Goal: Task Accomplishment & Management: Complete application form

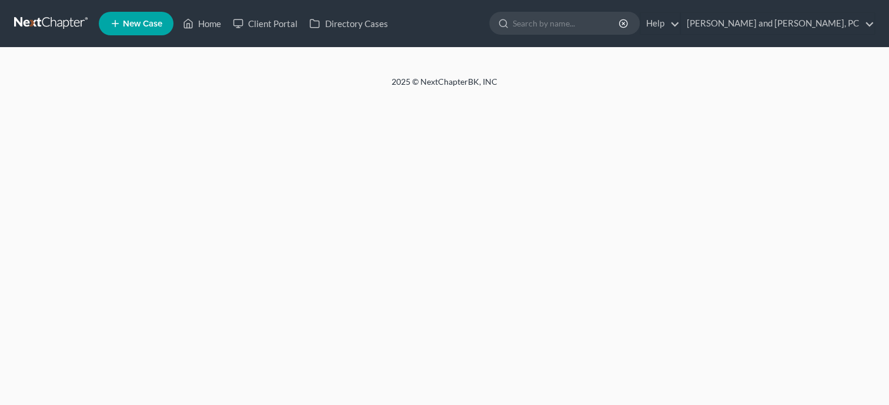
select select "6"
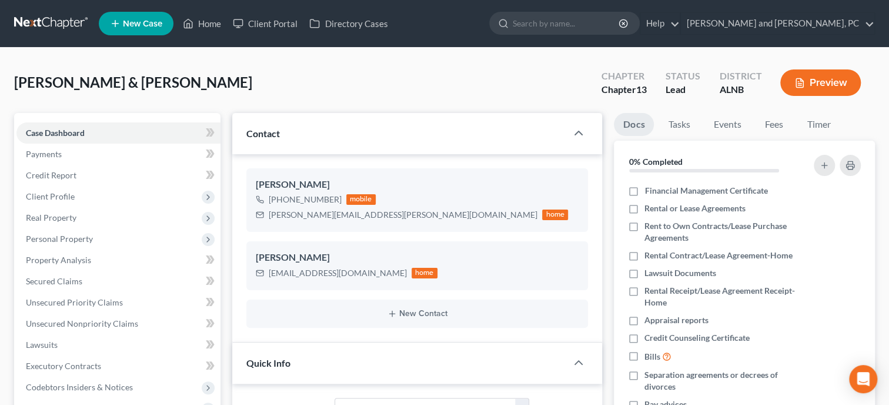
select select "0"
click at [211, 23] on link "Home" at bounding box center [202, 23] width 50 height 21
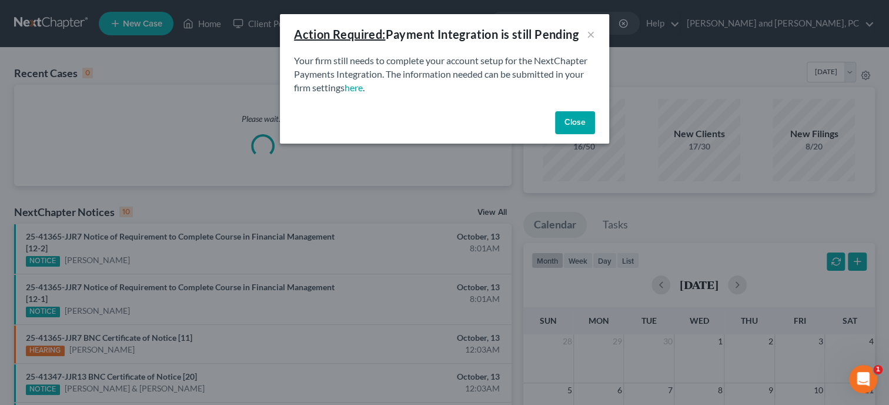
click at [568, 123] on button "Close" at bounding box center [575, 123] width 40 height 24
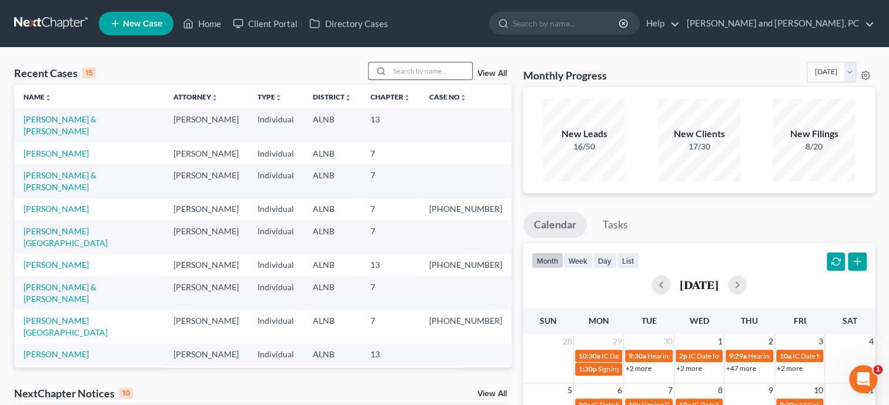
click at [415, 74] on input "search" at bounding box center [431, 70] width 82 height 17
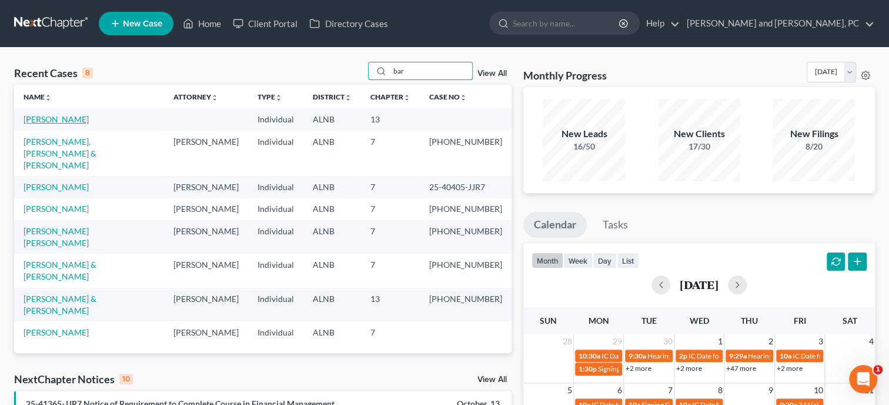
type input "bar"
click at [64, 118] on link "[PERSON_NAME]" at bounding box center [56, 119] width 65 height 10
select select "6"
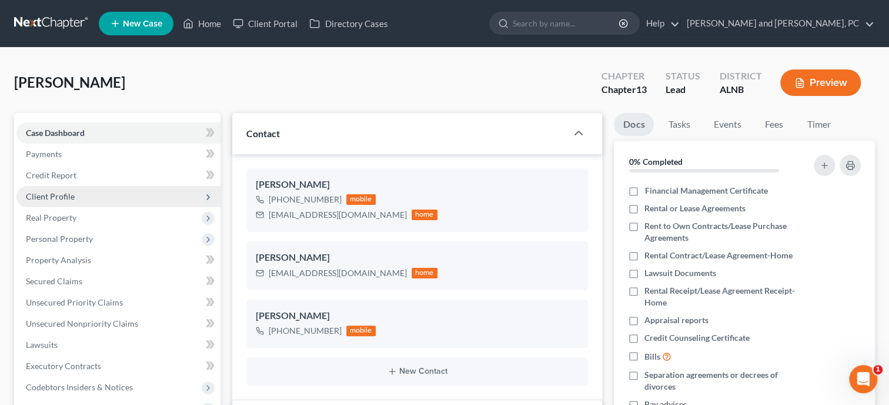
select select "0"
click at [74, 193] on span "Client Profile" at bounding box center [118, 196] width 204 height 21
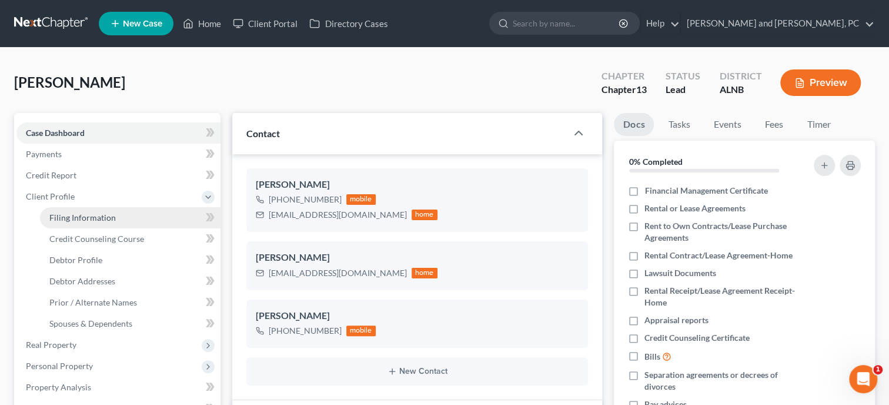
scroll to position [105, 0]
click at [89, 218] on span "Filing Information" at bounding box center [82, 217] width 66 height 10
select select "1"
select select "0"
select select "3"
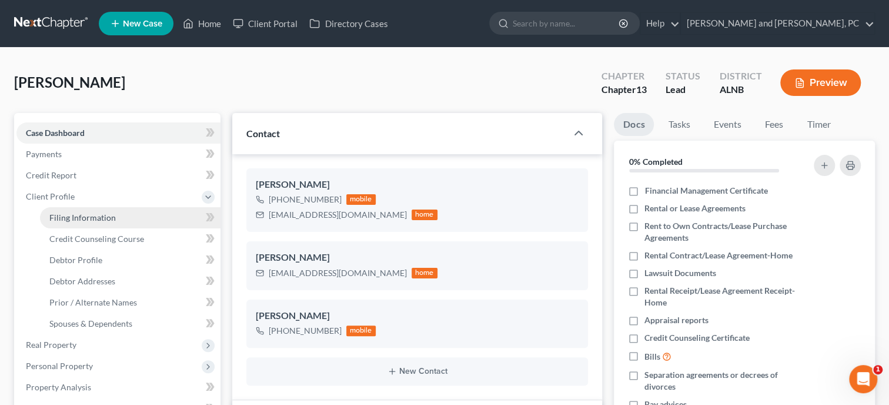
select select "1"
select select "0"
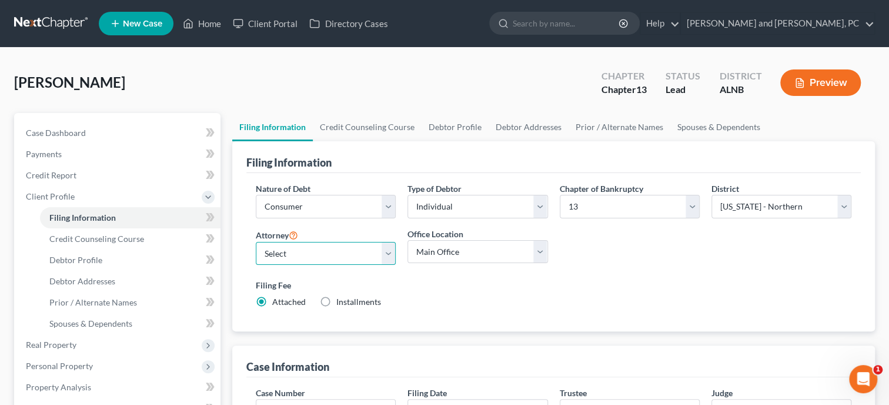
select select "0"
click option "[PERSON_NAME] - [GEOGRAPHIC_DATA]" at bounding box center [0, 0] width 0 height 0
click at [346, 130] on link "Credit Counseling Course" at bounding box center [367, 127] width 109 height 28
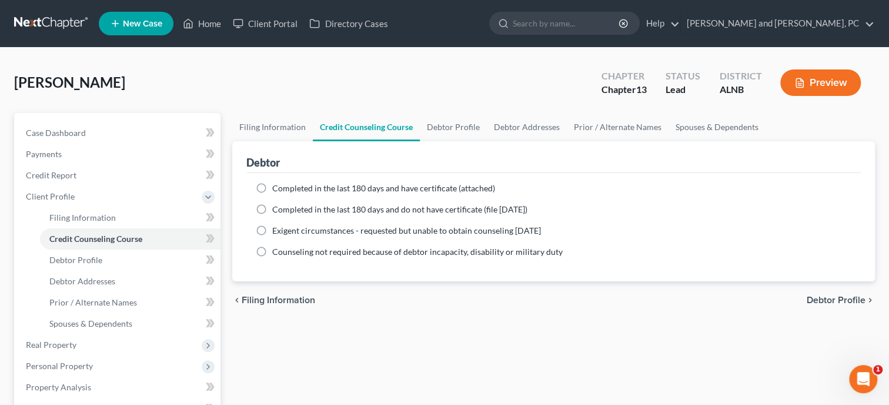
click at [311, 207] on span "Completed in the last 180 days and do not have certificate (file [DATE])" at bounding box center [399, 209] width 255 height 10
click at [285, 207] on input "Completed in the last 180 days and do not have certificate (file [DATE])" at bounding box center [281, 207] width 8 height 8
radio input "true"
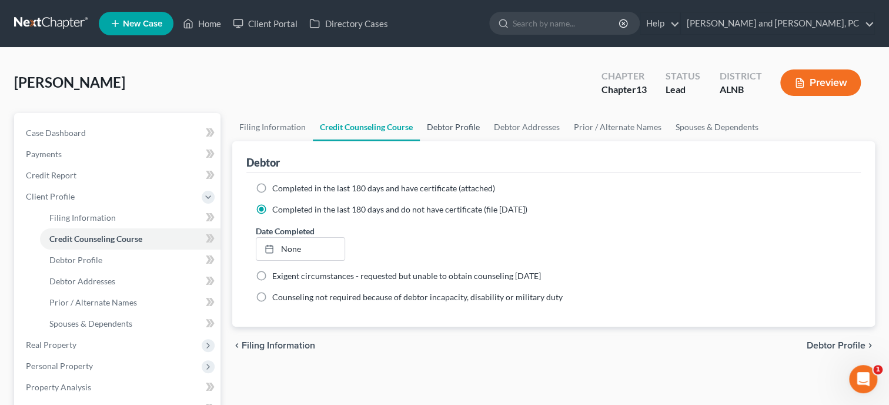
click at [460, 130] on link "Debtor Profile" at bounding box center [453, 127] width 67 height 28
select select "1"
select select "6"
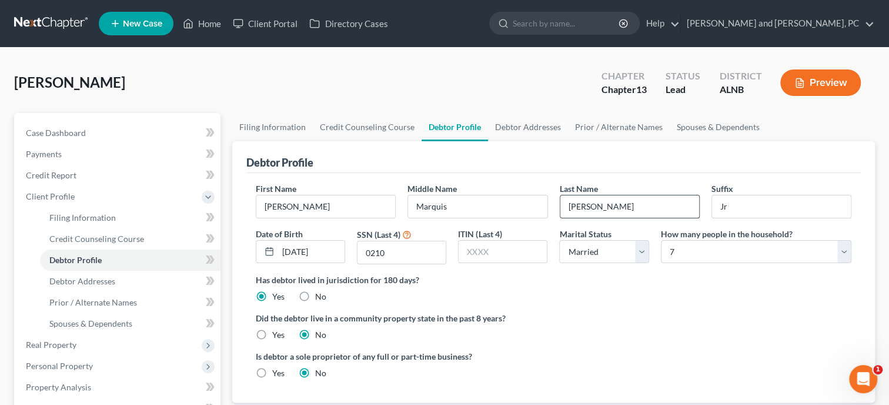
click at [606, 205] on input "[PERSON_NAME]" at bounding box center [629, 206] width 139 height 22
type input "[PERSON_NAME]"
click at [780, 211] on input "Jr" at bounding box center [781, 206] width 139 height 22
type input "J"
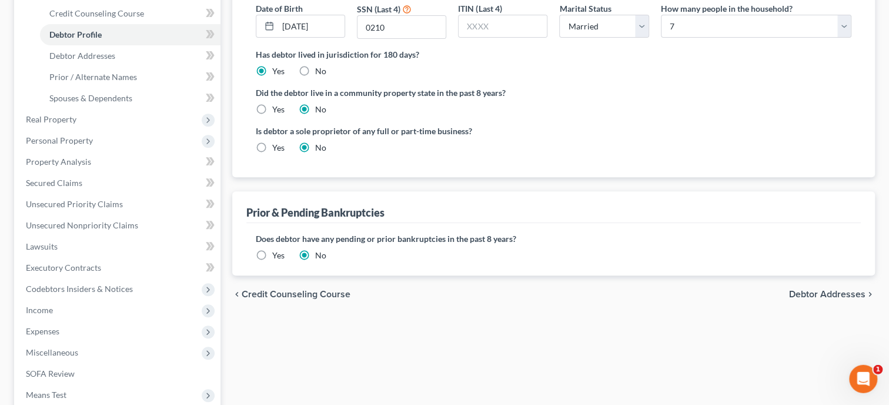
scroll to position [242, 0]
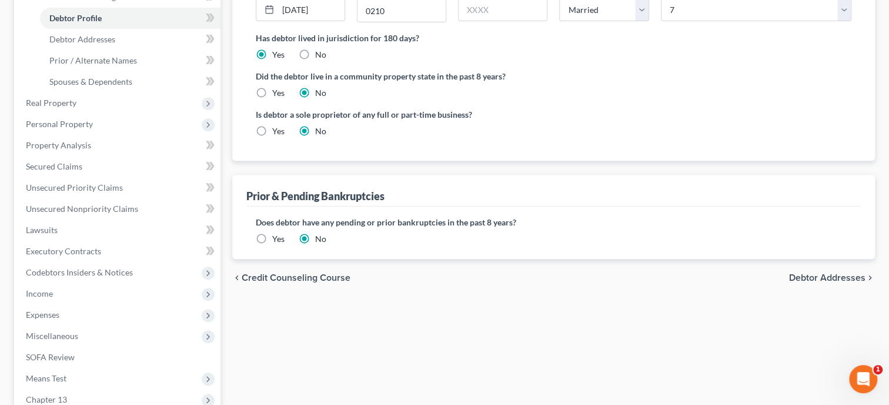
click at [272, 238] on label "Yes" at bounding box center [278, 239] width 12 height 12
click at [277, 238] on input "Yes" at bounding box center [281, 237] width 8 height 8
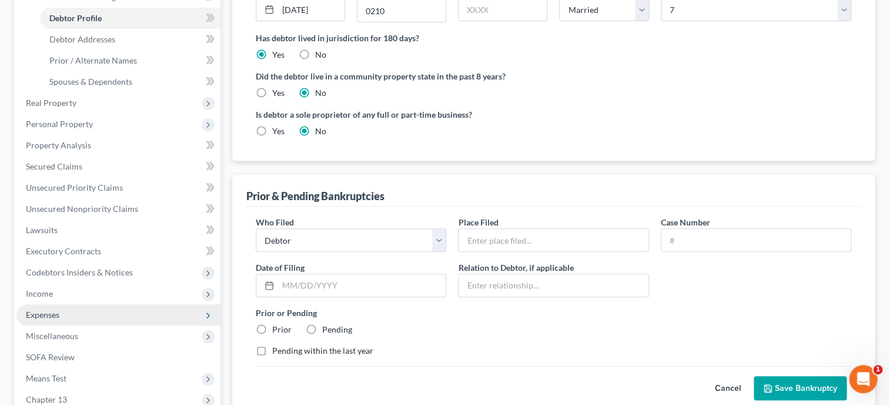
scroll to position [388, 0]
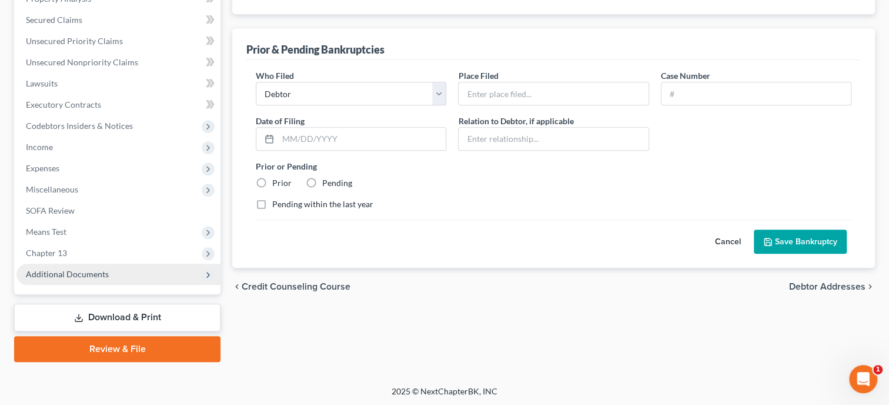
click at [64, 270] on span "Additional Documents" at bounding box center [67, 274] width 83 height 10
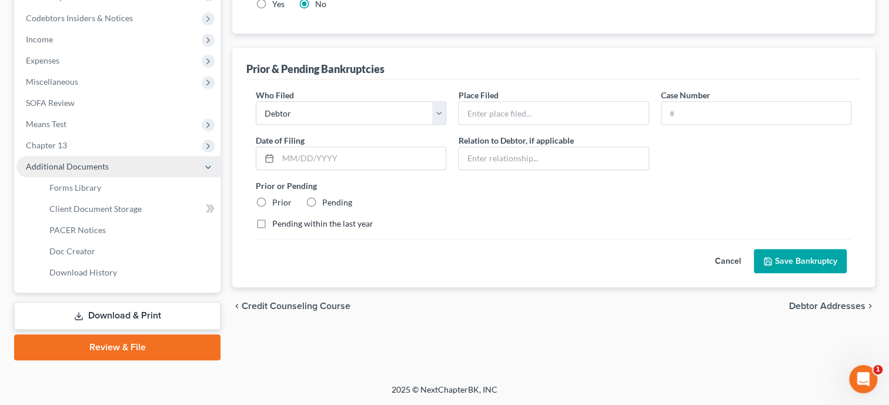
scroll to position [261, 0]
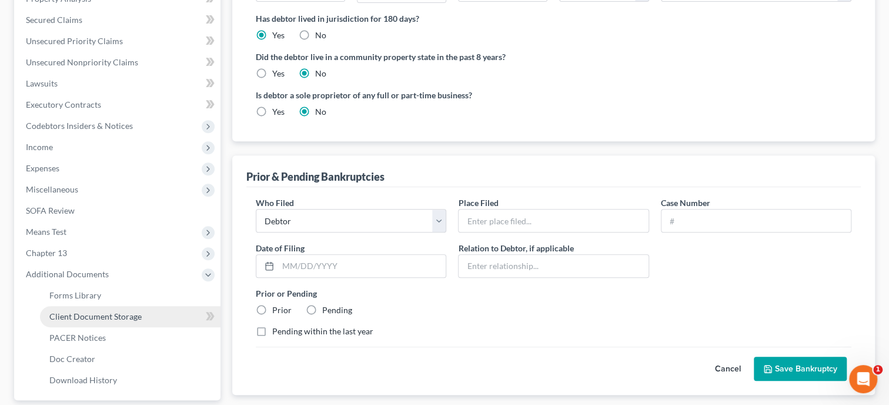
click at [75, 315] on span "Client Document Storage" at bounding box center [95, 316] width 92 height 10
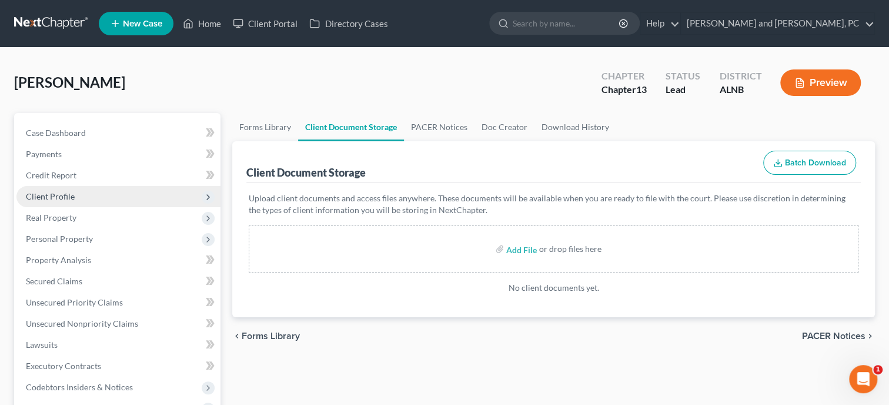
click at [36, 195] on span "Client Profile" at bounding box center [50, 196] width 49 height 10
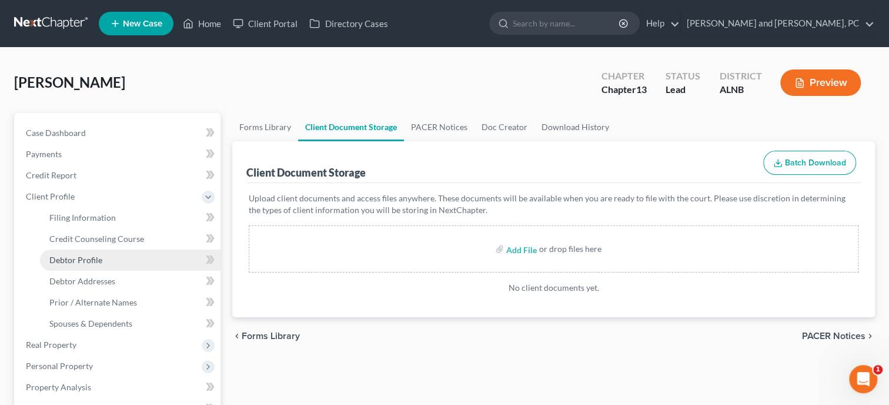
click at [52, 255] on span "Debtor Profile" at bounding box center [75, 260] width 53 height 10
select select "1"
select select "6"
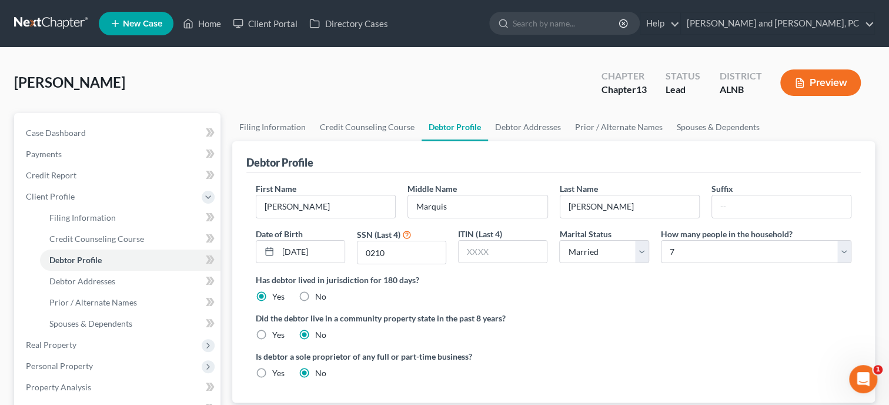
scroll to position [242, 0]
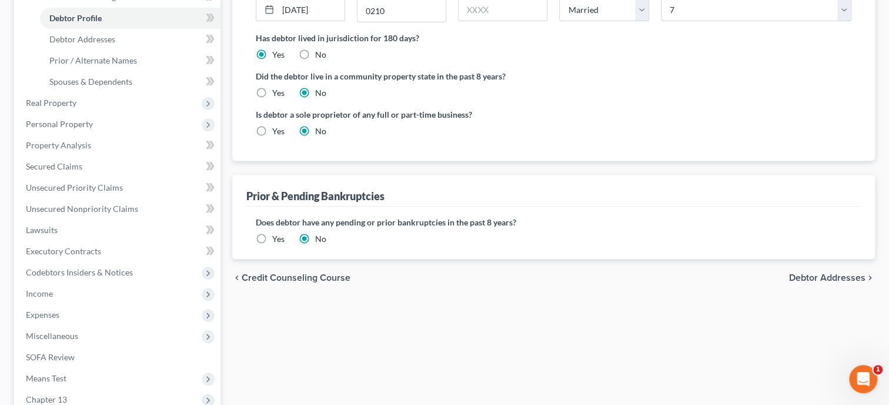
click at [272, 242] on label "Yes" at bounding box center [278, 239] width 12 height 12
click at [277, 240] on input "Yes" at bounding box center [281, 237] width 8 height 8
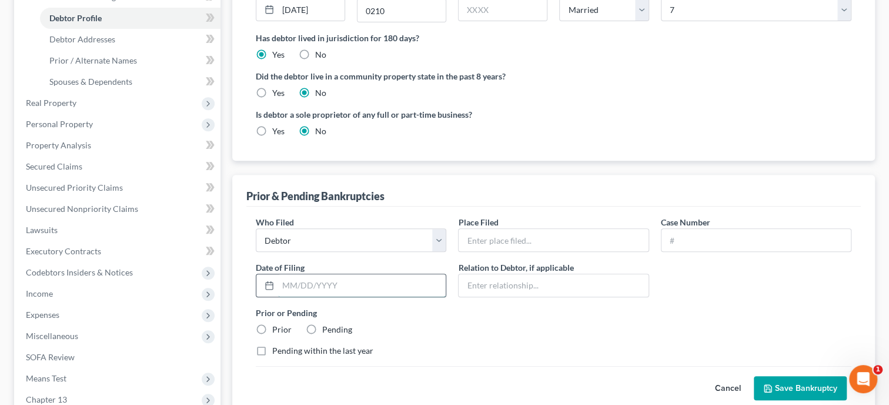
click at [279, 284] on input "text" at bounding box center [362, 285] width 168 height 22
paste input "[DATE]"
type input "[DATE]"
click at [496, 235] on input "text" at bounding box center [553, 240] width 189 height 22
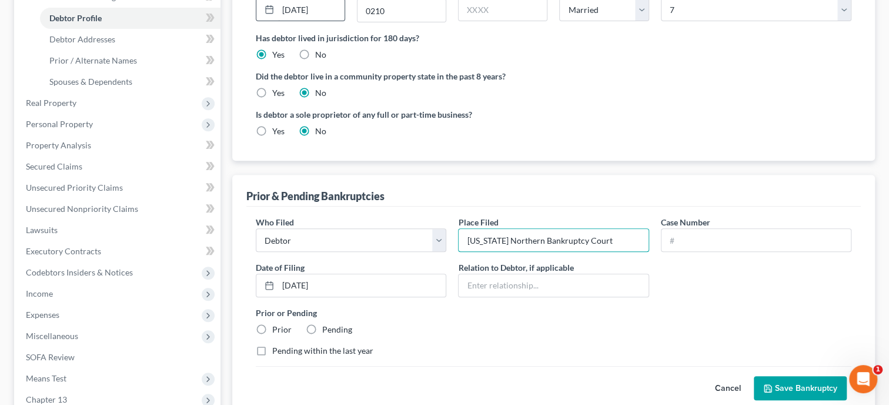
type input "[US_STATE] Northern Bankruptcy Court"
click at [686, 233] on input "text" at bounding box center [755, 240] width 189 height 22
paste input "2016bk02926"
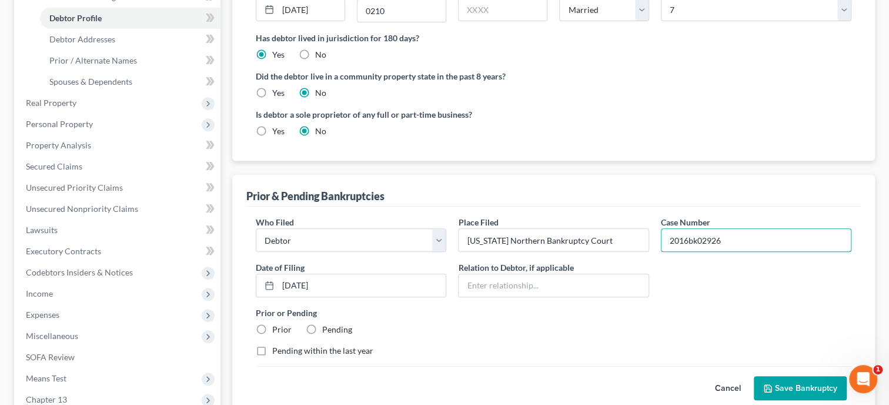
type input "2016bk02926"
click at [272, 326] on label "Prior" at bounding box center [281, 329] width 19 height 12
click at [277, 326] on input "Prior" at bounding box center [281, 327] width 8 height 8
radio input "true"
click at [840, 385] on button "Save Bankruptcy" at bounding box center [800, 388] width 93 height 25
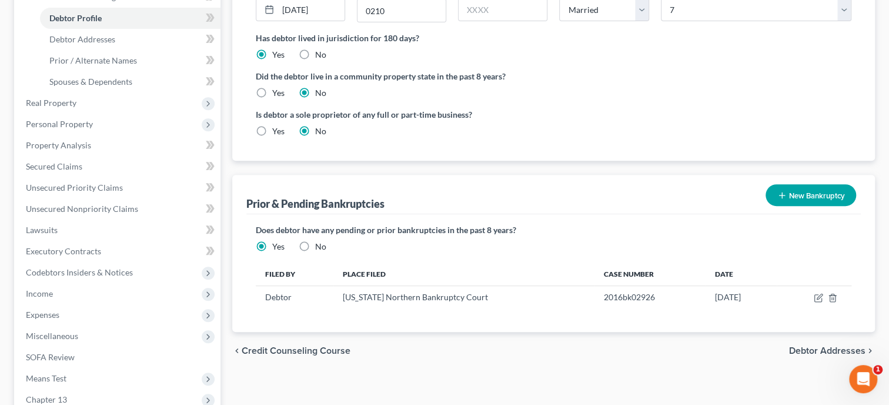
click at [843, 186] on button "New Bankruptcy" at bounding box center [811, 195] width 91 height 22
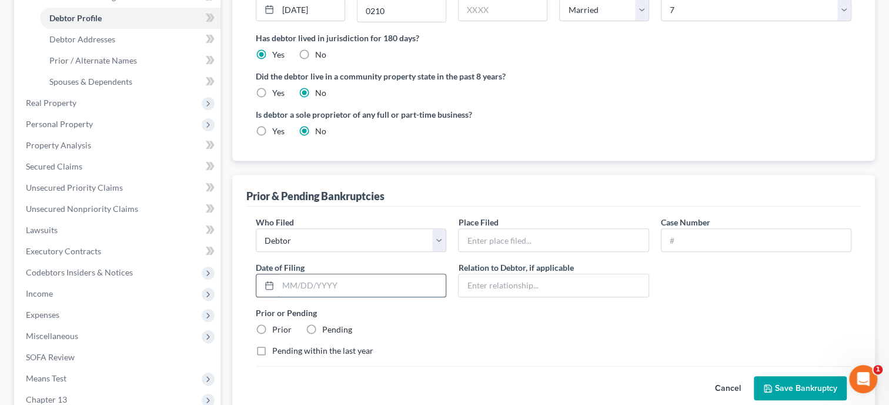
click at [284, 283] on input "text" at bounding box center [362, 285] width 168 height 22
paste input "[DATE]"
type input "[DATE]"
click at [500, 236] on input "text" at bounding box center [553, 240] width 189 height 22
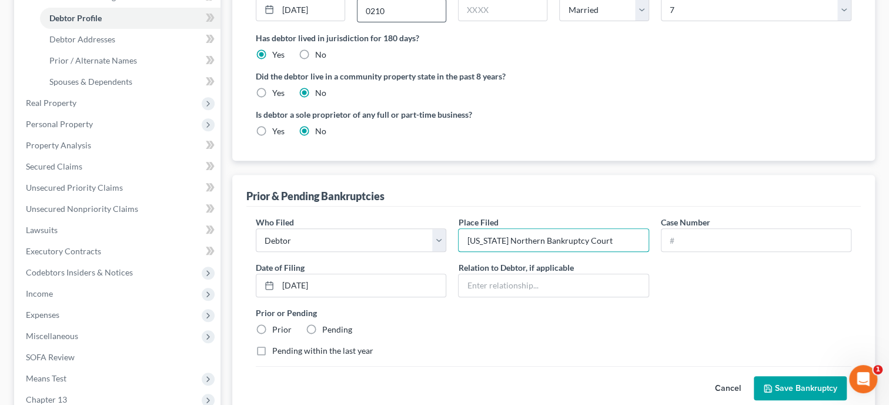
type input "[US_STATE] Northern Bankruptcy Court"
click at [674, 235] on input "text" at bounding box center [755, 240] width 189 height 22
paste input "2022bk00339"
type input "2022bk00339"
click at [272, 326] on label "Prior" at bounding box center [281, 329] width 19 height 12
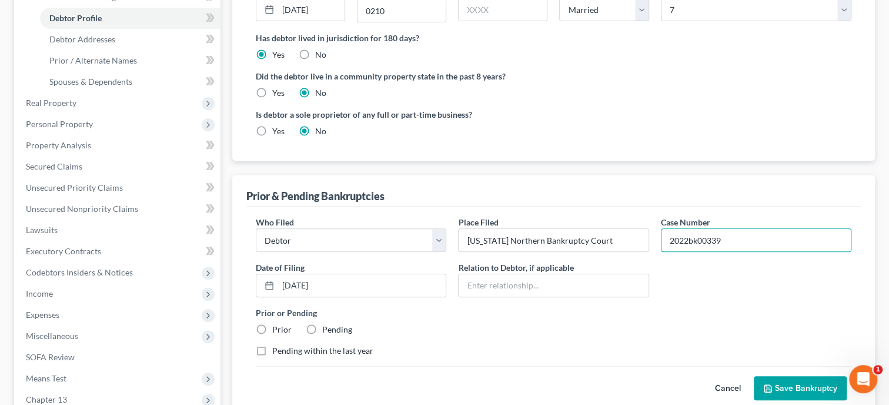
click at [277, 326] on input "Prior" at bounding box center [281, 327] width 8 height 8
radio input "true"
click at [805, 392] on button "Save Bankruptcy" at bounding box center [800, 388] width 93 height 25
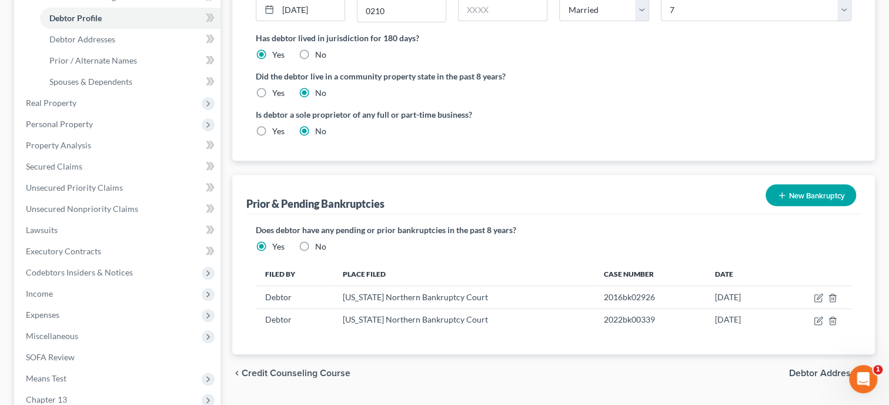
click at [814, 373] on span "Debtor Addresses" at bounding box center [827, 372] width 76 height 9
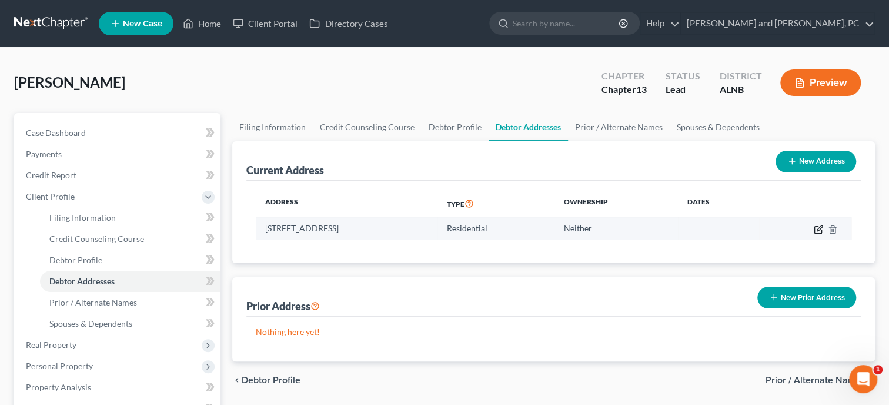
click at [821, 230] on icon "button" at bounding box center [818, 229] width 9 height 9
select select "0"
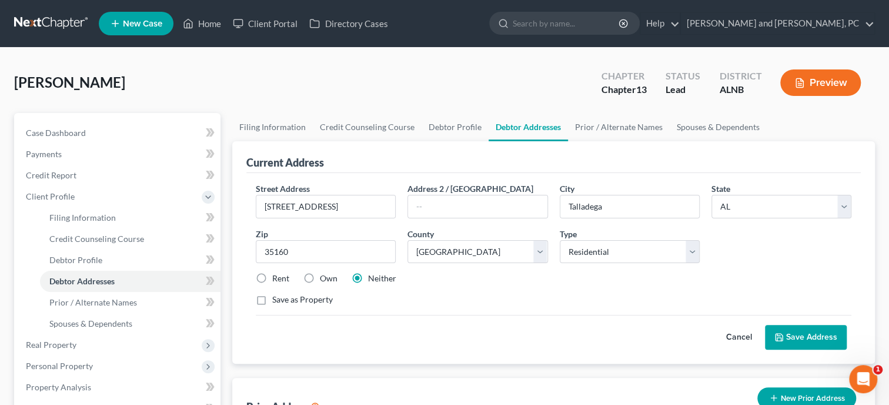
click at [320, 276] on label "Own" at bounding box center [329, 278] width 18 height 12
click at [325, 276] on input "Own" at bounding box center [329, 276] width 8 height 8
radio input "true"
click at [583, 129] on link "Prior / Alternate Names" at bounding box center [619, 127] width 102 height 28
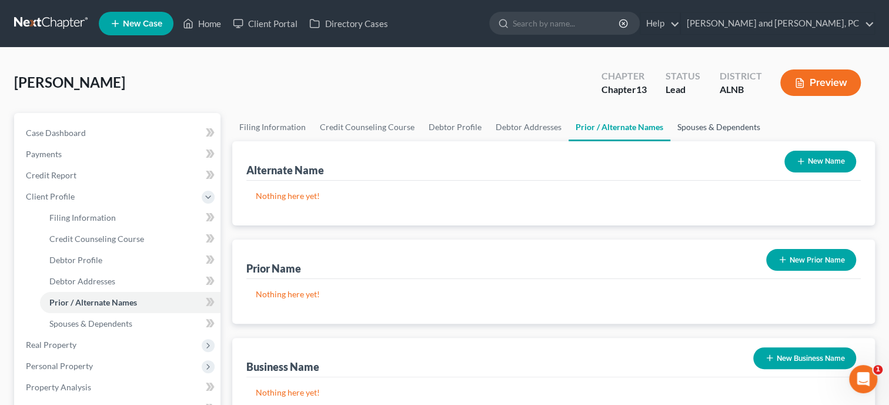
click at [716, 132] on link "Spouses & Dependents" at bounding box center [718, 127] width 97 height 28
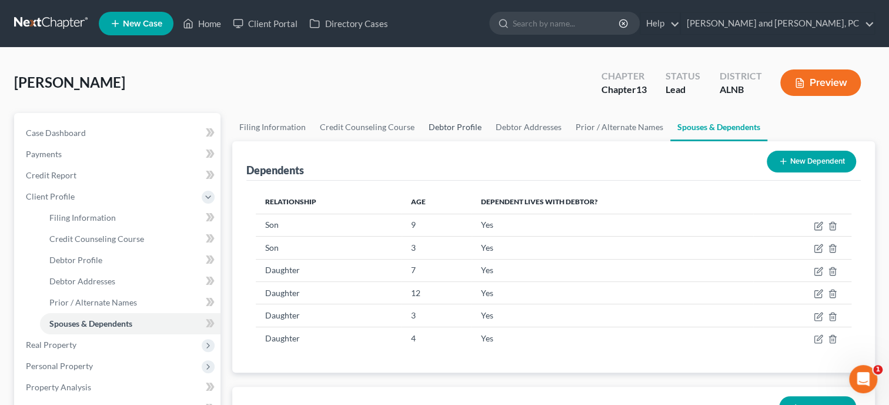
click at [439, 127] on link "Debtor Profile" at bounding box center [455, 127] width 67 height 28
select select "1"
select select "6"
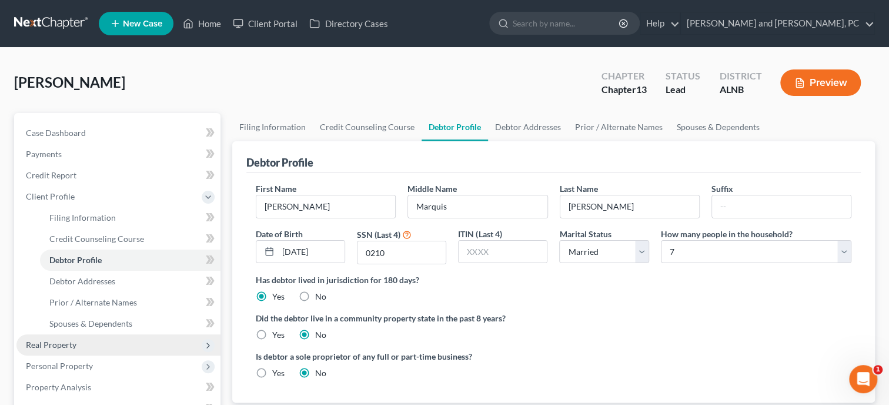
click at [83, 342] on span "Real Property" at bounding box center [118, 344] width 204 height 21
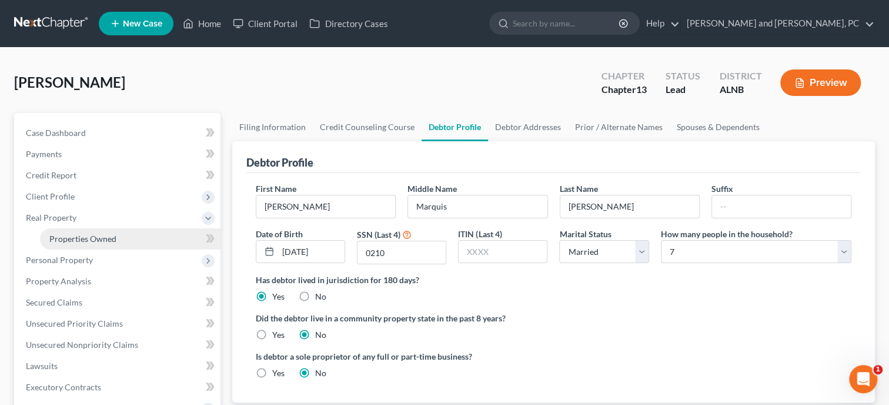
click at [104, 240] on span "Properties Owned" at bounding box center [82, 238] width 67 height 10
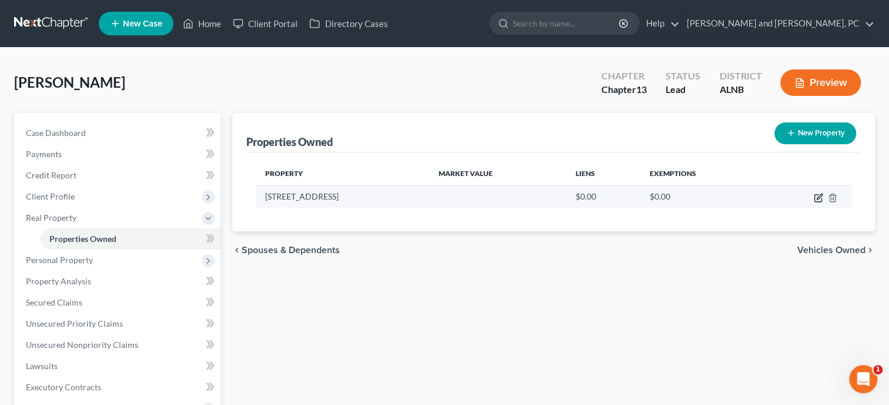
click at [820, 199] on icon "button" at bounding box center [818, 197] width 9 height 9
select select "0"
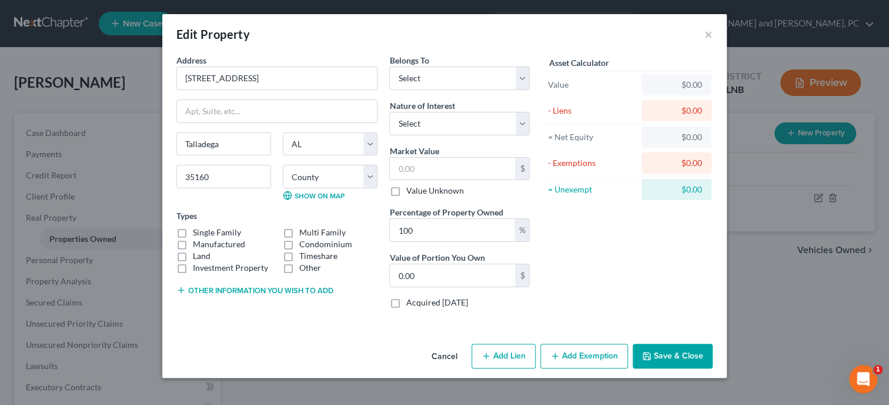
click at [450, 355] on button "Cancel" at bounding box center [444, 357] width 45 height 24
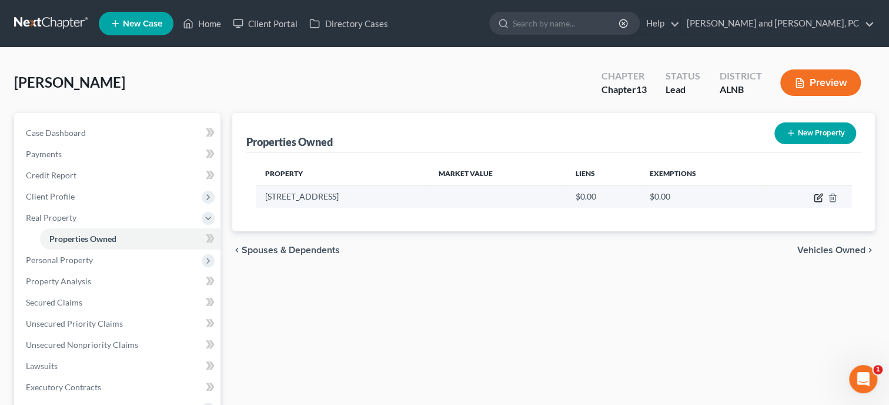
click at [820, 198] on icon "button" at bounding box center [818, 197] width 9 height 9
select select "0"
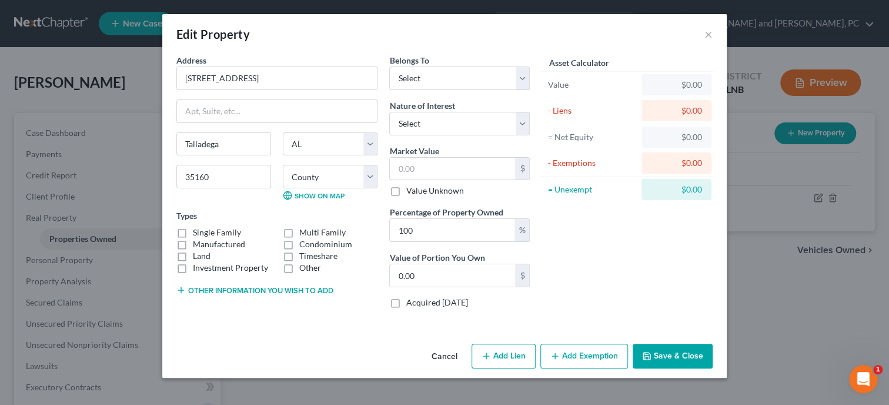
click at [193, 229] on label "Single Family" at bounding box center [217, 232] width 48 height 12
click at [198, 229] on input "Single Family" at bounding box center [202, 230] width 8 height 8
checkbox input "true"
click at [402, 166] on input "text" at bounding box center [452, 169] width 125 height 22
type input "1"
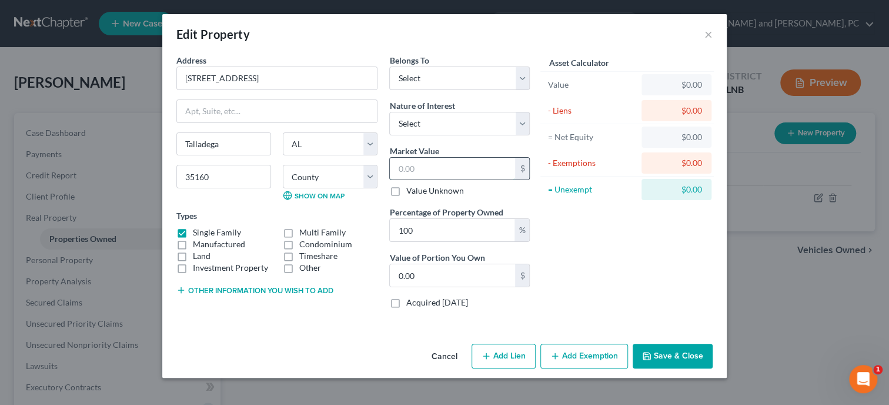
type input "1.00"
type input "12"
type input "12.00"
type input "129"
type input "129.00"
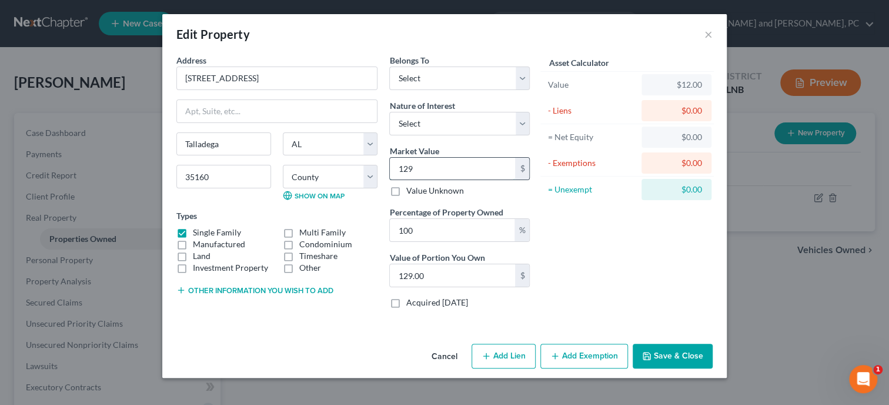
type input "1293"
type input "1,293.00"
type input "1,2930"
type input "12,930.00"
type input "12,9300"
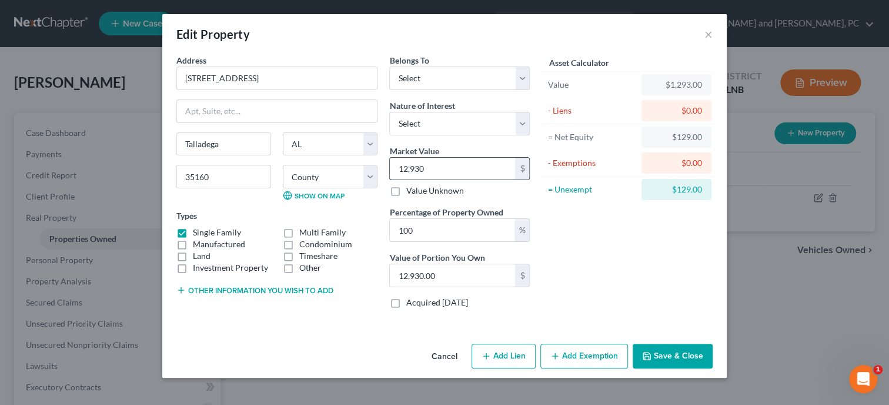
type input "129,300.00"
select select "3"
click option "At Least One Of The Debtors And Another" at bounding box center [0, 0] width 0 height 0
select select "0"
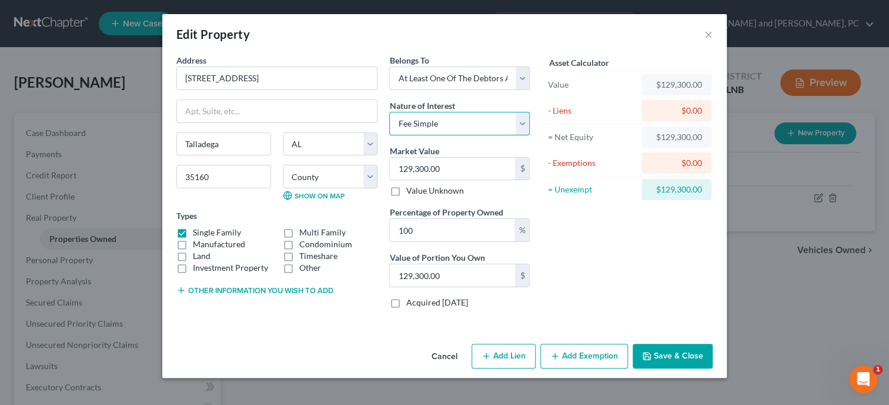
click option "Fee Simple" at bounding box center [0, 0] width 0 height 0
click at [444, 232] on input "100" at bounding box center [452, 230] width 125 height 22
drag, startPoint x: 444, startPoint y: 232, endPoint x: 386, endPoint y: 233, distance: 57.6
click at [390, 233] on input "100" at bounding box center [452, 230] width 125 height 22
type input "5"
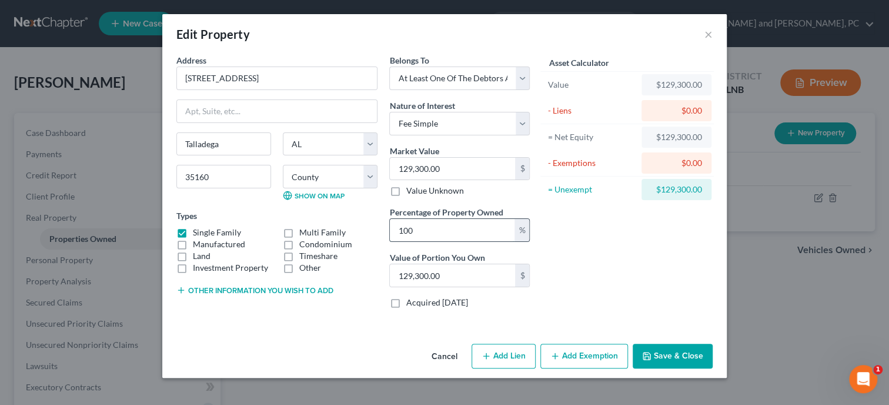
type input "6,465.00"
type input "50"
type input "64,650.00"
type input "50"
click at [698, 266] on div "Asset Calculator Value $129,300.00 - Liens $0.00 = Net Equity $129,300.00 - Exe…" at bounding box center [627, 185] width 183 height 263
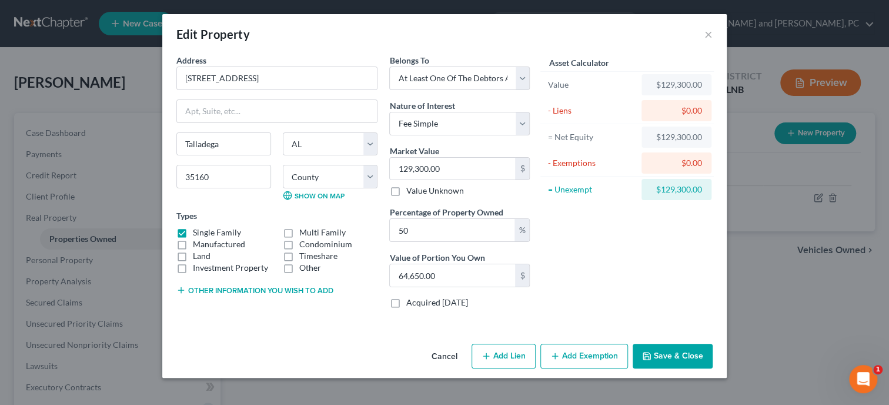
click at [689, 360] on button "Save & Close" at bounding box center [673, 355] width 80 height 25
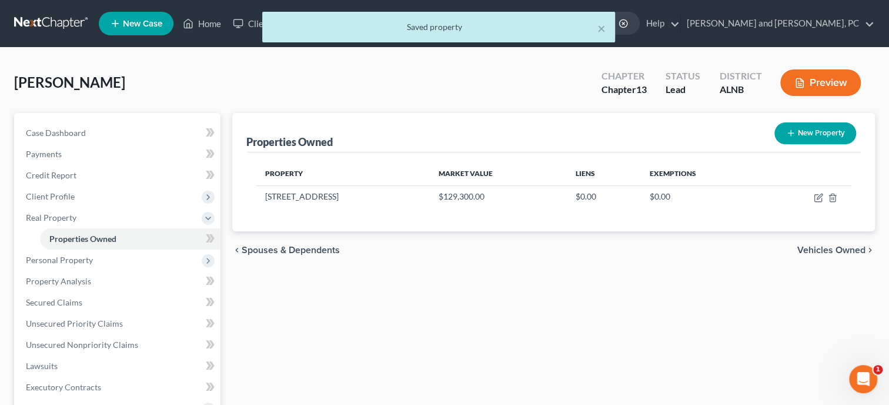
click at [689, 360] on div "Properties Owned New Property Property Market Value Liens Exemptions [STREET_AD…" at bounding box center [553, 378] width 654 height 531
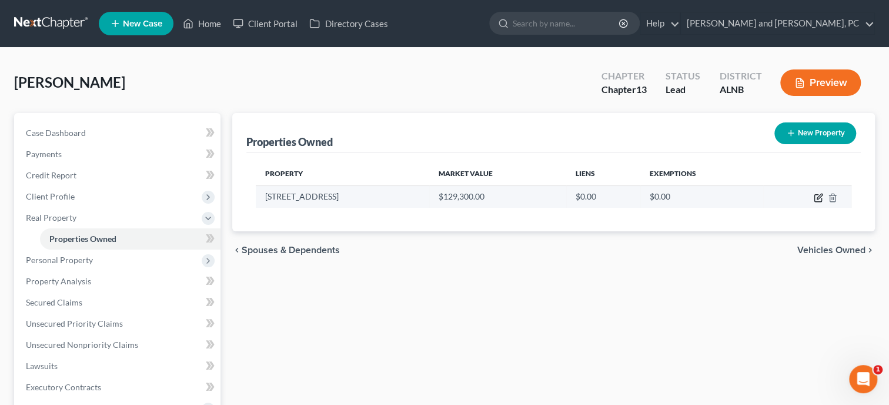
click at [820, 196] on icon "button" at bounding box center [819, 195] width 5 height 5
select select "0"
select select "3"
select select "0"
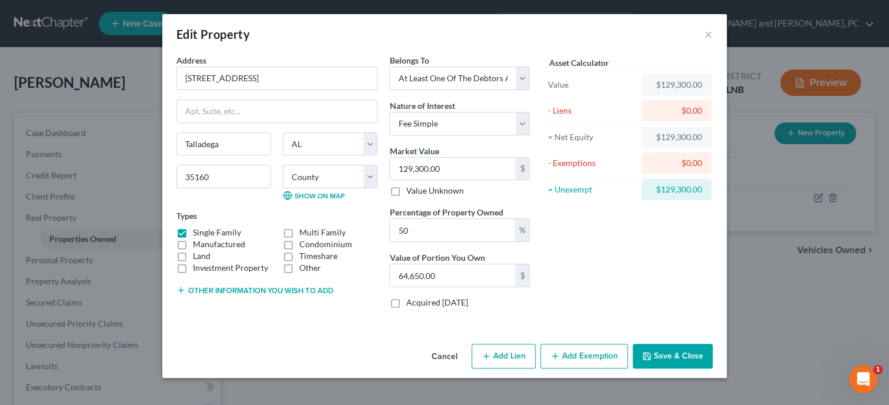
click at [454, 357] on button "Cancel" at bounding box center [444, 357] width 45 height 24
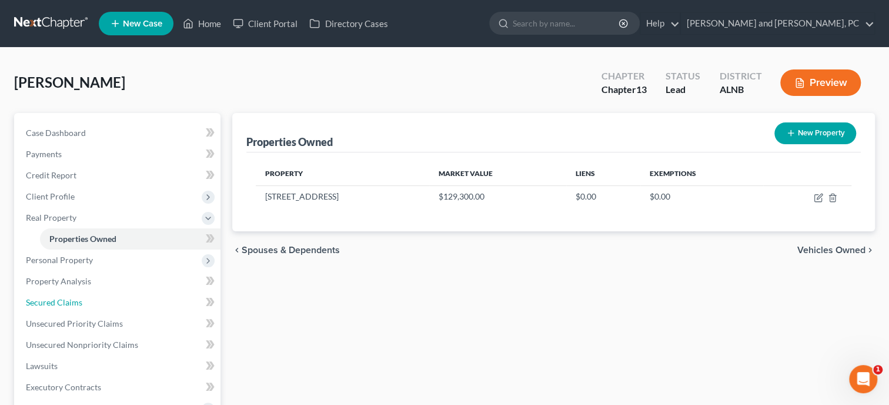
click at [139, 296] on link "Secured Claims" at bounding box center [118, 302] width 204 height 21
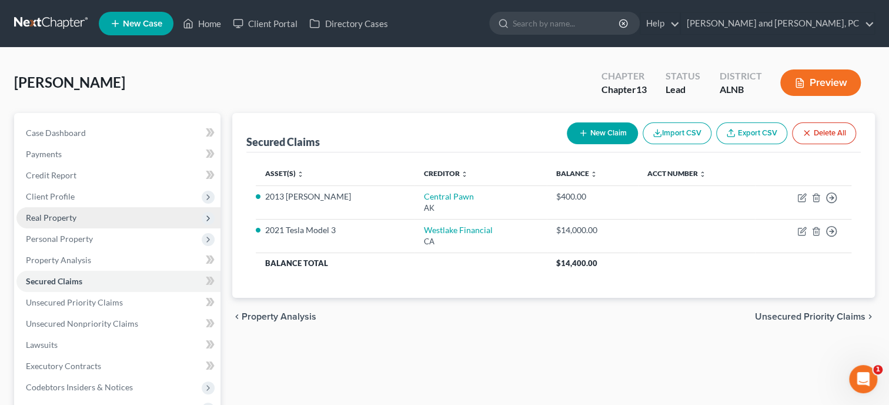
click at [55, 220] on span "Real Property" at bounding box center [51, 217] width 51 height 10
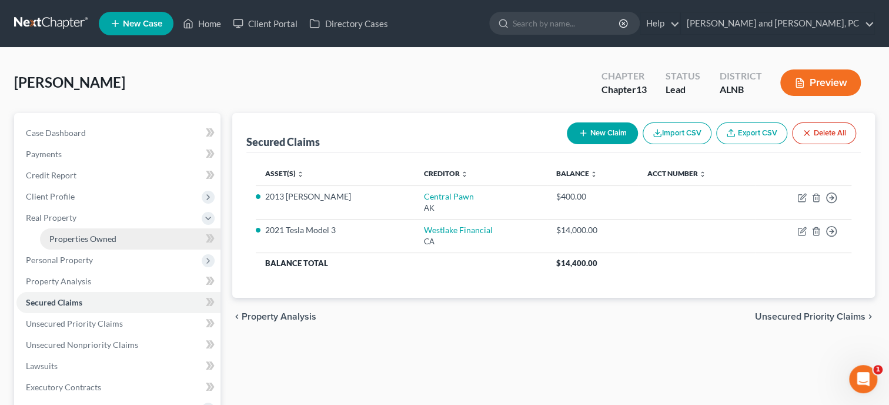
click at [60, 236] on span "Properties Owned" at bounding box center [82, 238] width 67 height 10
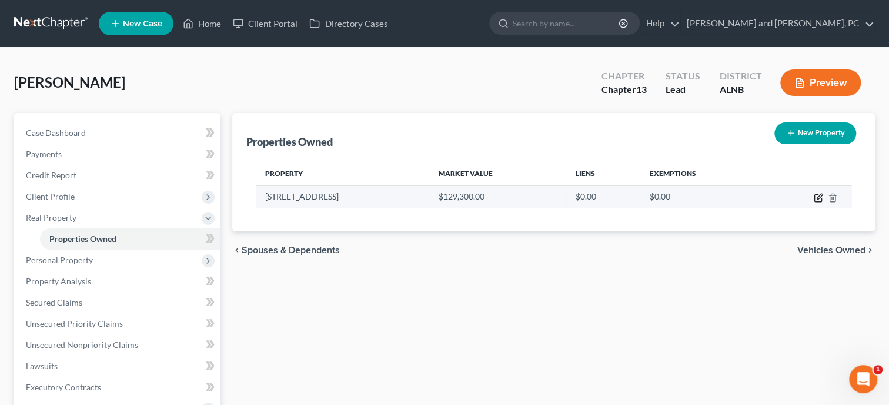
click at [821, 195] on icon "button" at bounding box center [819, 195] width 5 height 5
select select "0"
select select "3"
select select "0"
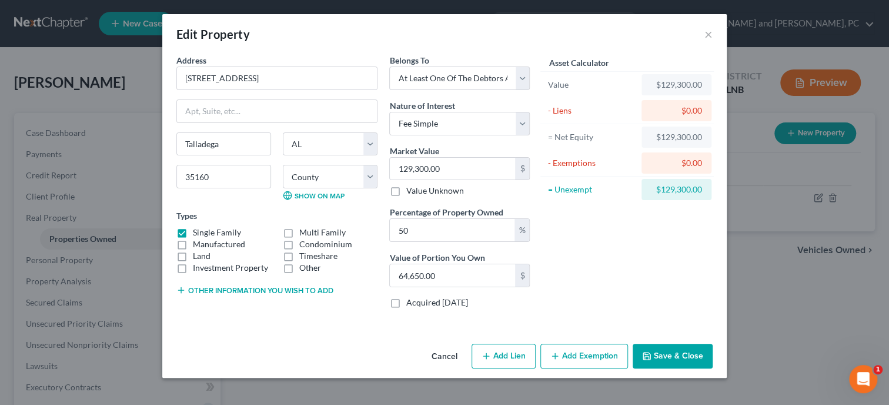
click at [518, 365] on button "Add Lien" at bounding box center [504, 355] width 64 height 25
select select "3"
select select "0"
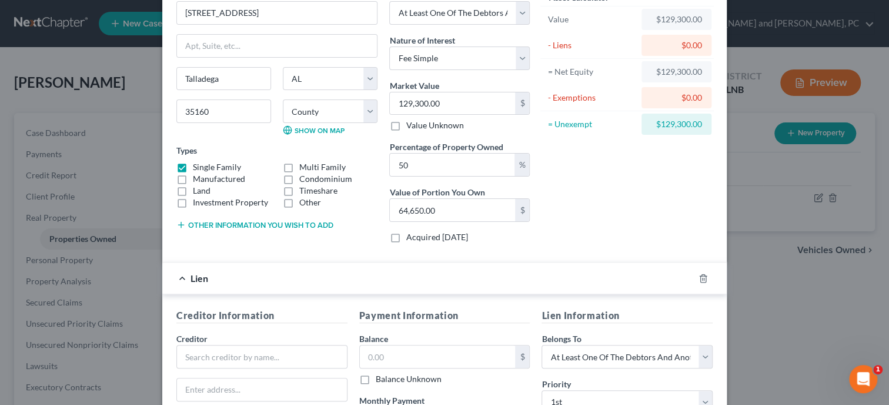
scroll to position [121, 0]
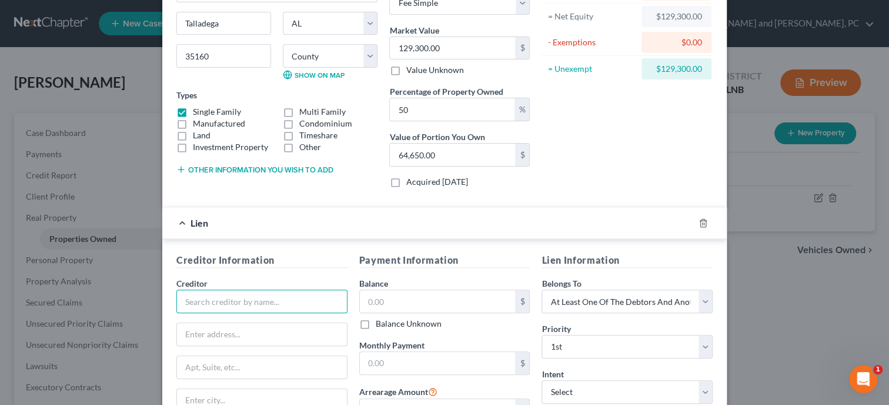
click at [215, 297] on input "text" at bounding box center [261, 301] width 171 height 24
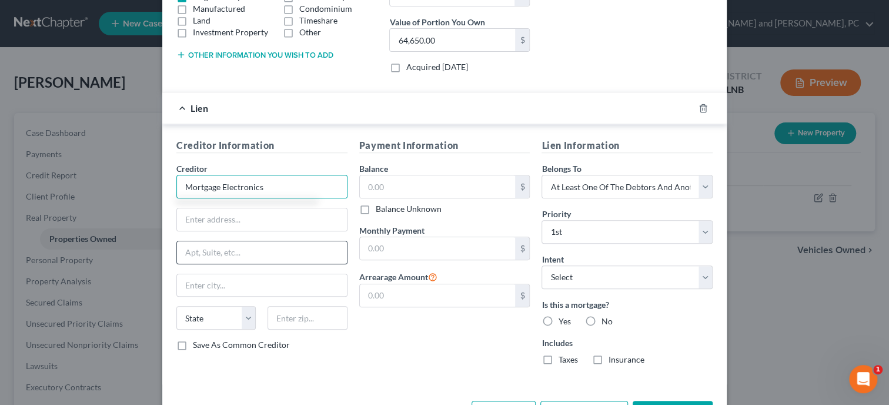
scroll to position [277, 0]
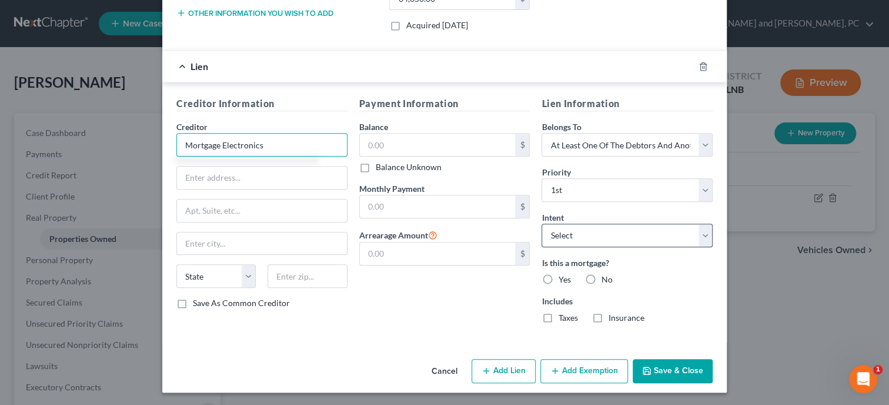
type input "Mortgage Electronics"
select select "2"
click option "Reaffirm" at bounding box center [0, 0] width 0 height 0
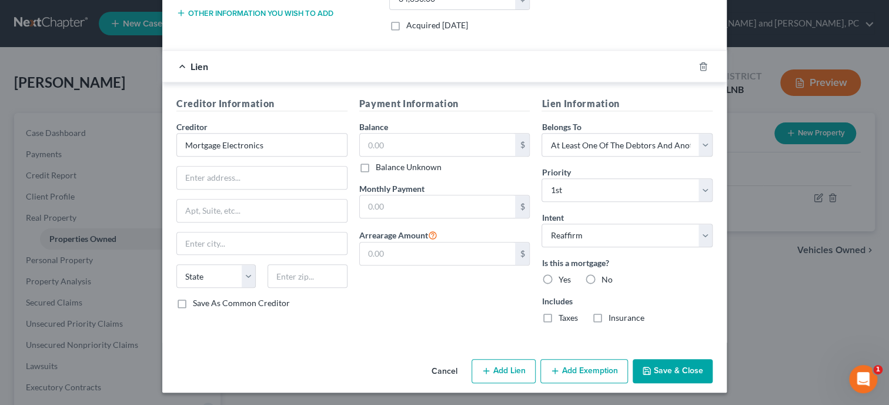
click at [558, 279] on label "Yes" at bounding box center [564, 279] width 12 height 12
click at [563, 279] on input "Yes" at bounding box center [567, 277] width 8 height 8
radio input "true"
click at [558, 312] on label "Taxes" at bounding box center [567, 318] width 19 height 12
click at [563, 312] on input "Taxes" at bounding box center [567, 316] width 8 height 8
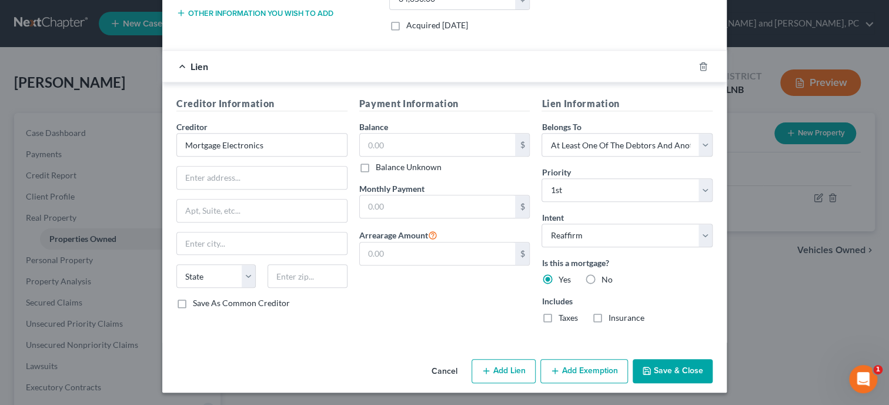
checkbox input "true"
click at [608, 318] on label "Insurance" at bounding box center [626, 318] width 36 height 12
click at [613, 318] on input "Insurance" at bounding box center [617, 316] width 8 height 8
checkbox input "true"
click at [682, 363] on button "Save & Close" at bounding box center [673, 371] width 80 height 25
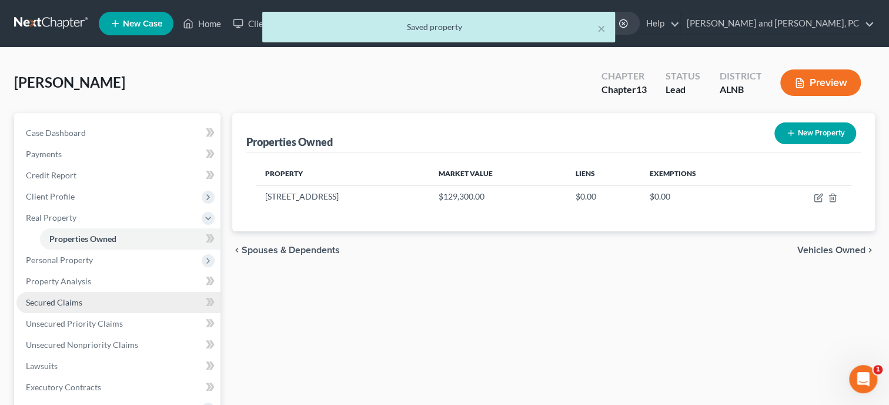
click at [88, 308] on link "Secured Claims" at bounding box center [118, 302] width 204 height 21
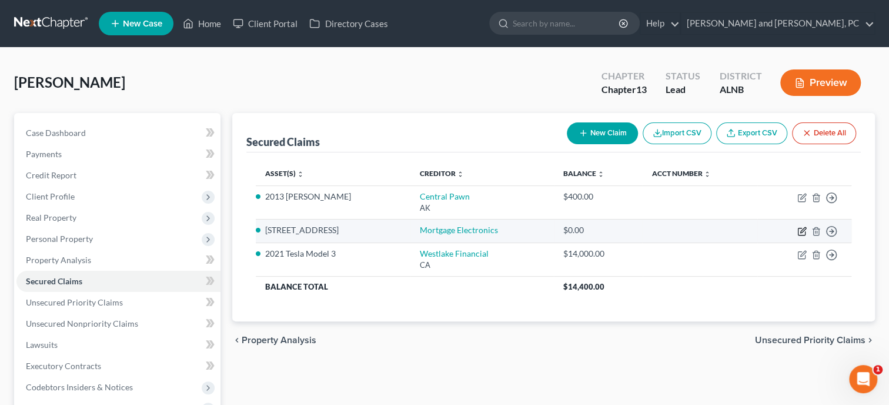
click at [801, 230] on icon "button" at bounding box center [802, 229] width 5 height 5
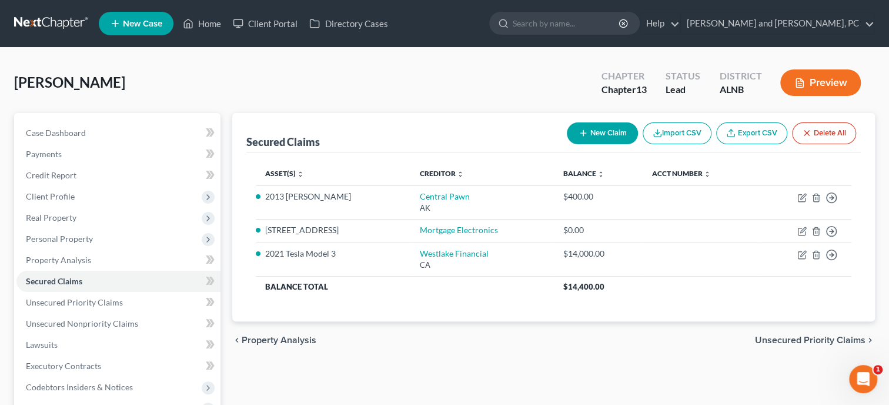
select select "2"
select select "3"
select select "0"
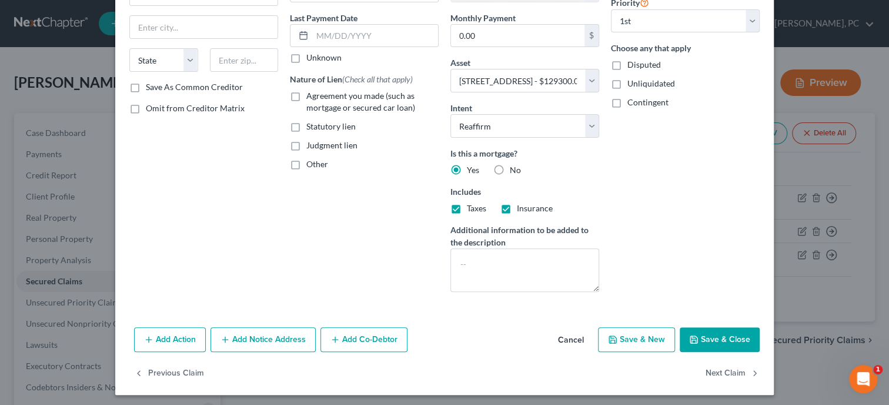
scroll to position [152, 0]
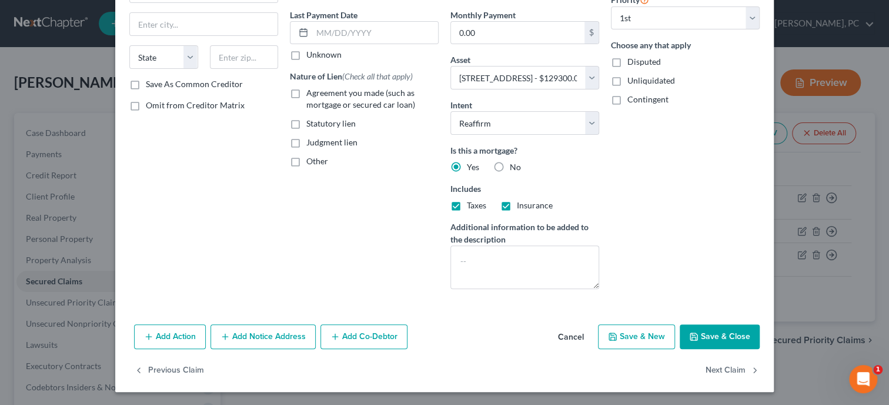
click at [234, 345] on button "Add Notice Address" at bounding box center [262, 336] width 105 height 25
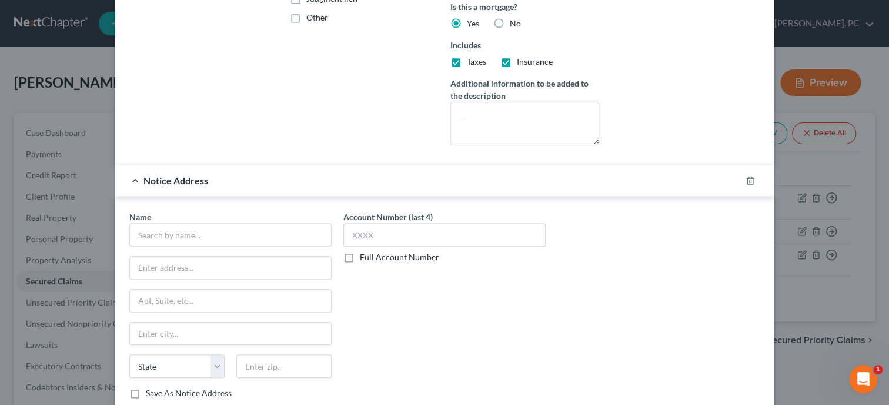
scroll to position [334, 0]
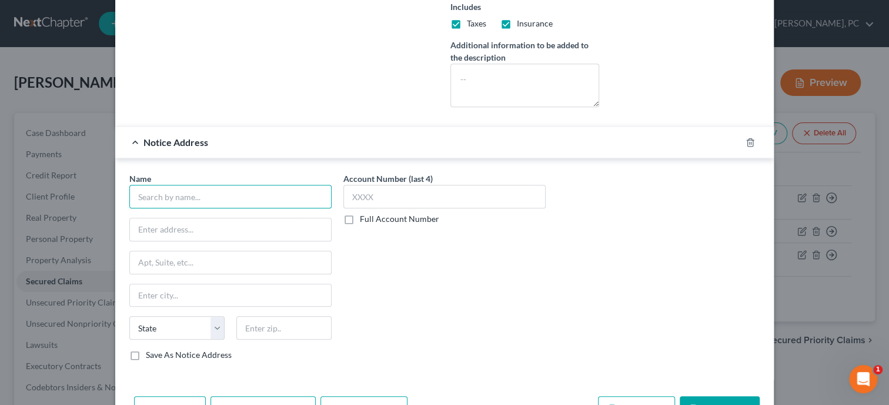
click at [217, 190] on input "text" at bounding box center [230, 197] width 202 height 24
paste input "[PERSON_NAME], [PERSON_NAME] & [PERSON_NAME], LLC"
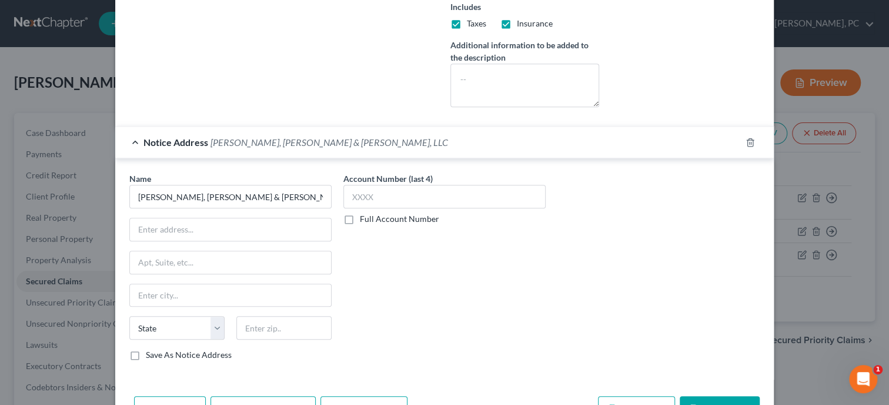
type input "[PERSON_NAME], [PERSON_NAME] & [PERSON_NAME], LLC"
click at [166, 230] on input "text" at bounding box center [230, 229] width 201 height 22
paste input "[STREET_ADDRESS]"
type input "[STREET_ADDRESS]"
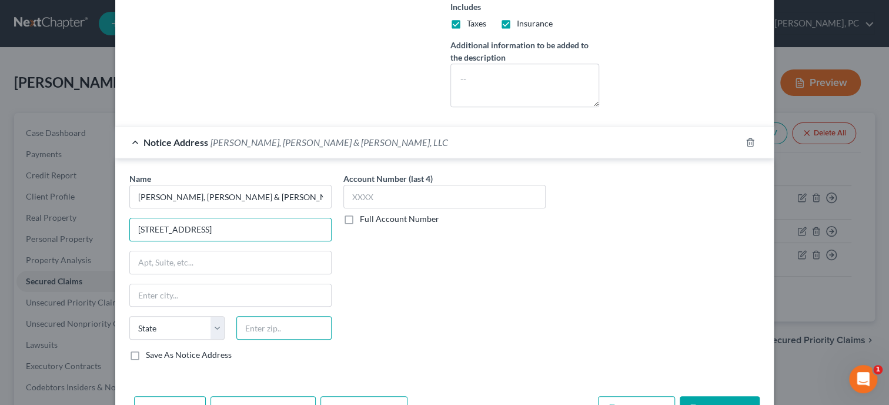
click at [299, 326] on input "text" at bounding box center [283, 328] width 95 height 24
type input "36609"
type input "Mobile"
select select "0"
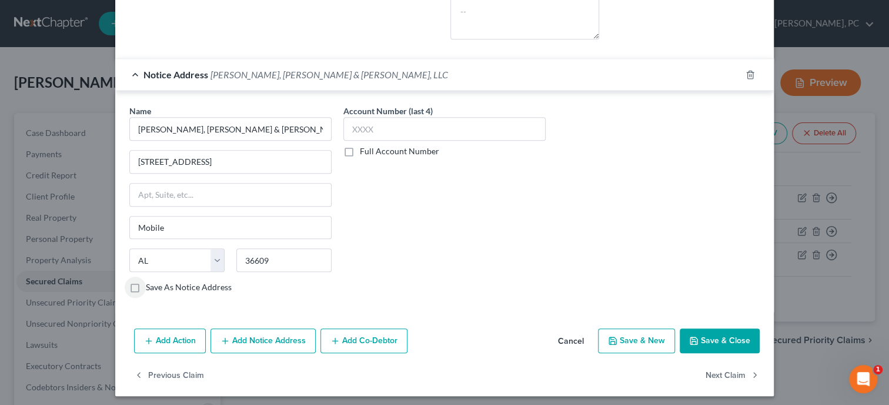
scroll to position [405, 0]
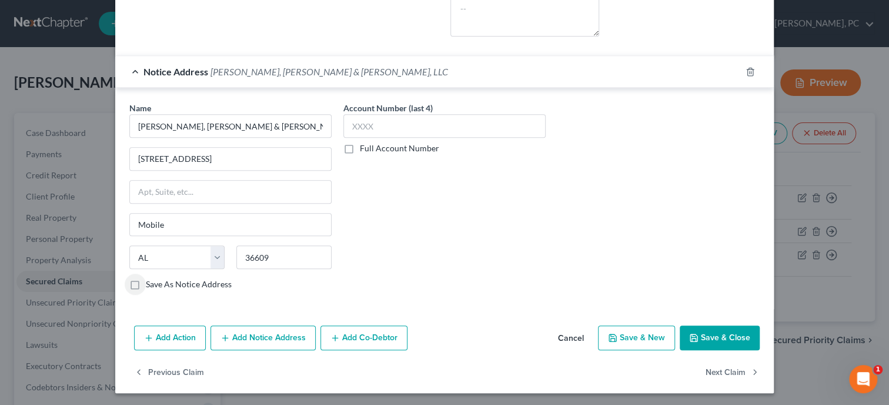
click at [747, 345] on button "Save & Close" at bounding box center [720, 337] width 80 height 25
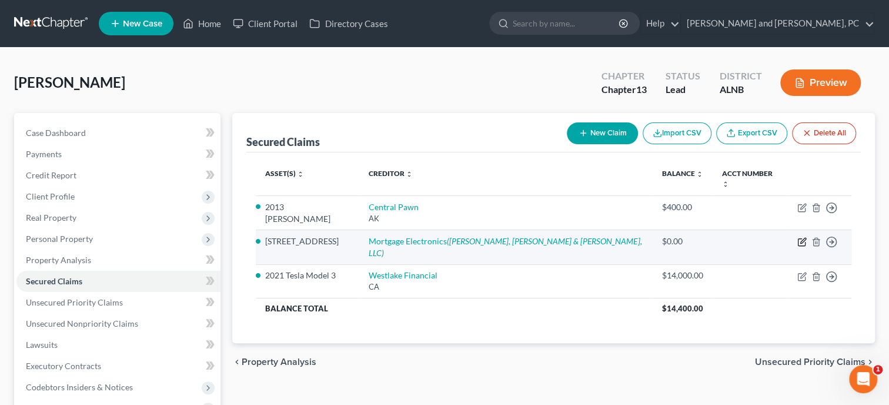
click at [801, 239] on icon "button" at bounding box center [801, 242] width 7 height 7
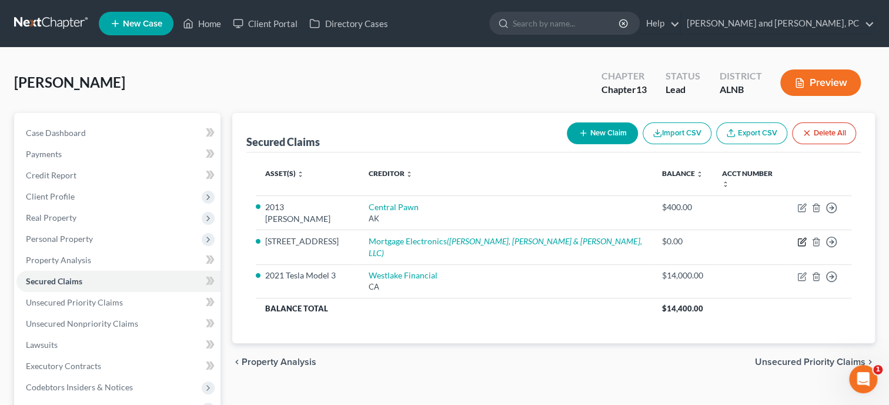
select select "2"
select select "3"
select select "0"
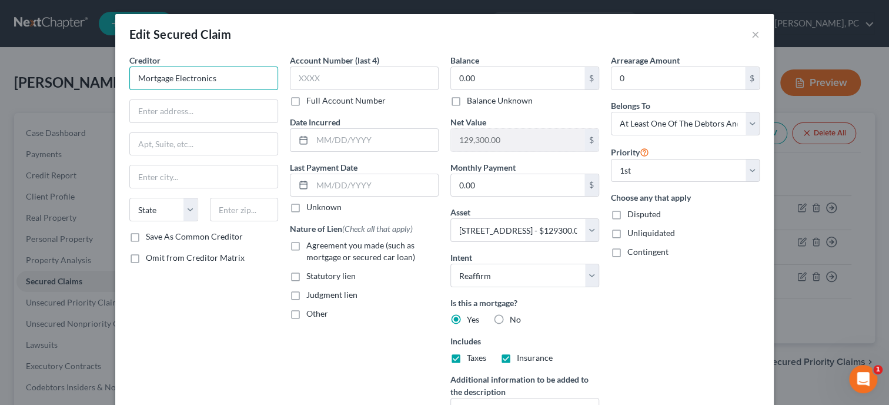
drag, startPoint x: 245, startPoint y: 75, endPoint x: 98, endPoint y: 85, distance: 147.4
click at [129, 85] on input "Mortgage Electronics" at bounding box center [203, 78] width 149 height 24
click at [190, 79] on input "Village Capital Investment" at bounding box center [203, 78] width 149 height 24
click at [248, 75] on input "Village Capital & Investment" at bounding box center [203, 78] width 149 height 24
type input "Village Capital & Investment LLC"
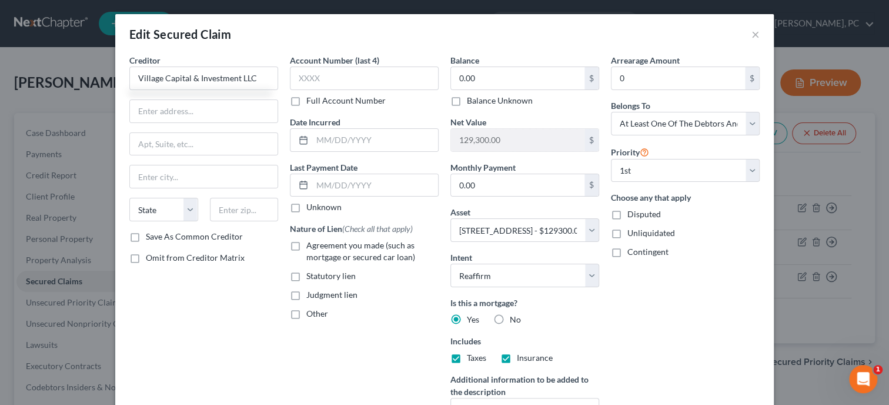
click at [306, 245] on label "Agreement you made (such as mortgage or secured car loan)" at bounding box center [372, 251] width 132 height 24
click at [311, 245] on input "Agreement you made (such as mortgage or secured car loan)" at bounding box center [315, 243] width 8 height 8
checkbox input "true"
click at [369, 139] on input "text" at bounding box center [375, 140] width 126 height 22
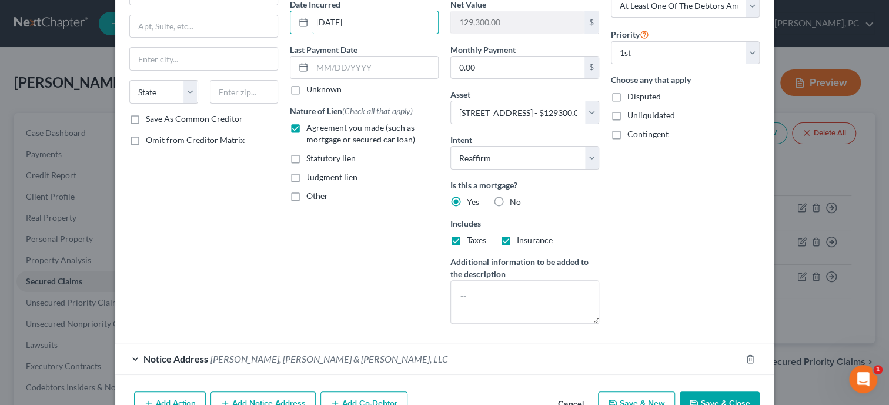
scroll to position [121, 0]
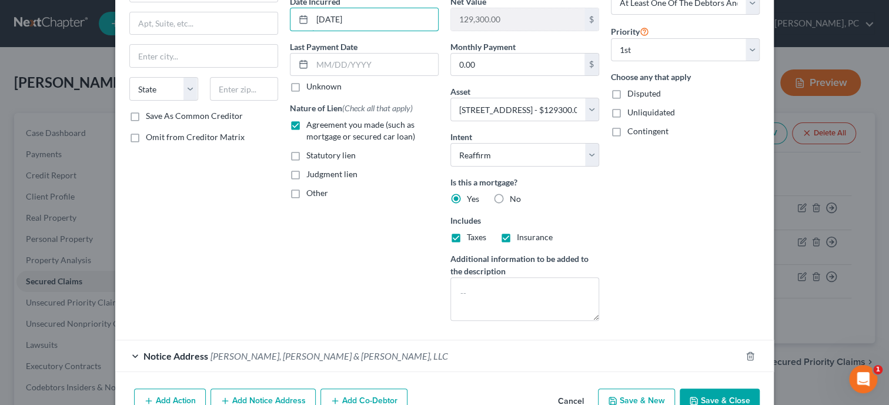
type input "[DATE]"
click at [710, 392] on button "Save & Close" at bounding box center [720, 400] width 80 height 25
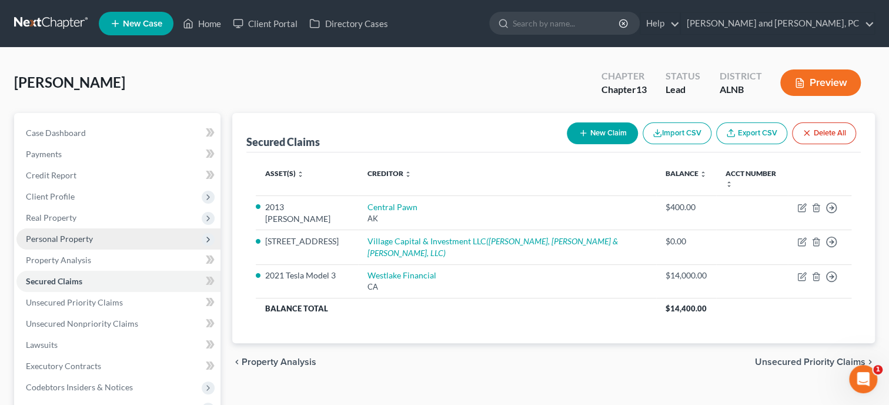
click at [46, 235] on span "Personal Property" at bounding box center [59, 238] width 67 height 10
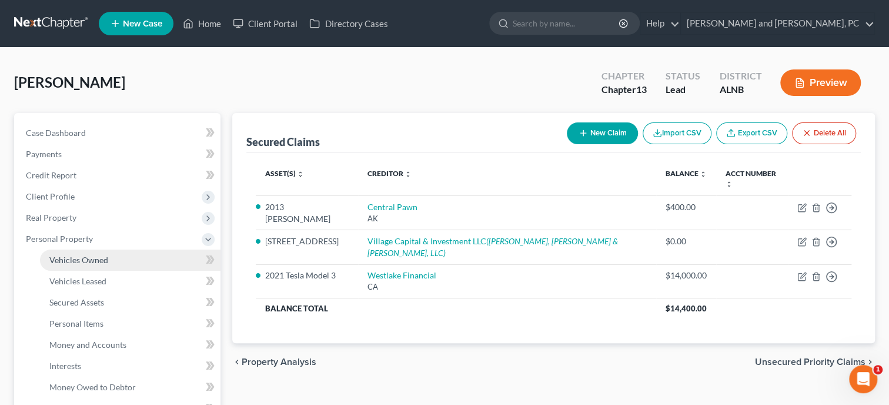
click at [55, 255] on span "Vehicles Owned" at bounding box center [78, 260] width 59 height 10
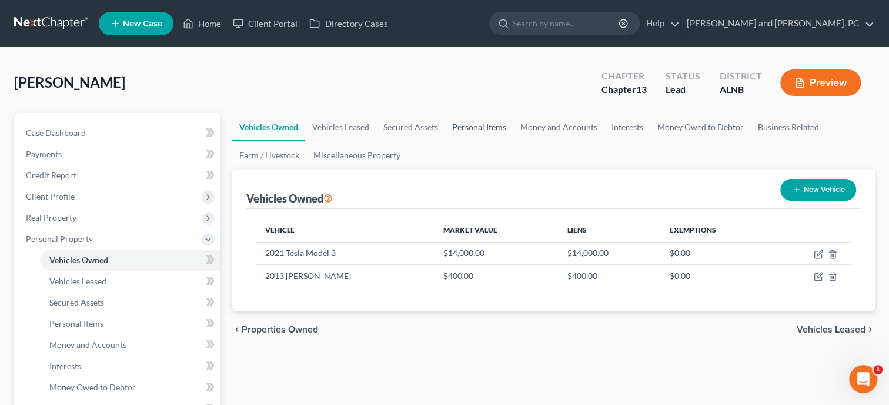
click at [459, 132] on link "Personal Items" at bounding box center [479, 127] width 68 height 28
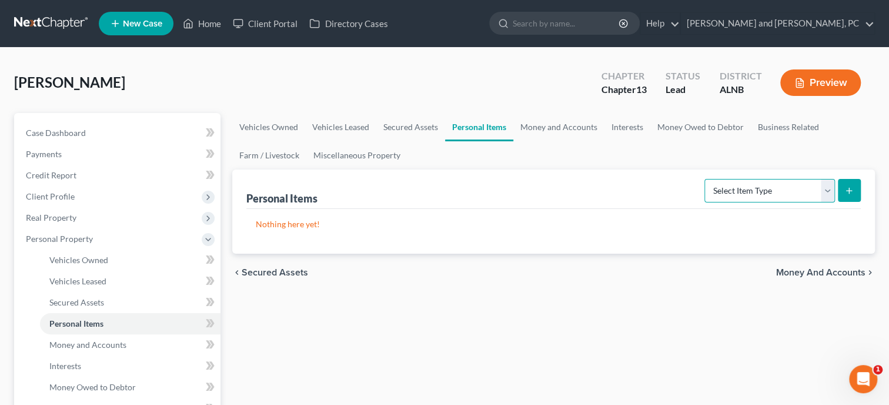
click at [704, 179] on select "Select Item Type Clothing Collectibles Of Value Electronics Firearms Household …" at bounding box center [769, 191] width 131 height 24
select select "clothing"
click option "Clothing" at bounding box center [0, 0] width 0 height 0
click at [842, 187] on button "submit" at bounding box center [849, 190] width 23 height 23
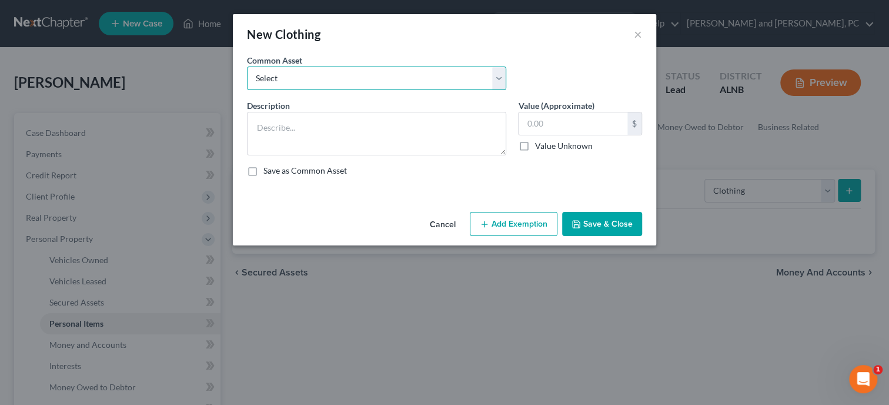
select select "0"
click option "Clothing" at bounding box center [0, 0] width 0 height 0
type textarea "Clothing"
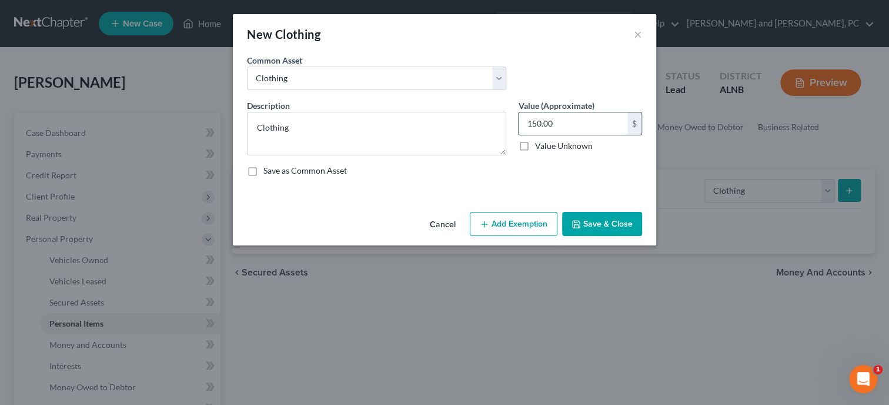
click at [558, 119] on input "150.00" at bounding box center [573, 123] width 109 height 22
type input "400.00"
click at [512, 224] on button "Add Exemption" at bounding box center [514, 224] width 88 height 25
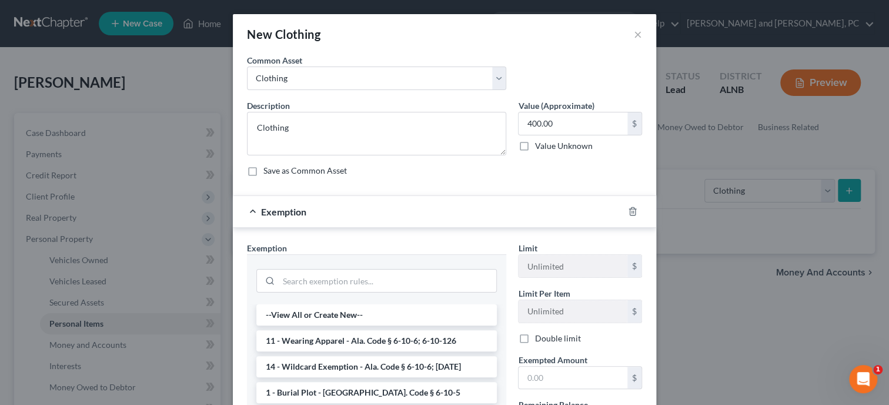
scroll to position [60, 0]
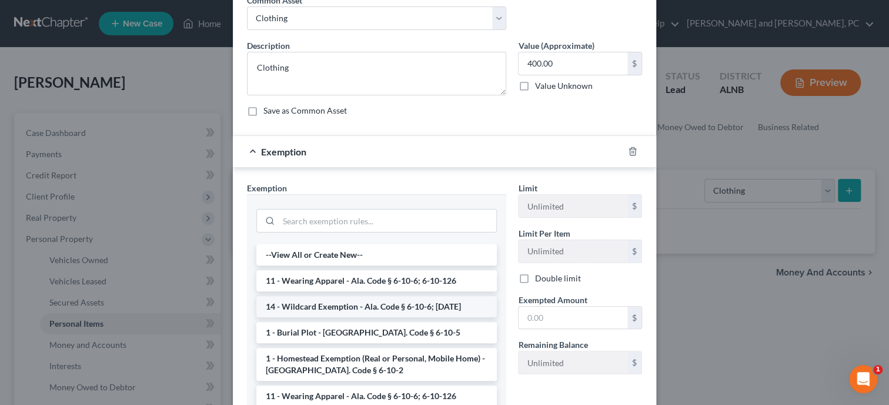
click at [397, 300] on li "14 - Wildcard Exemption - Ala. Code § 6-10-6; [DATE]" at bounding box center [376, 306] width 240 height 21
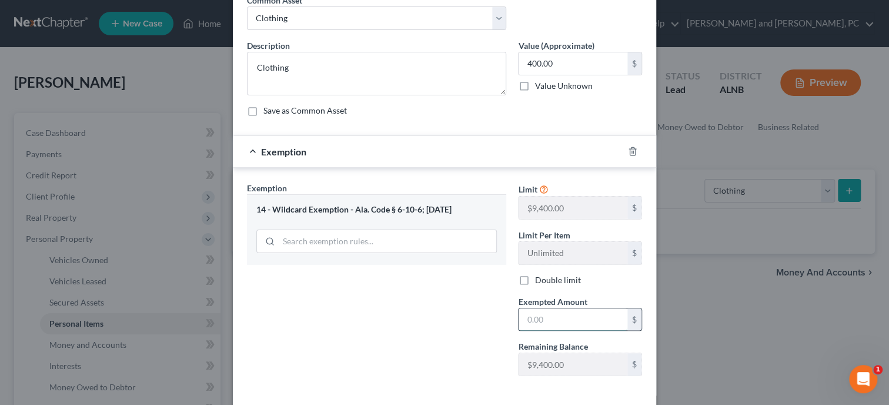
click at [564, 316] on input "text" at bounding box center [573, 319] width 109 height 22
type input "400.00"
click at [422, 326] on div "Exemption Set must be selected for CA. Exemption * 14 - Wildcard Exemption - Al…" at bounding box center [376, 283] width 271 height 203
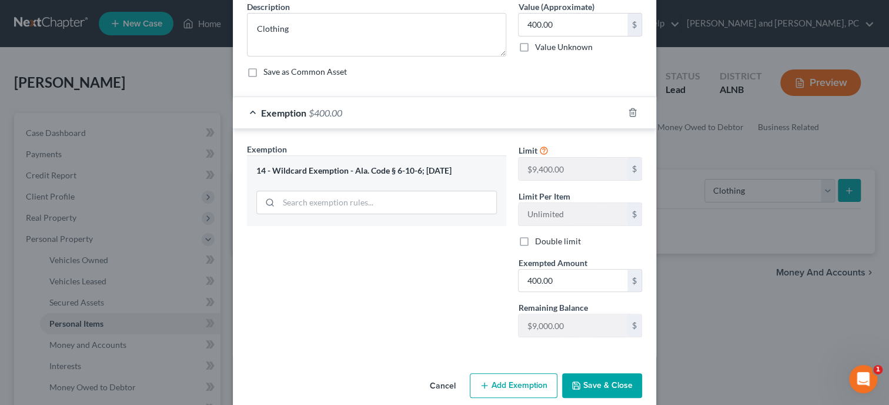
scroll to position [113, 0]
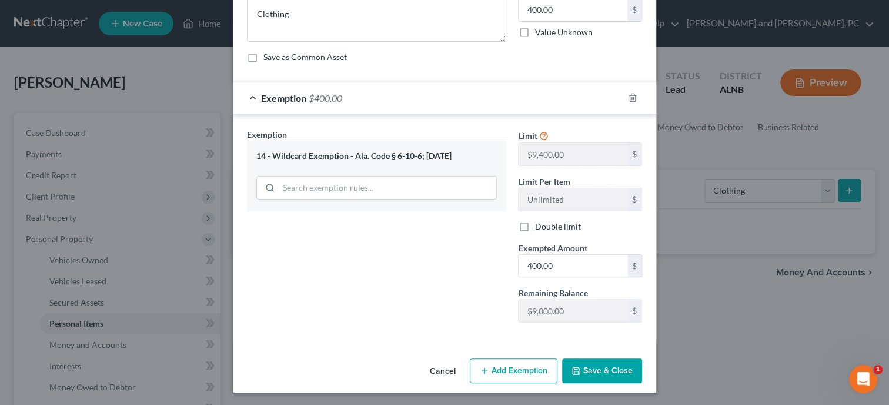
click at [600, 366] on button "Save & Close" at bounding box center [602, 370] width 80 height 25
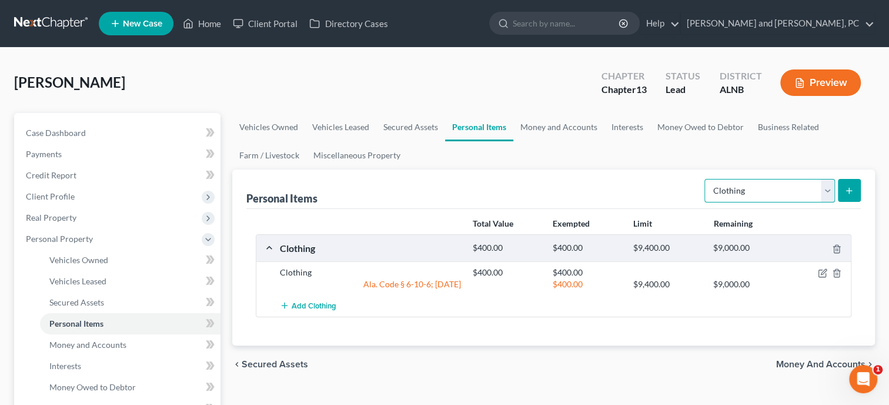
select select "electronics"
click option "Electronics" at bounding box center [0, 0] width 0 height 0
click at [849, 188] on line "submit" at bounding box center [849, 190] width 0 height 5
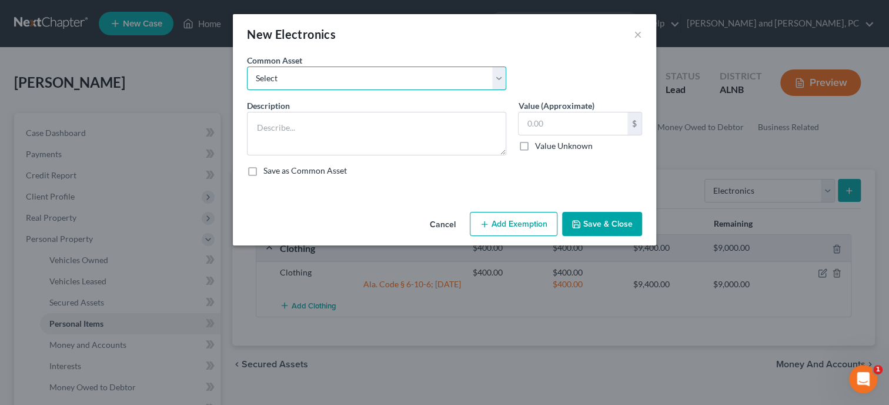
select select "0"
click option "Misc. Electronics" at bounding box center [0, 0] width 0 height 0
type textarea "Misc. Electronics"
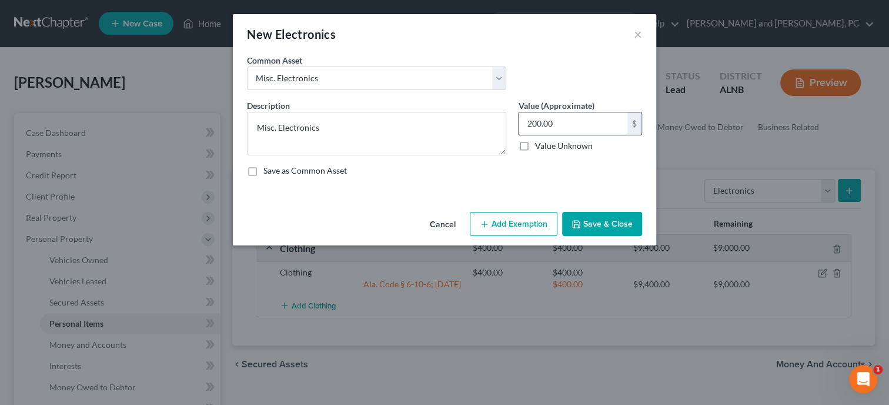
drag, startPoint x: 577, startPoint y: 122, endPoint x: 569, endPoint y: 127, distance: 10.3
click at [569, 127] on input "200.00" at bounding box center [573, 123] width 109 height 22
type input "375.00"
click at [515, 217] on button "Add Exemption" at bounding box center [514, 224] width 88 height 25
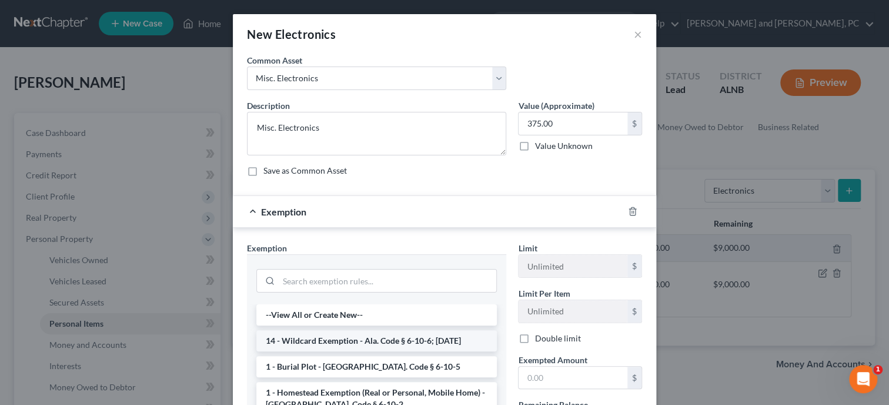
click at [399, 337] on li "14 - Wildcard Exemption - Ala. Code § 6-10-6; [DATE]" at bounding box center [376, 340] width 240 height 21
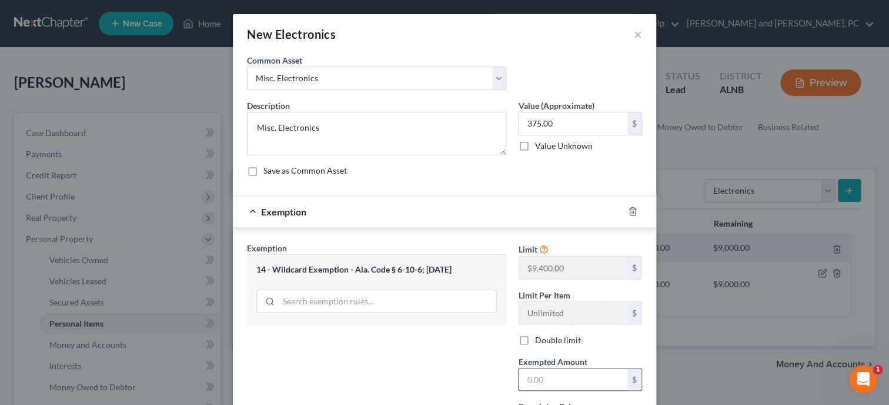
click at [532, 380] on input "text" at bounding box center [573, 379] width 109 height 22
type input "375.00"
click at [479, 382] on div "Exemption Set must be selected for CA. Exemption * 14 - Wildcard Exemption - Al…" at bounding box center [376, 343] width 271 height 203
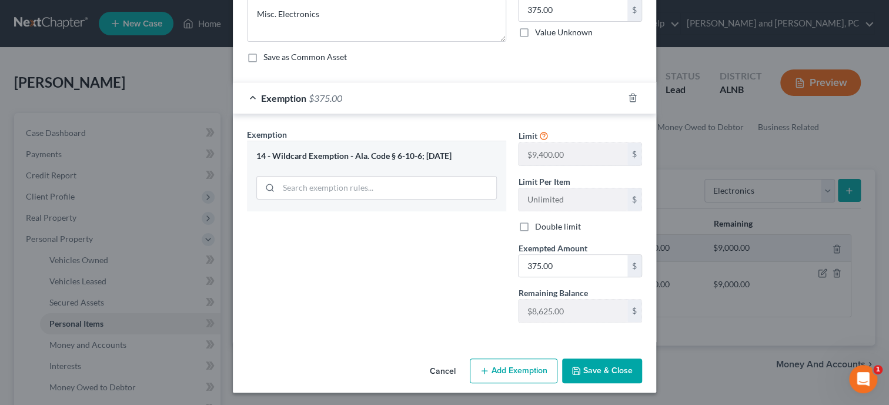
click at [604, 368] on button "Save & Close" at bounding box center [602, 370] width 80 height 25
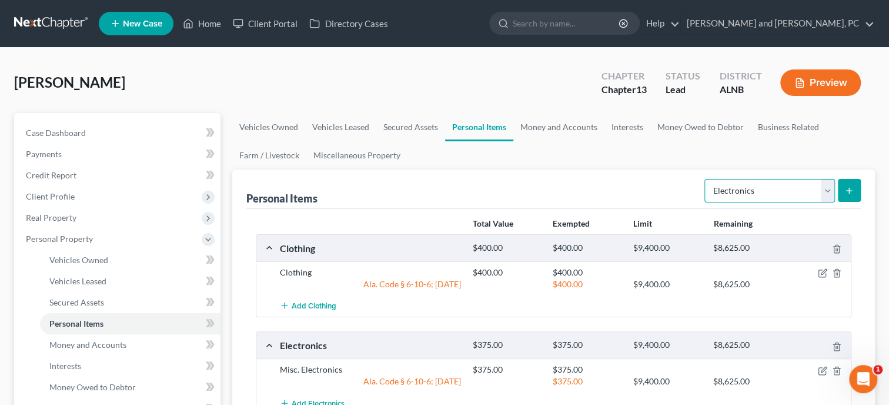
select select "household_goods"
click option "Household Goods" at bounding box center [0, 0] width 0 height 0
click at [852, 185] on button "submit" at bounding box center [849, 190] width 23 height 23
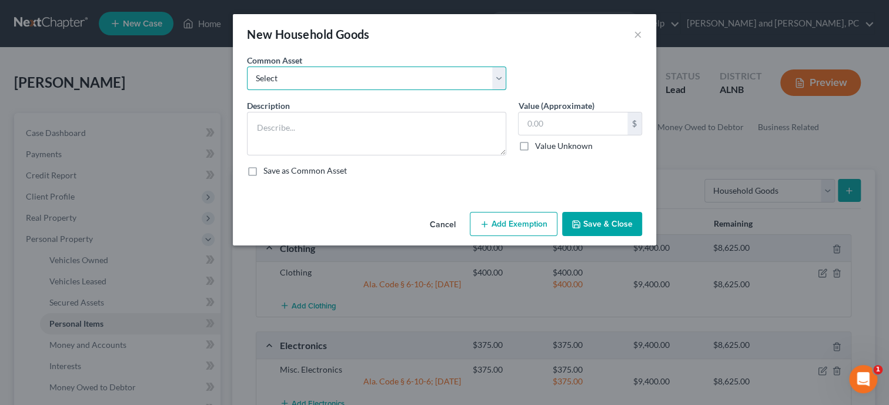
select select "0"
click option "Household Goods and Furnishings" at bounding box center [0, 0] width 0 height 0
type textarea "Household Goods and Furnishings"
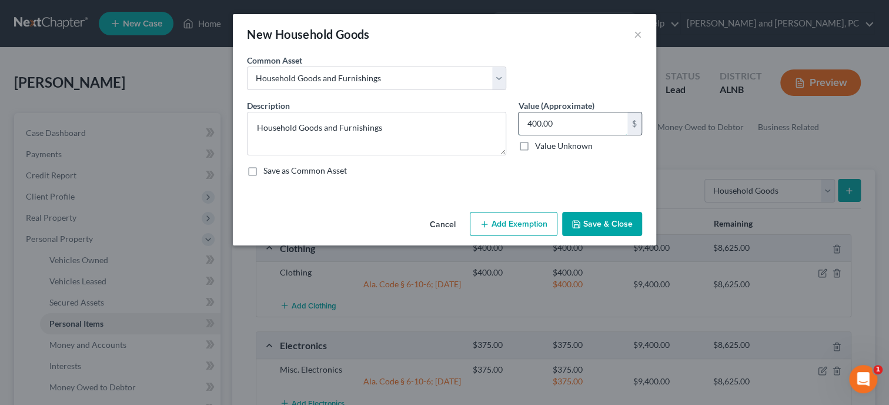
click at [576, 126] on input "400.00" at bounding box center [573, 123] width 109 height 22
type input "800.00"
click at [519, 227] on button "Add Exemption" at bounding box center [514, 224] width 88 height 25
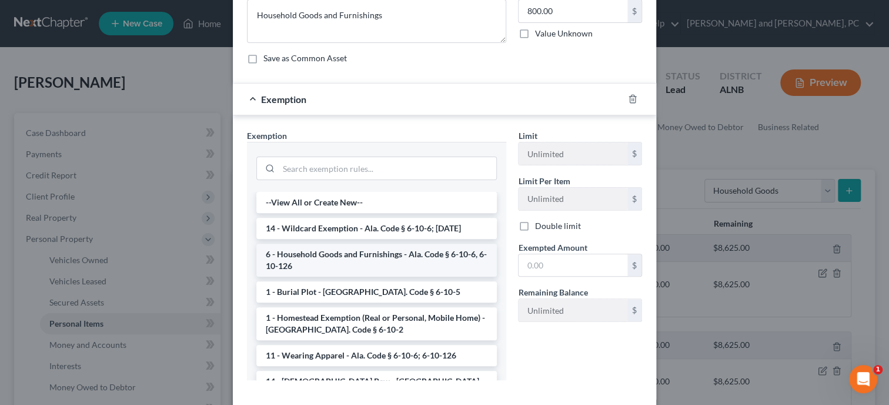
scroll to position [121, 0]
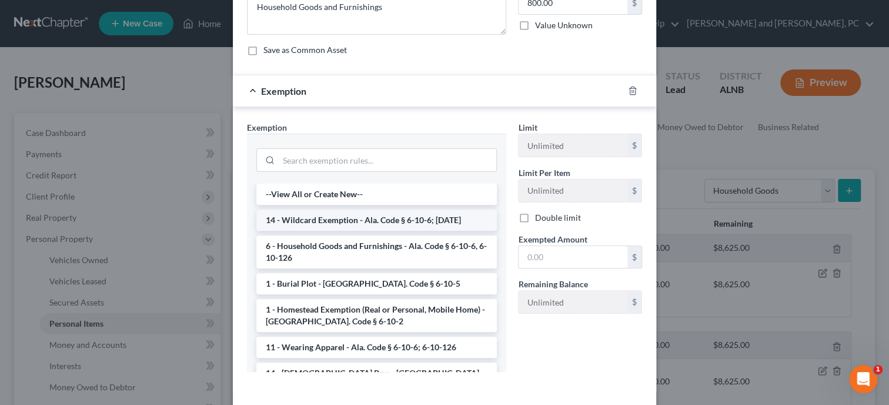
click at [375, 223] on li "14 - Wildcard Exemption - Ala. Code § 6-10-6; [DATE]" at bounding box center [376, 219] width 240 height 21
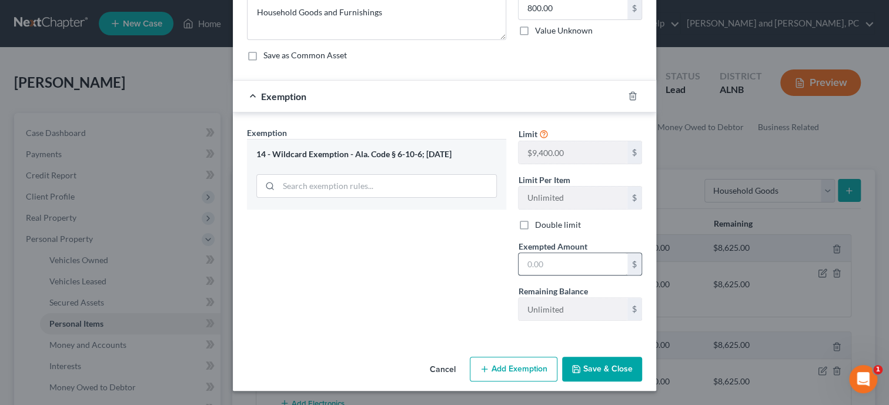
scroll to position [113, 0]
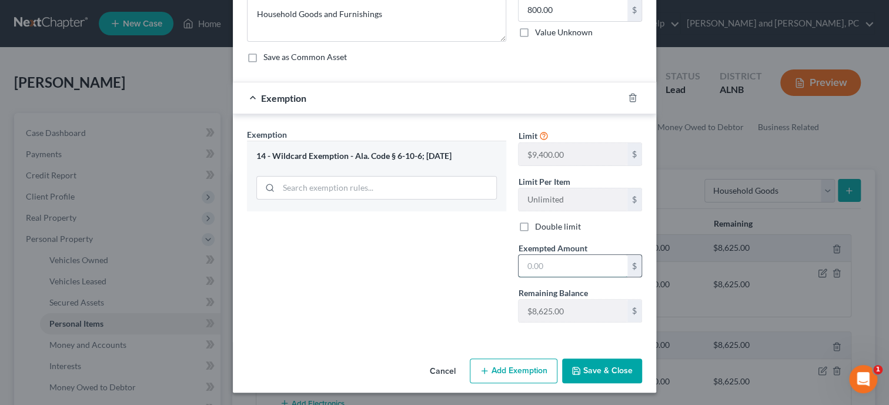
click at [535, 271] on input "text" at bounding box center [573, 266] width 109 height 22
type input "800.00"
click at [609, 366] on button "Save & Close" at bounding box center [602, 370] width 80 height 25
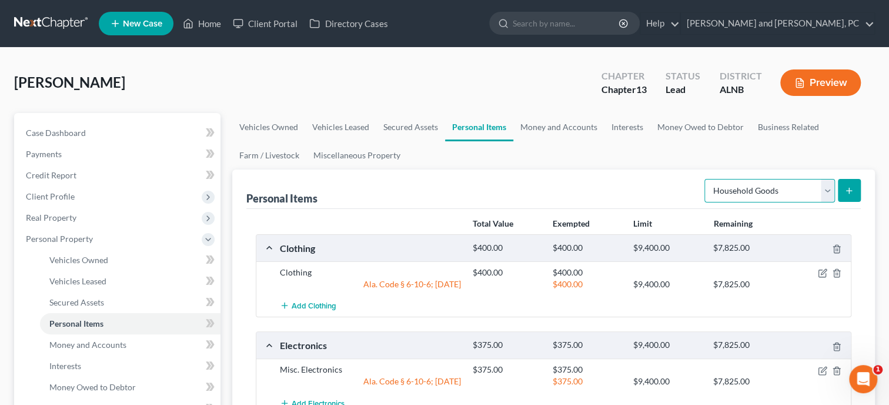
click at [704, 179] on select "Select Item Type Clothing Collectibles Of Value Electronics Firearms Household …" at bounding box center [769, 191] width 131 height 24
select select "jewelry"
click option "Jewelry" at bounding box center [0, 0] width 0 height 0
click at [857, 192] on button "submit" at bounding box center [849, 190] width 23 height 23
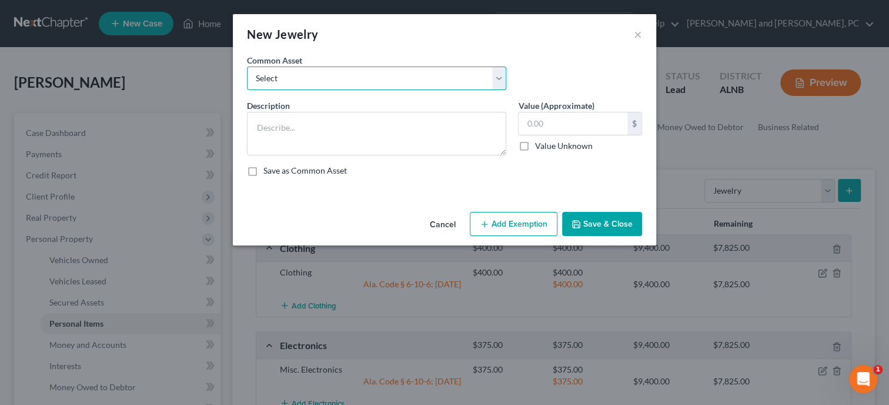
select select "0"
click option "Misc. Jewelry" at bounding box center [0, 0] width 0 height 0
type textarea "Misc. Jewelry"
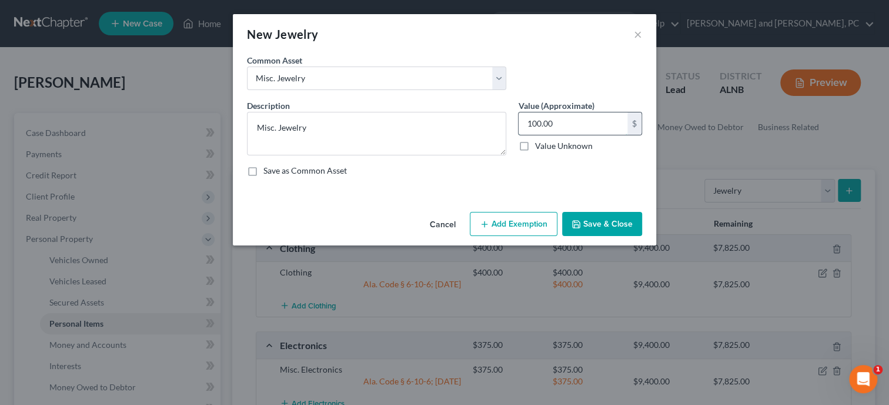
click at [582, 129] on input "100.00" at bounding box center [573, 123] width 109 height 22
type input "250.00"
click at [536, 223] on button "Add Exemption" at bounding box center [514, 224] width 88 height 25
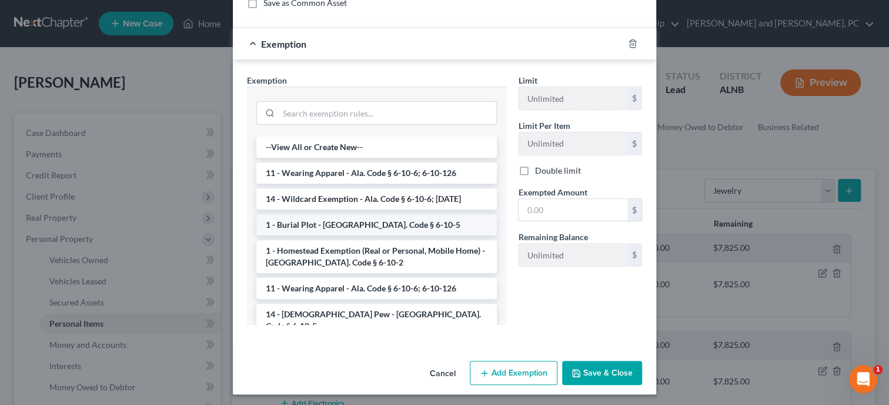
scroll to position [170, 0]
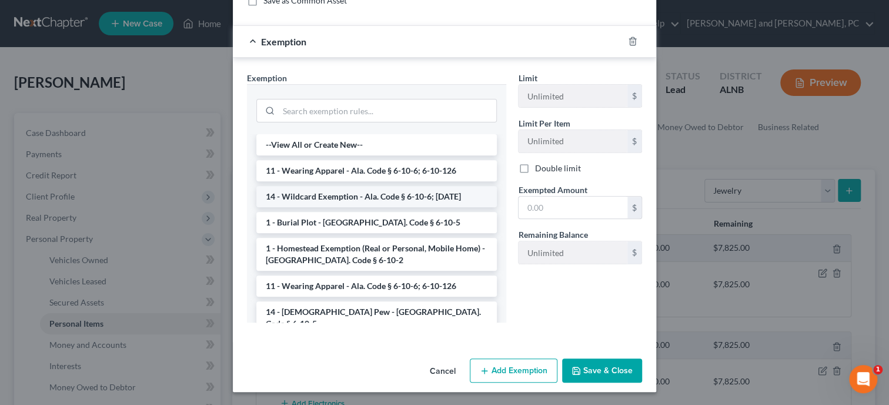
click at [363, 198] on li "14 - Wildcard Exemption - Ala. Code § 6-10-6; [DATE]" at bounding box center [376, 196] width 240 height 21
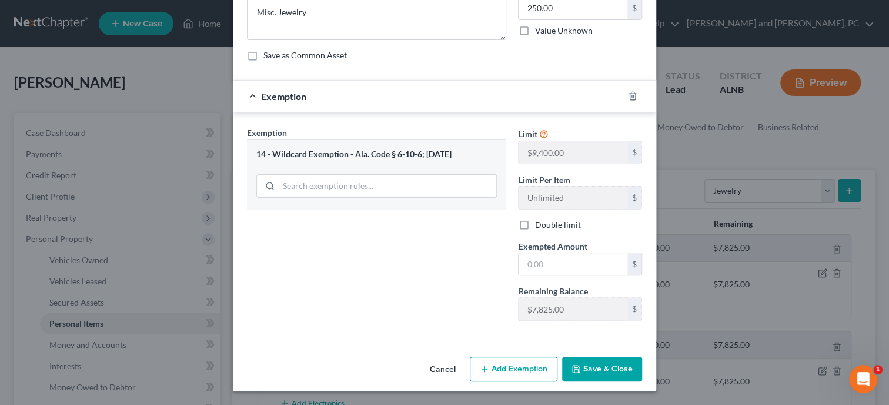
scroll to position [113, 0]
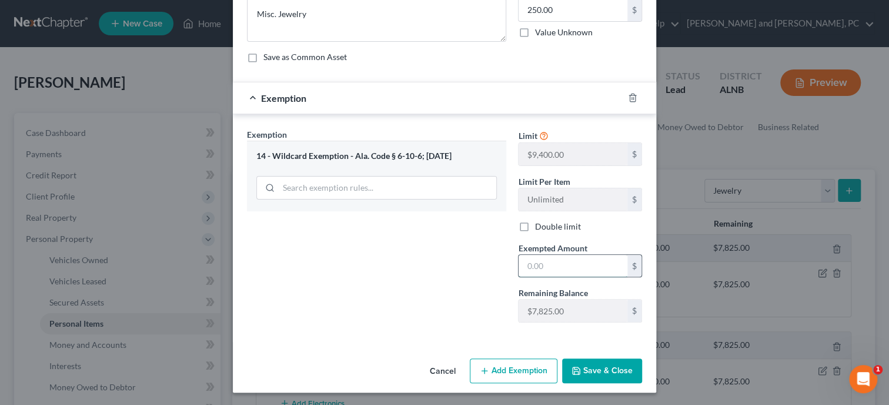
click at [543, 260] on input "text" at bounding box center [573, 266] width 109 height 22
type input "250.00"
click at [609, 370] on button "Save & Close" at bounding box center [602, 370] width 80 height 25
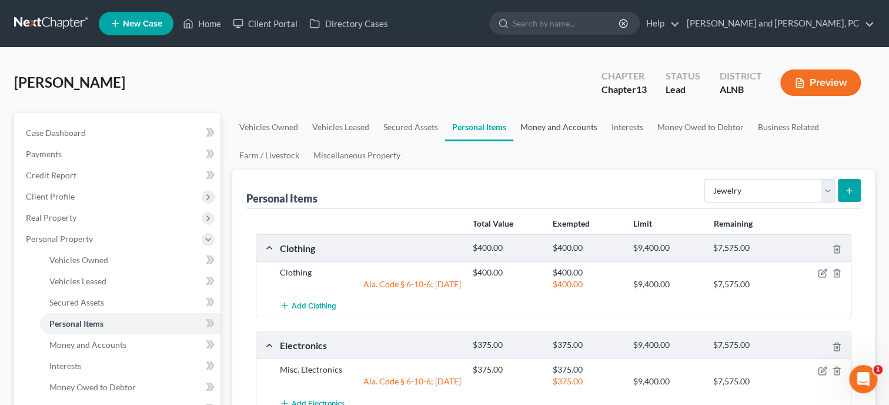
click at [557, 133] on link "Money and Accounts" at bounding box center [558, 127] width 91 height 28
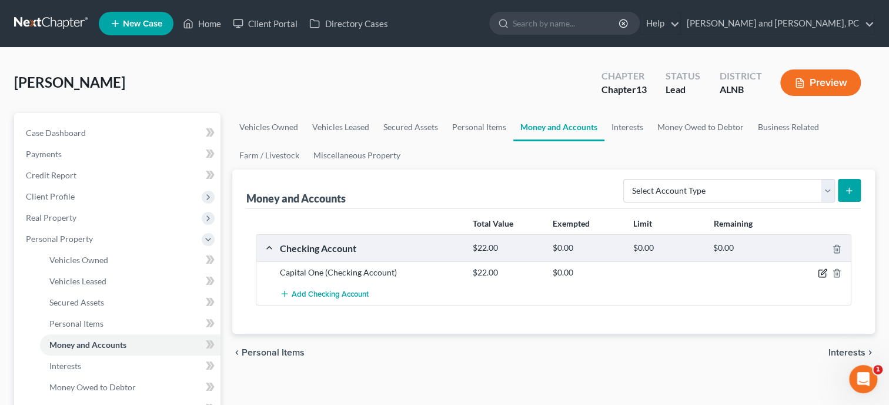
click at [823, 270] on icon "button" at bounding box center [823, 271] width 5 height 5
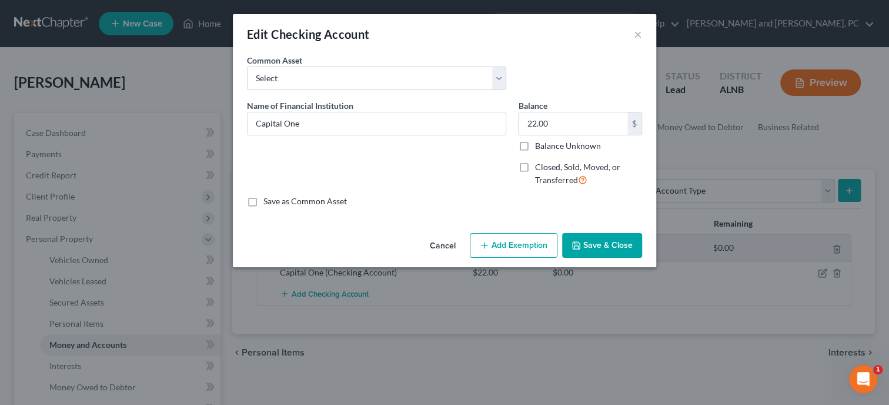
click at [523, 242] on button "Add Exemption" at bounding box center [514, 245] width 88 height 25
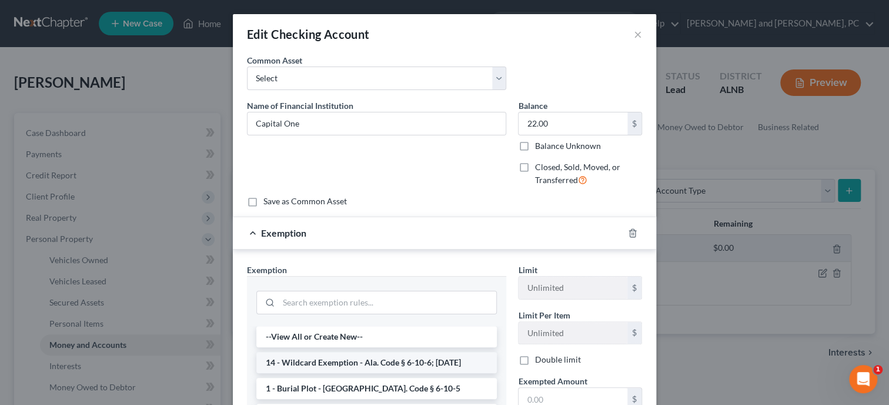
click at [367, 357] on li "14 - Wildcard Exemption - Ala. Code § 6-10-6; [DATE]" at bounding box center [376, 362] width 240 height 21
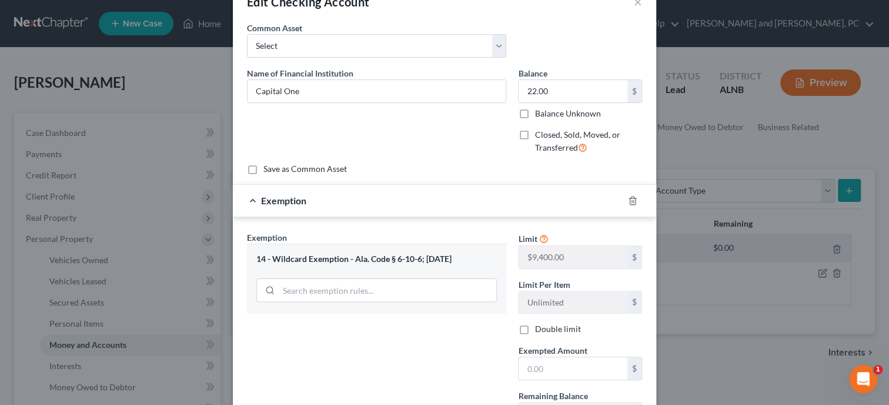
scroll to position [60, 0]
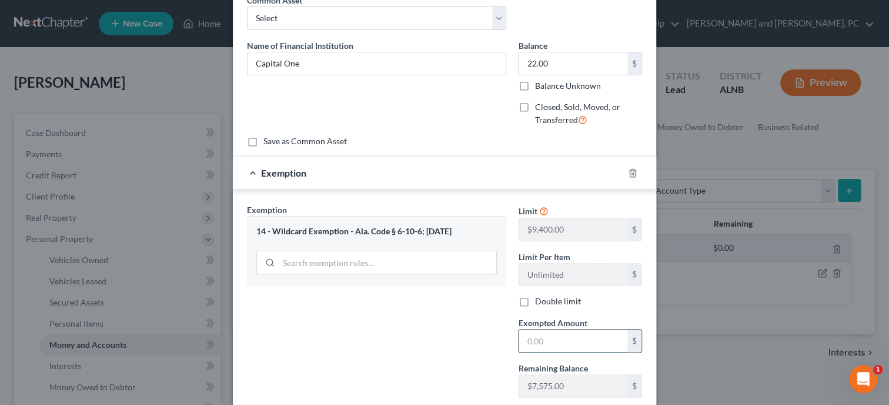
click at [530, 340] on input "text" at bounding box center [573, 340] width 109 height 22
type input "22.00"
click at [471, 347] on div "Exemption Set must be selected for CA. Exemption * 14 - Wildcard Exemption - Al…" at bounding box center [376, 304] width 271 height 203
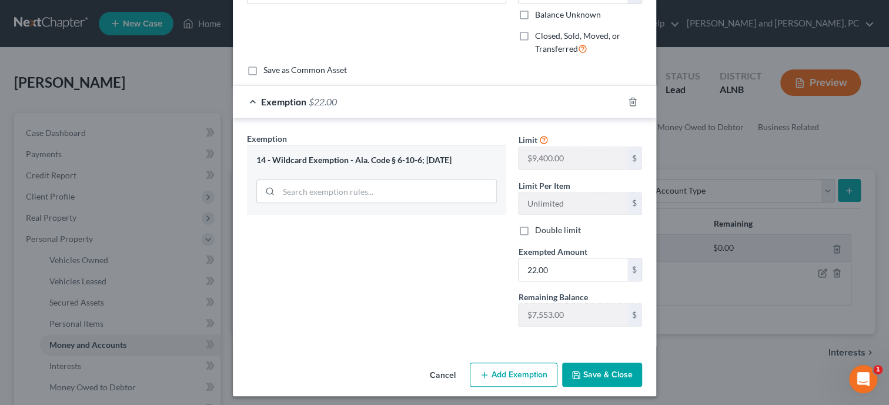
scroll to position [135, 0]
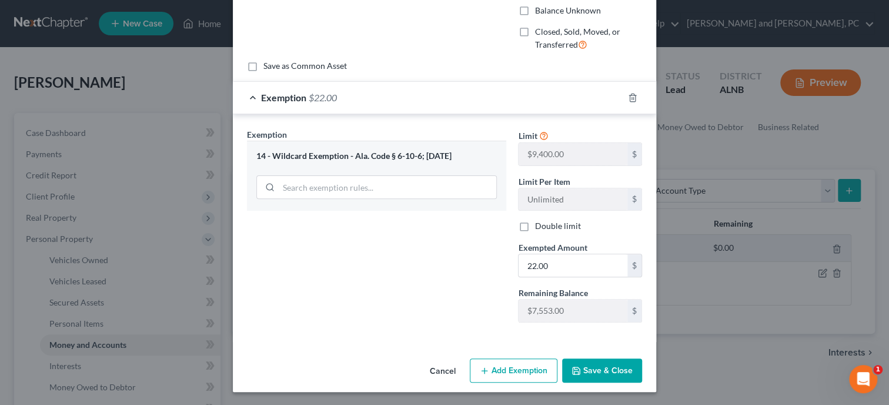
click at [585, 373] on button "Save & Close" at bounding box center [602, 370] width 80 height 25
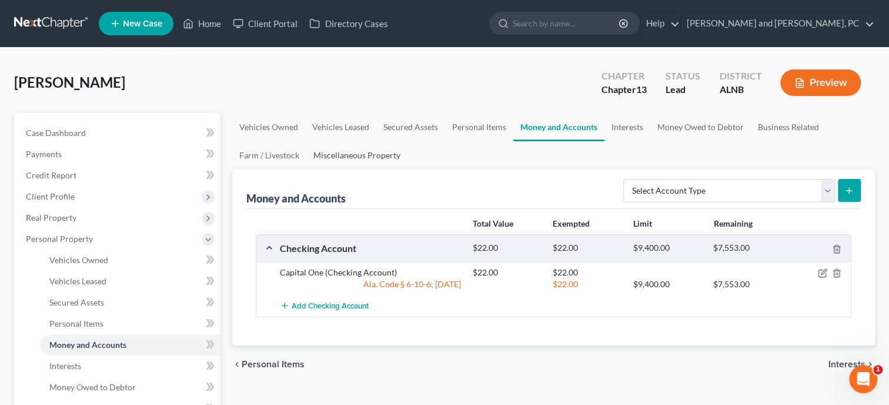
click at [388, 161] on link "Miscellaneous Property" at bounding box center [356, 155] width 101 height 28
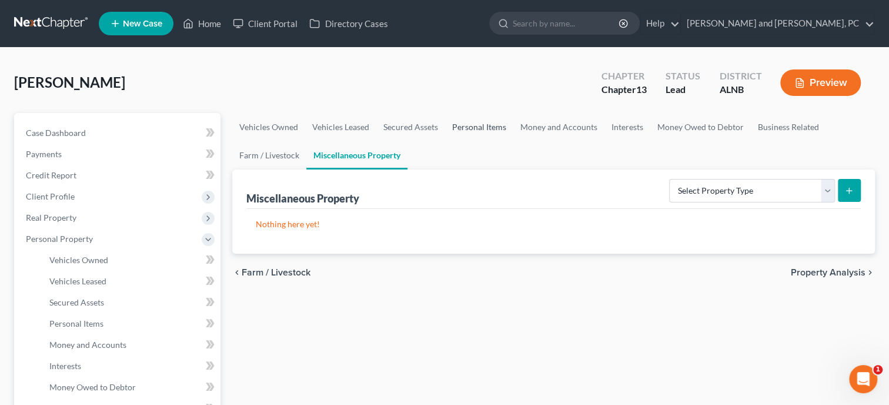
click at [462, 131] on link "Personal Items" at bounding box center [479, 127] width 68 height 28
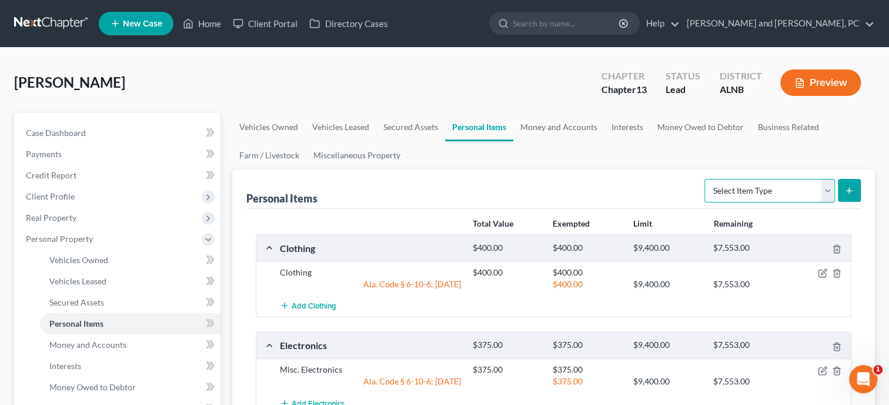
select select "other"
click option "Other" at bounding box center [0, 0] width 0 height 0
click at [844, 194] on button "submit" at bounding box center [849, 190] width 23 height 23
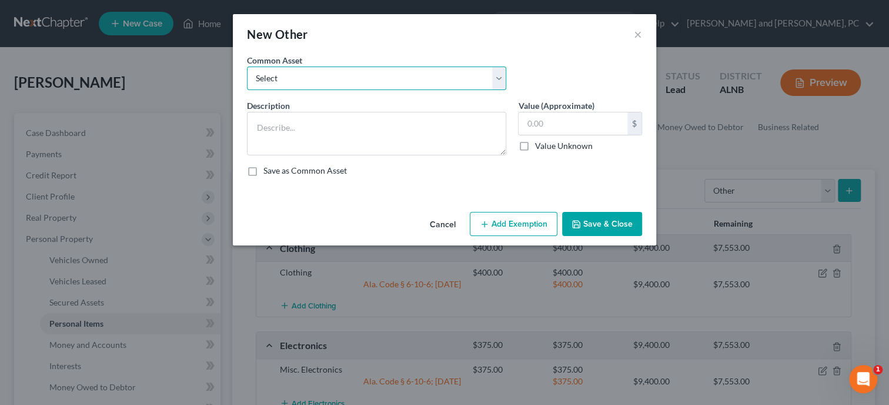
select select "0"
click option "Riding Lawn Mower, Weed Eater, Blower, Chain Saw, Trimmer" at bounding box center [0, 0] width 0 height 0
type textarea "Riding Lawn Mower, Weed Eater, Blower, Chain Saw, Trimmer"
type input "675.00"
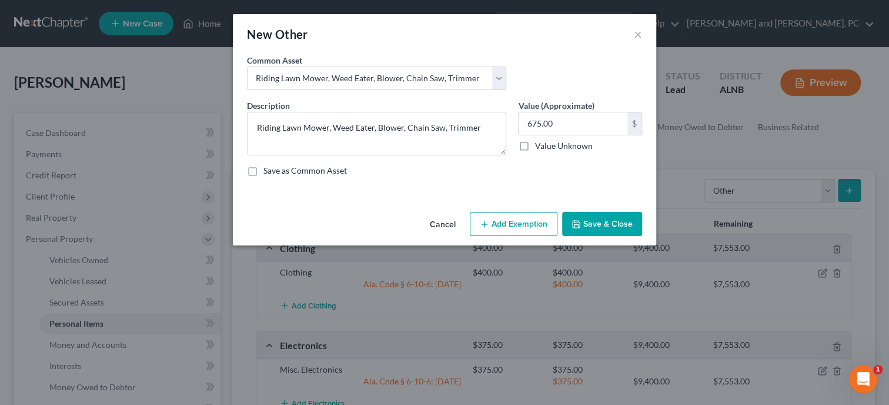
click at [523, 219] on button "Add Exemption" at bounding box center [514, 224] width 88 height 25
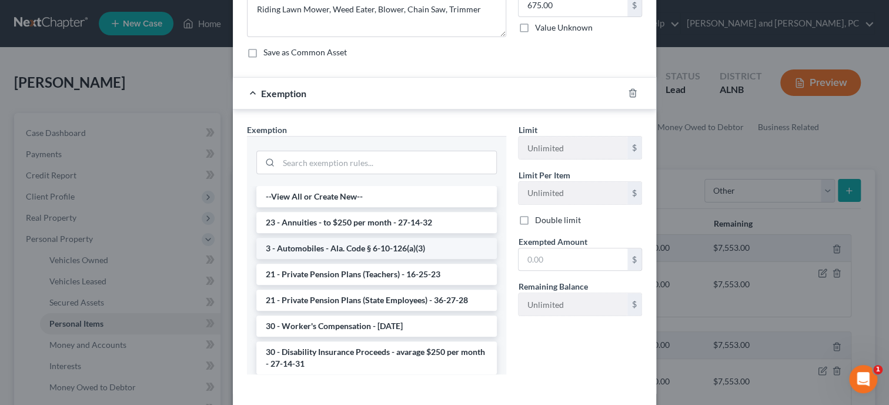
scroll to position [121, 0]
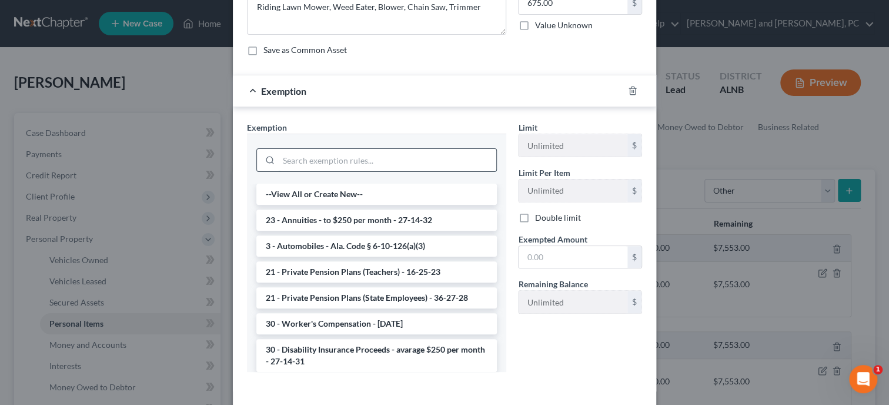
click at [390, 159] on input "search" at bounding box center [388, 160] width 218 height 22
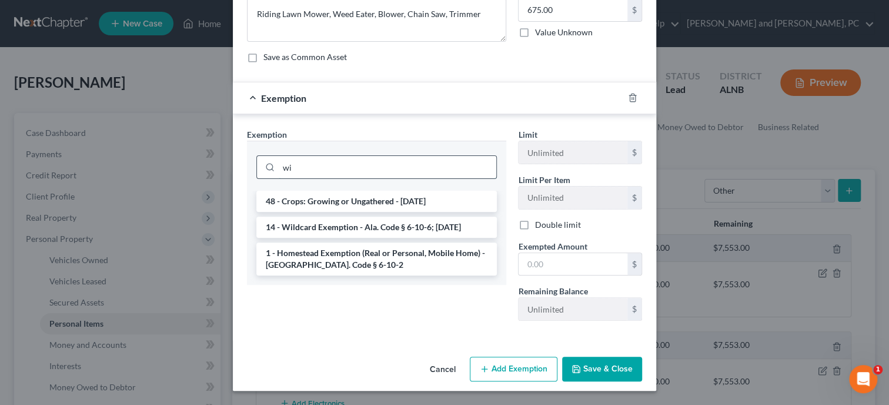
scroll to position [112, 0]
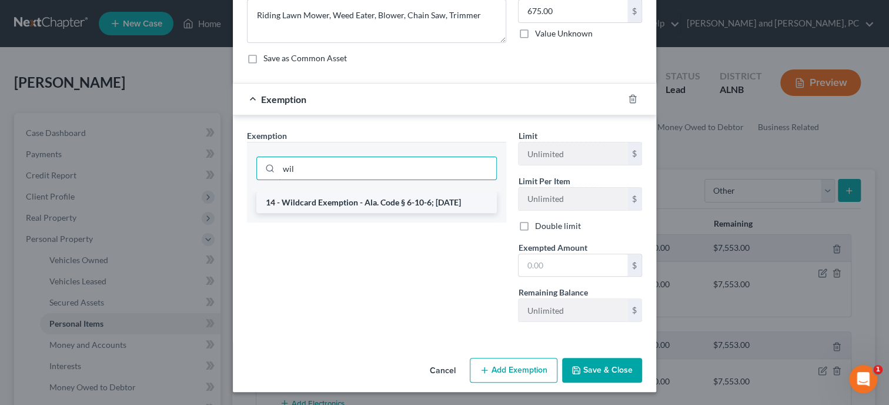
type input "wil"
click at [397, 201] on li "14 - Wildcard Exemption - Ala. Code § 6-10-6; [DATE]" at bounding box center [376, 202] width 240 height 21
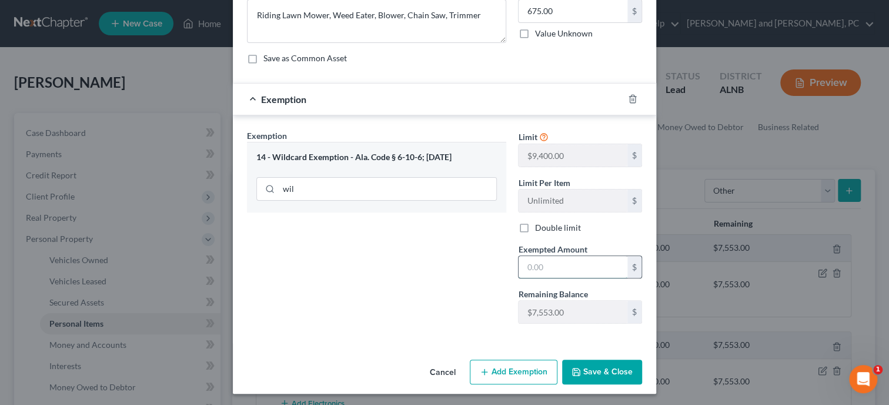
click at [538, 262] on input "text" at bounding box center [573, 267] width 109 height 22
type input "675.00"
click at [631, 373] on button "Save & Close" at bounding box center [602, 371] width 80 height 25
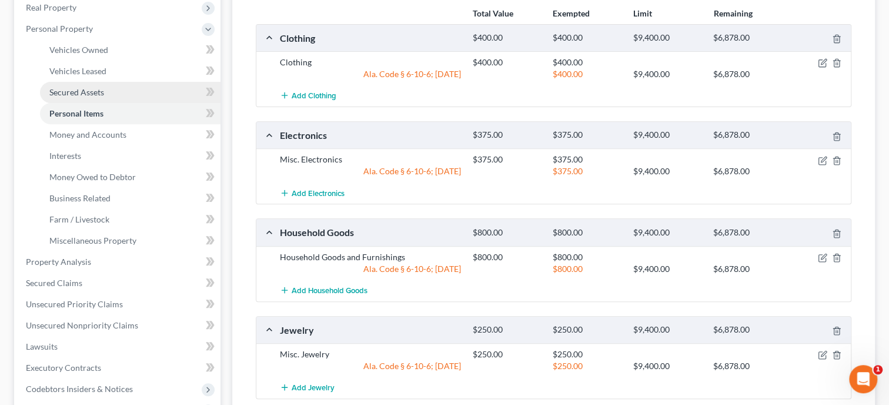
scroll to position [242, 0]
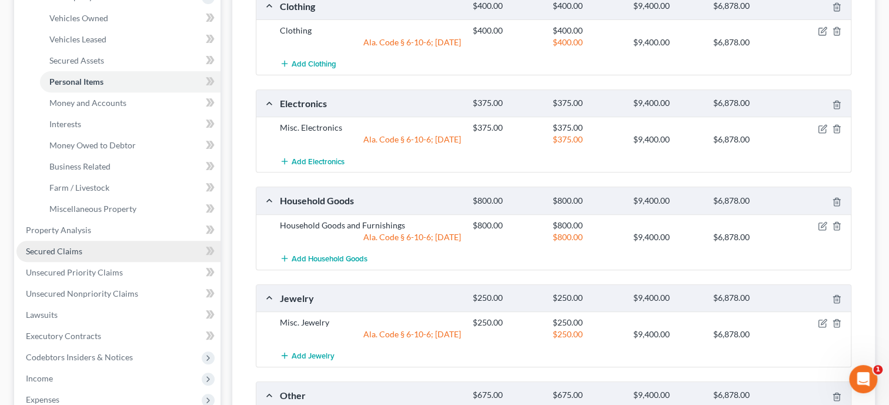
click at [106, 248] on link "Secured Claims" at bounding box center [118, 250] width 204 height 21
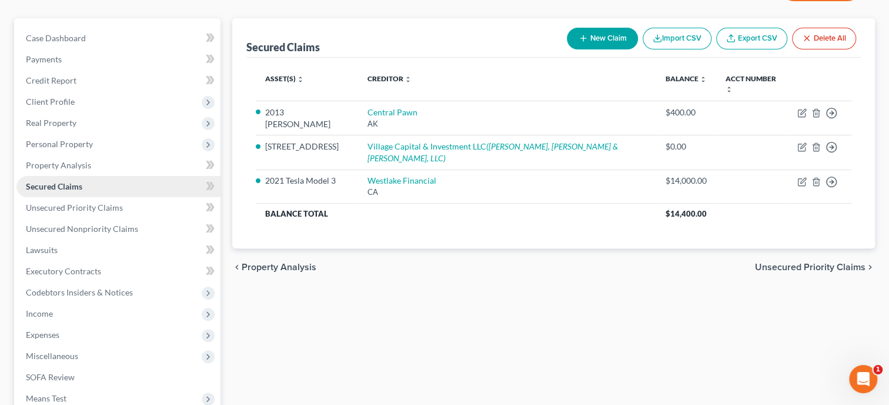
scroll to position [121, 0]
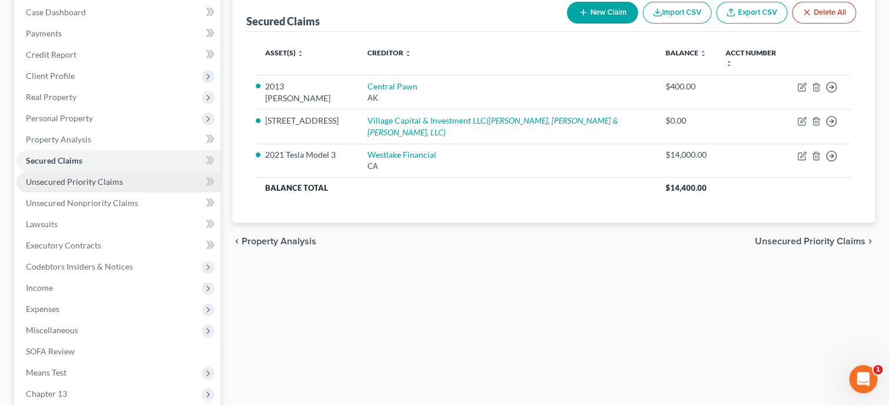
click at [98, 174] on link "Unsecured Priority Claims" at bounding box center [118, 181] width 204 height 21
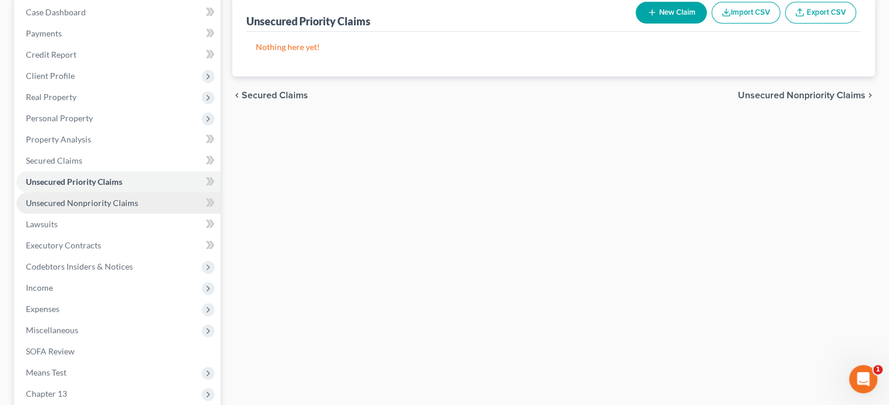
click at [101, 200] on span "Unsecured Nonpriority Claims" at bounding box center [82, 203] width 112 height 10
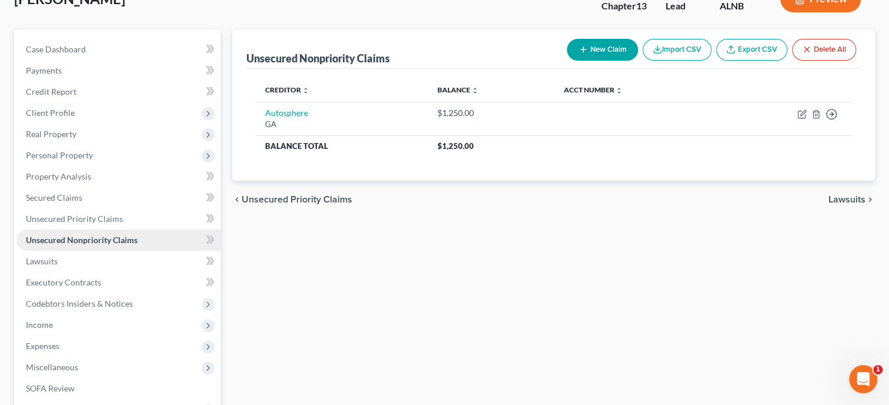
scroll to position [121, 0]
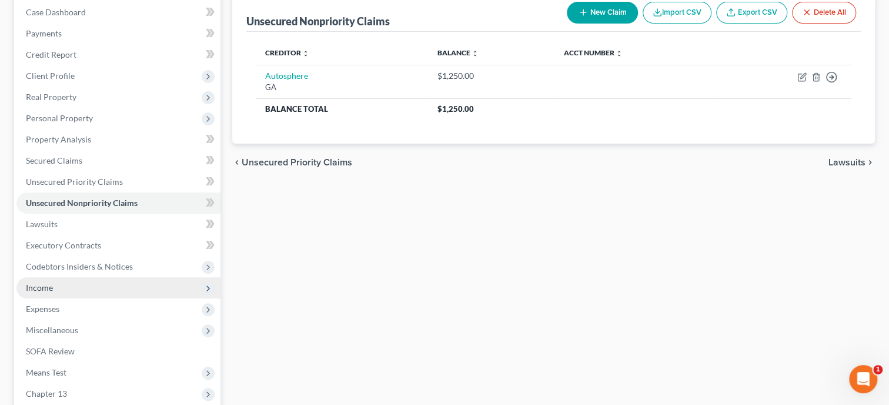
click at [69, 285] on span "Income" at bounding box center [118, 287] width 204 height 21
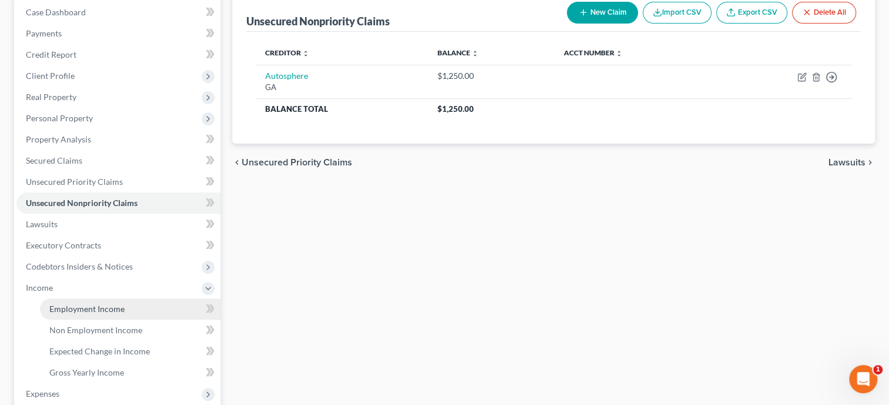
click at [69, 305] on span "Employment Income" at bounding box center [86, 308] width 75 height 10
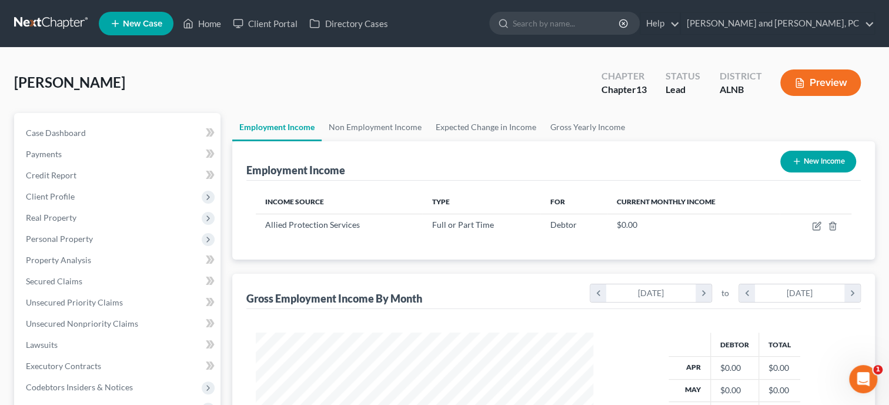
scroll to position [209, 361]
click at [385, 135] on link "Non Employment Income" at bounding box center [375, 127] width 107 height 28
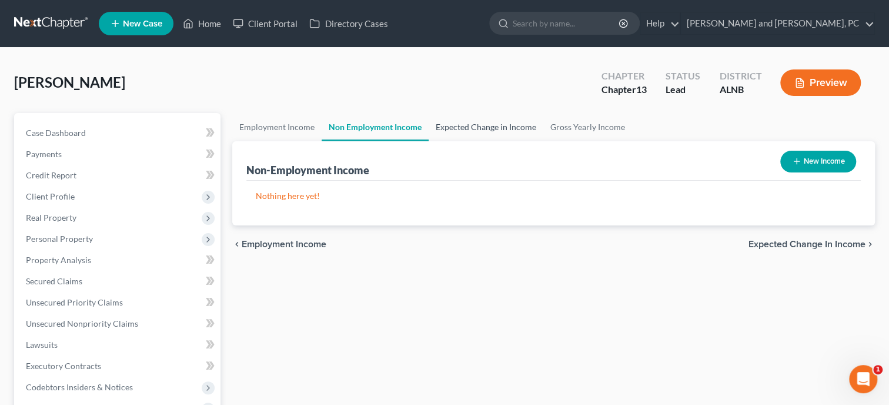
click at [461, 130] on link "Expected Change in Income" at bounding box center [486, 127] width 115 height 28
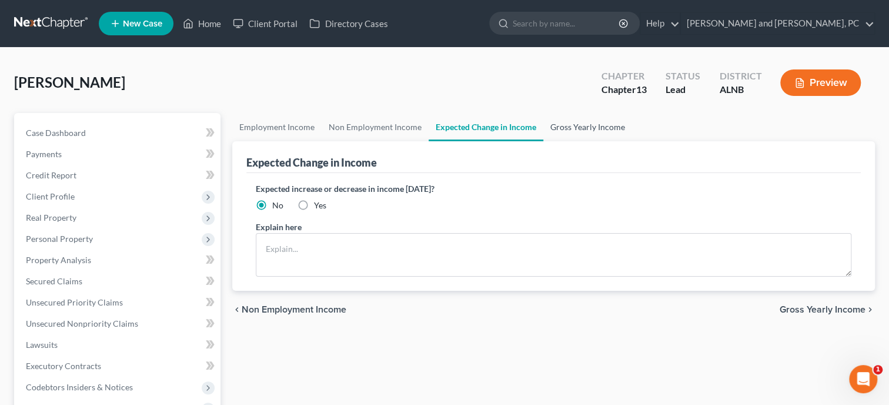
click at [557, 130] on link "Gross Yearly Income" at bounding box center [587, 127] width 89 height 28
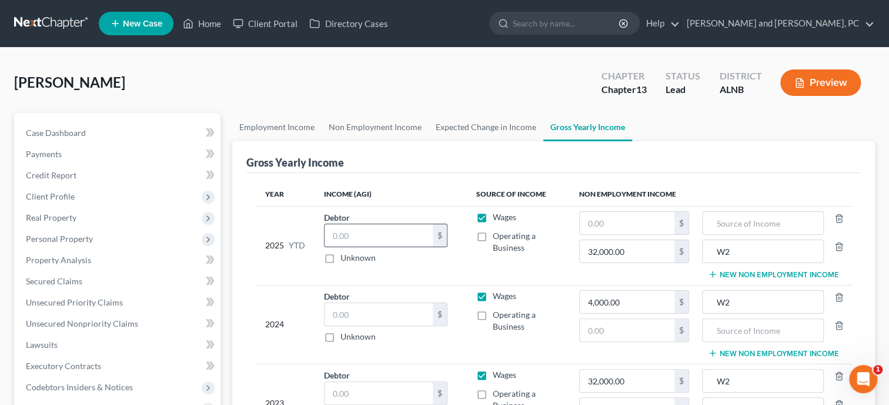
scroll to position [60, 0]
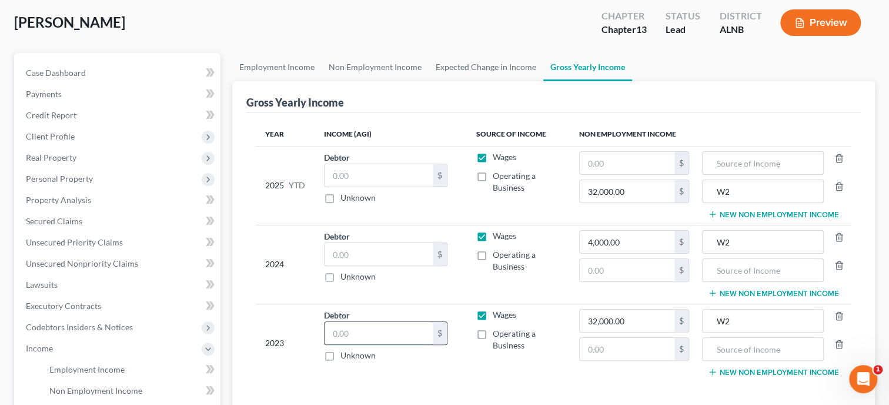
click at [390, 330] on input "text" at bounding box center [379, 333] width 108 height 22
type input "32,000.00"
click at [397, 257] on input "text" at bounding box center [379, 254] width 108 height 22
type input "4,000.00"
click at [386, 178] on input "text" at bounding box center [379, 175] width 108 height 22
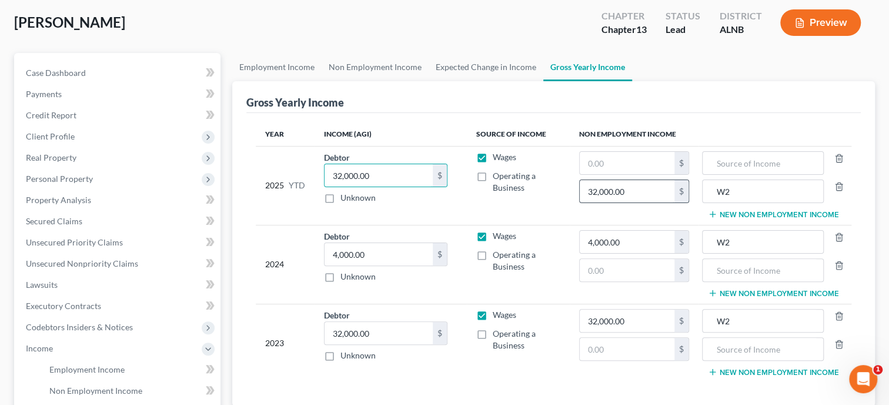
type input "32,000.00"
drag, startPoint x: 635, startPoint y: 198, endPoint x: 597, endPoint y: 207, distance: 38.8
click at [597, 202] on input "32,000.00" at bounding box center [627, 191] width 95 height 22
type input "00.00"
click at [748, 195] on input "W2" at bounding box center [762, 191] width 109 height 22
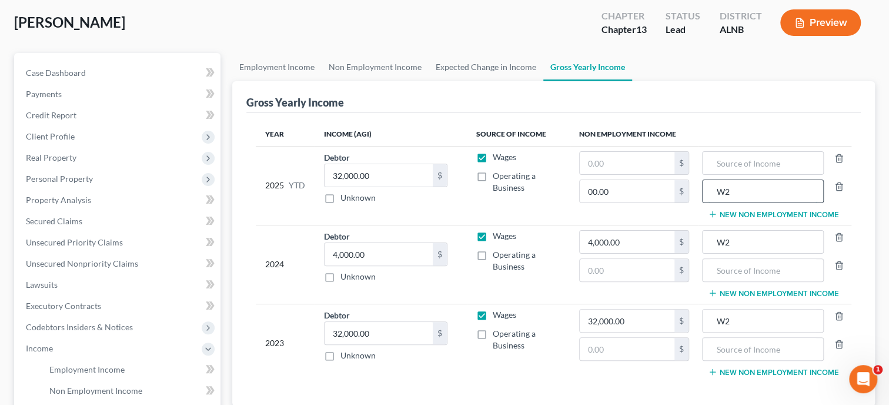
drag, startPoint x: 727, startPoint y: 199, endPoint x: 692, endPoint y: 205, distance: 35.1
click at [708, 202] on input "W2" at bounding box center [762, 191] width 109 height 22
click at [656, 242] on input "4,000.00" at bounding box center [627, 241] width 95 height 22
type input "0"
click at [729, 242] on input "W2" at bounding box center [762, 241] width 109 height 22
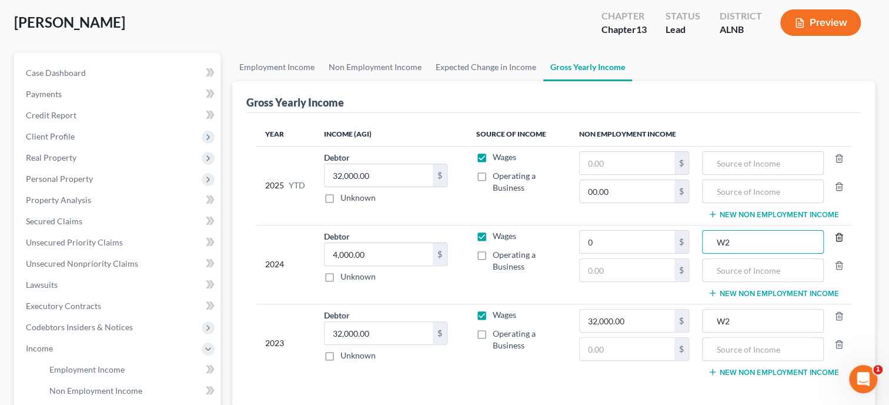
click at [836, 235] on icon "button" at bounding box center [838, 236] width 9 height 9
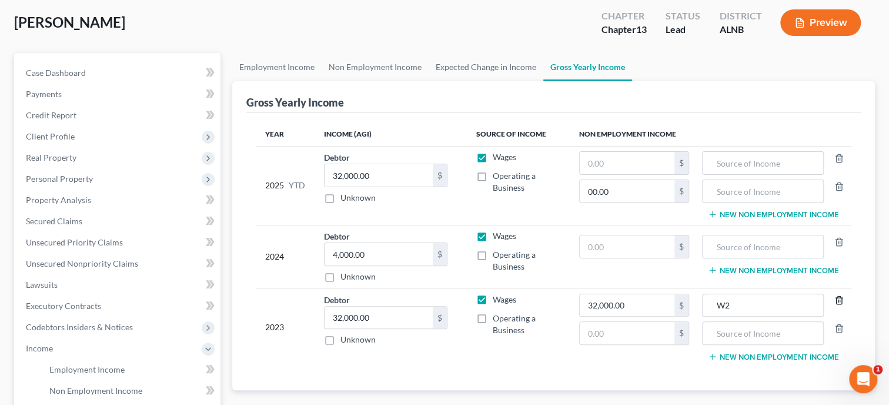
click at [841, 299] on icon "button" at bounding box center [838, 299] width 9 height 9
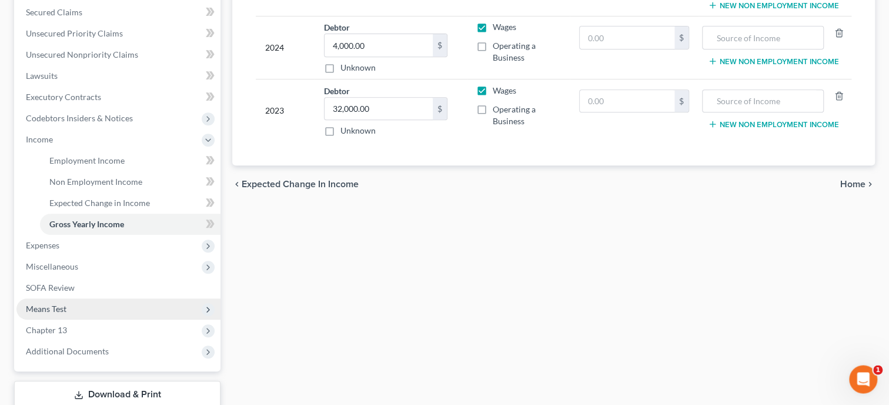
scroll to position [302, 0]
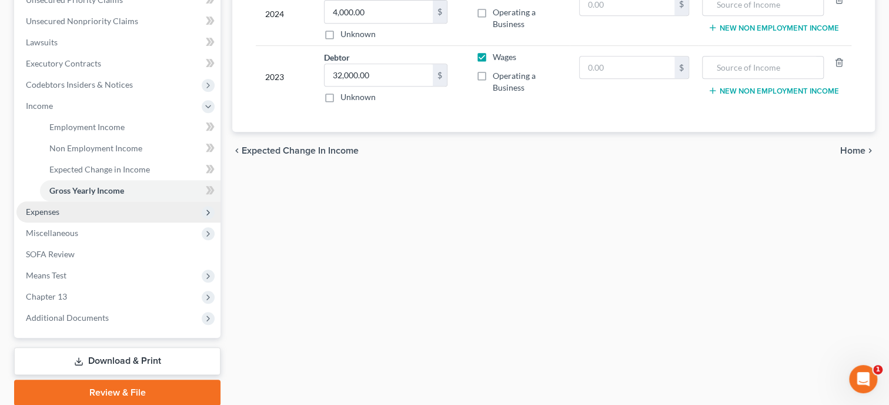
click at [52, 213] on span "Expenses" at bounding box center [43, 211] width 34 height 10
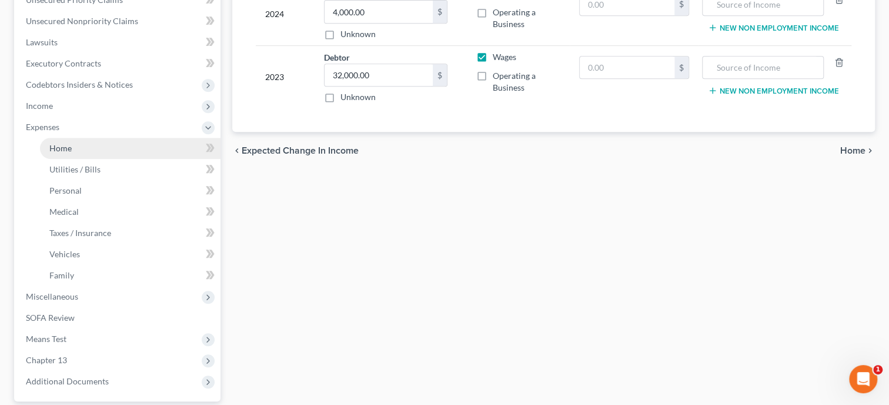
click at [58, 151] on span "Home" at bounding box center [60, 148] width 22 height 10
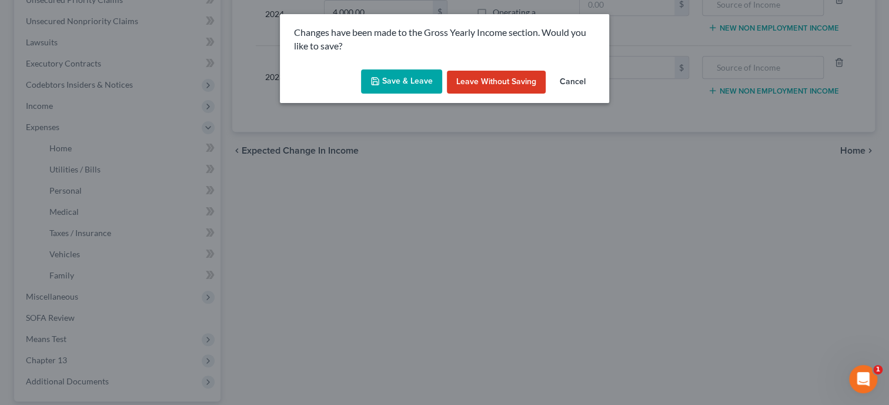
click at [398, 88] on button "Save & Leave" at bounding box center [401, 81] width 81 height 25
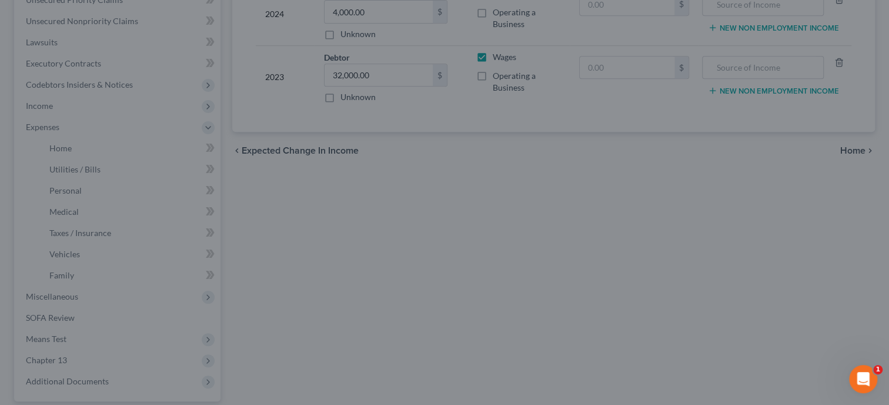
type input "0.00"
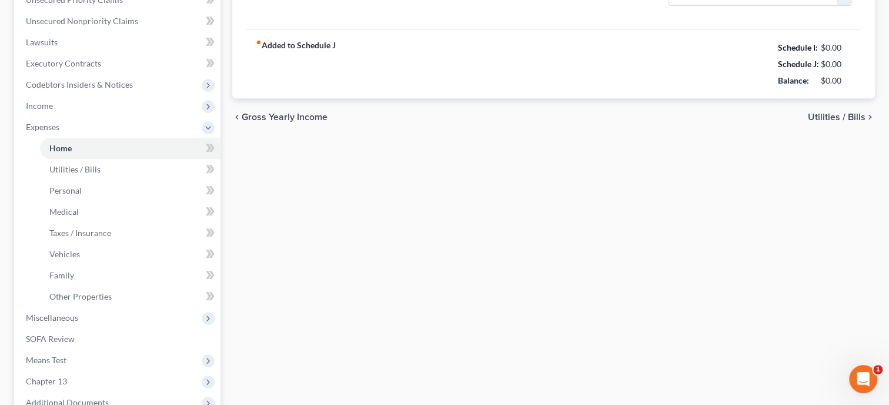
type input "1,500.00"
type input "0.00"
radio input "true"
type input "0.00"
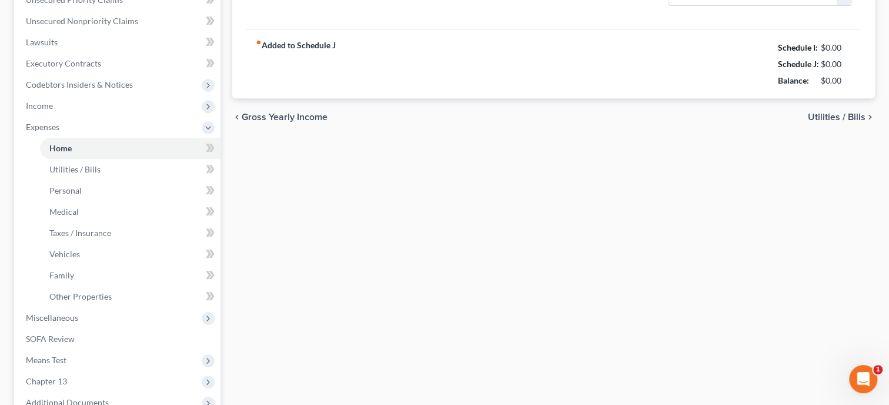
type input "0.00"
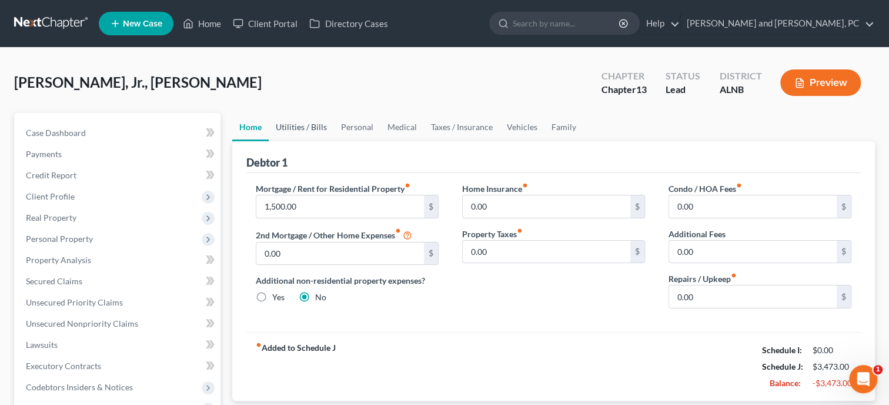
click at [273, 122] on link "Utilities / Bills" at bounding box center [301, 127] width 65 height 28
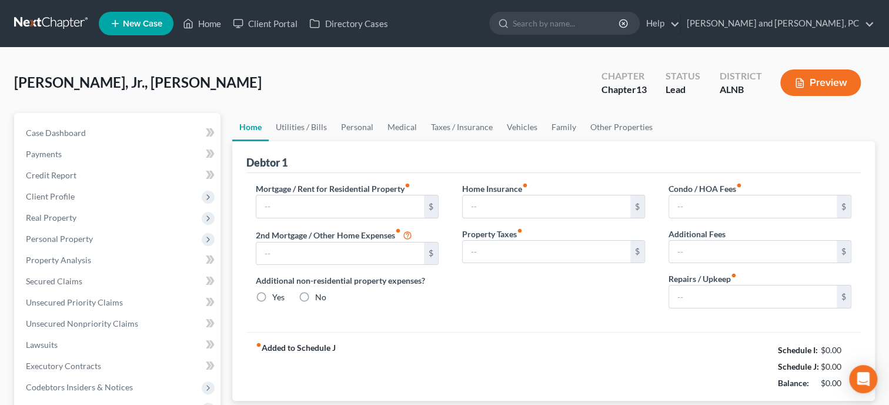
type input "1,500.00"
type input "0.00"
radio input "true"
type input "0.00"
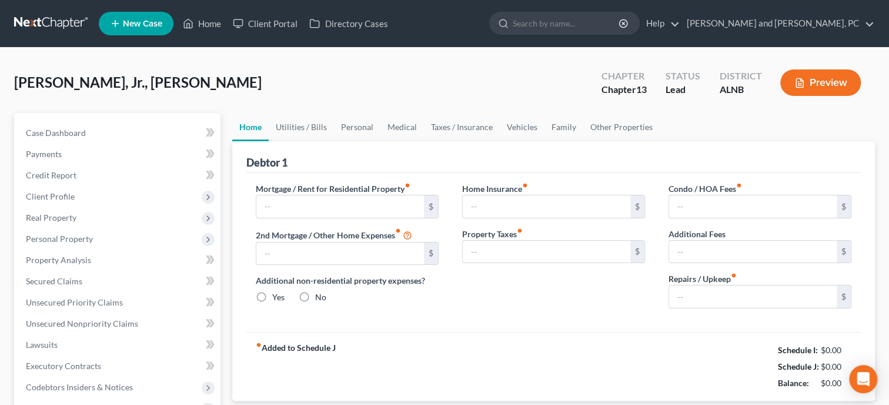
type input "0.00"
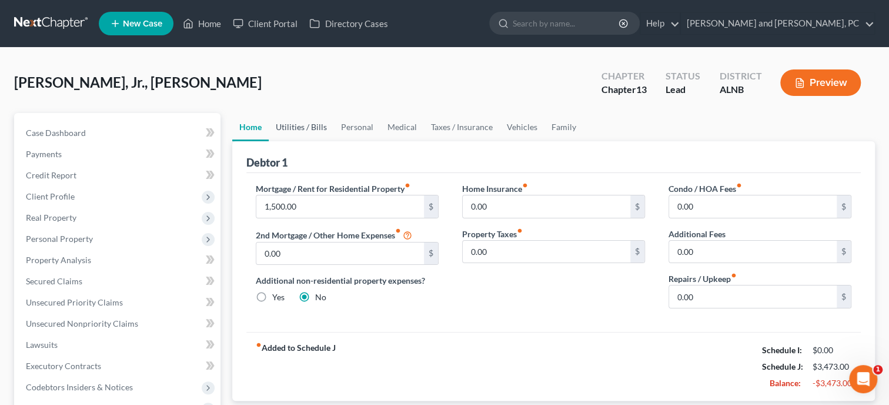
click at [302, 125] on link "Utilities / Bills" at bounding box center [301, 127] width 65 height 28
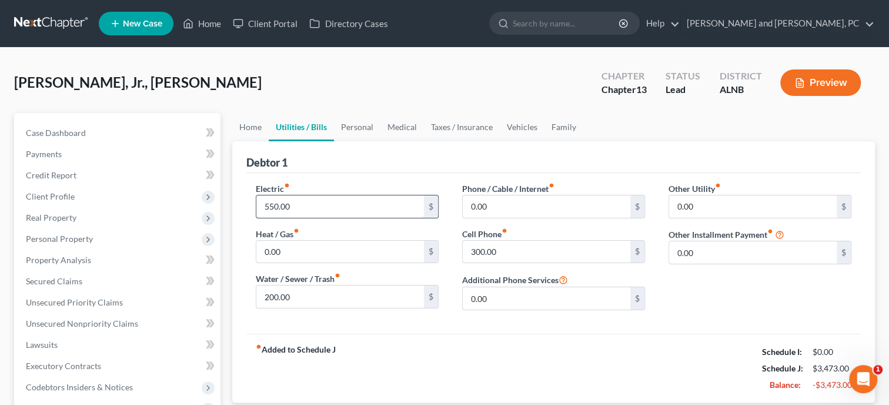
click at [325, 202] on input "550.00" at bounding box center [340, 206] width 168 height 22
type input "310.00"
click at [321, 298] on input "200.00" at bounding box center [340, 296] width 168 height 22
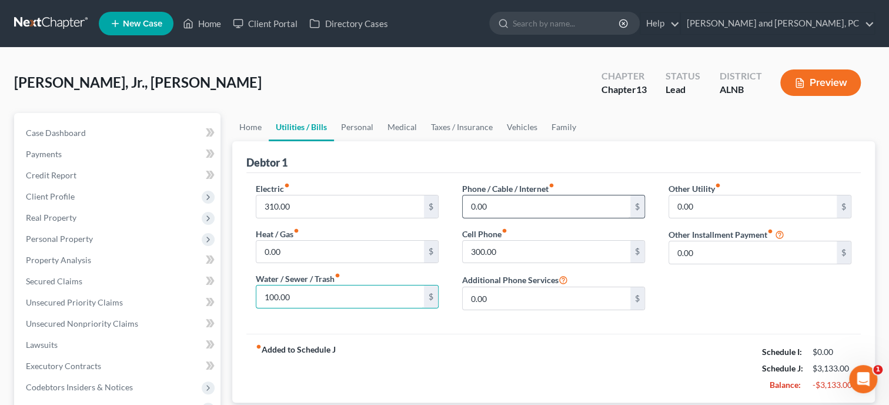
type input "100.00"
click at [520, 208] on input "0.00" at bounding box center [547, 206] width 168 height 22
type input "125.00"
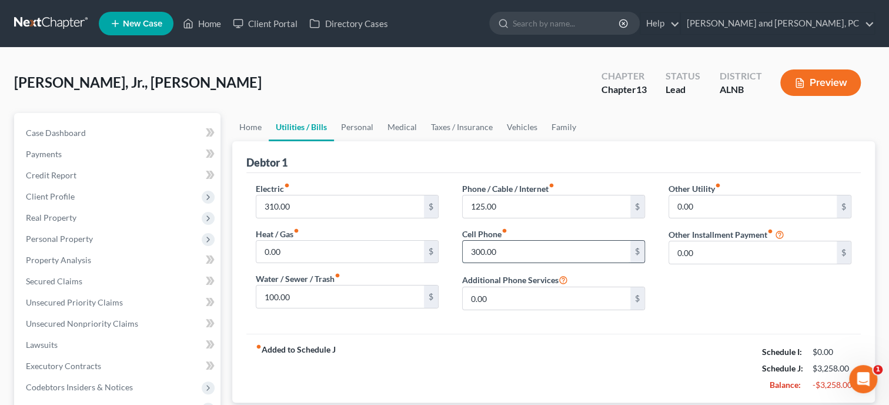
click at [529, 250] on input "300.00" at bounding box center [547, 251] width 168 height 22
type input "100.00"
click at [355, 126] on link "Personal" at bounding box center [357, 127] width 46 height 28
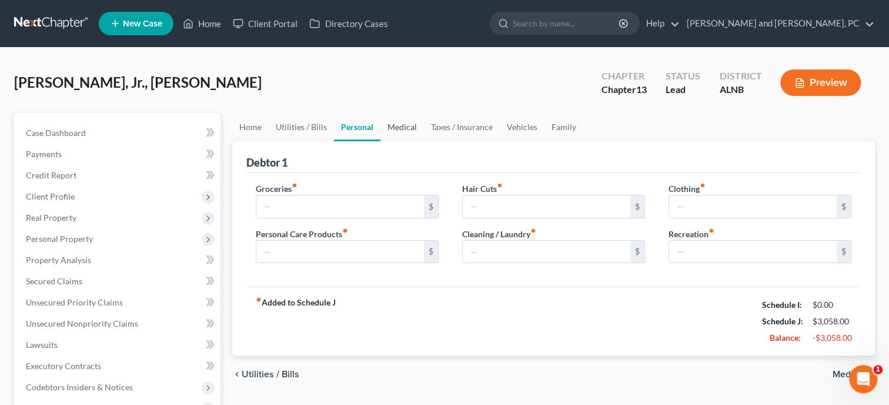
click at [404, 125] on link "Medical" at bounding box center [402, 127] width 44 height 28
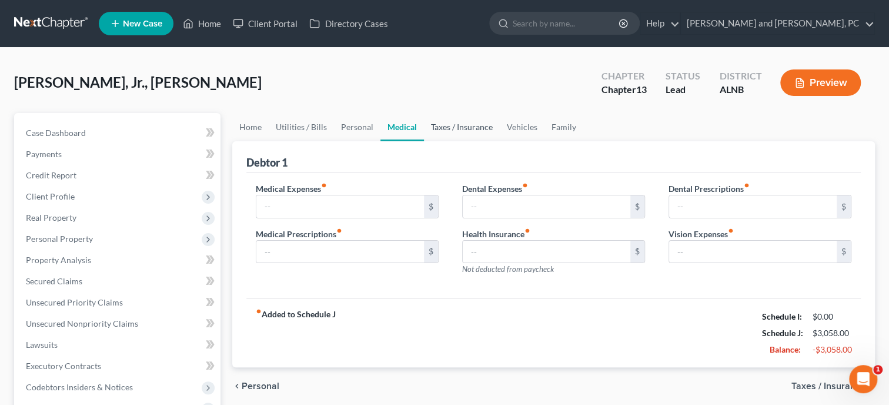
click at [453, 134] on link "Taxes / Insurance" at bounding box center [462, 127] width 76 height 28
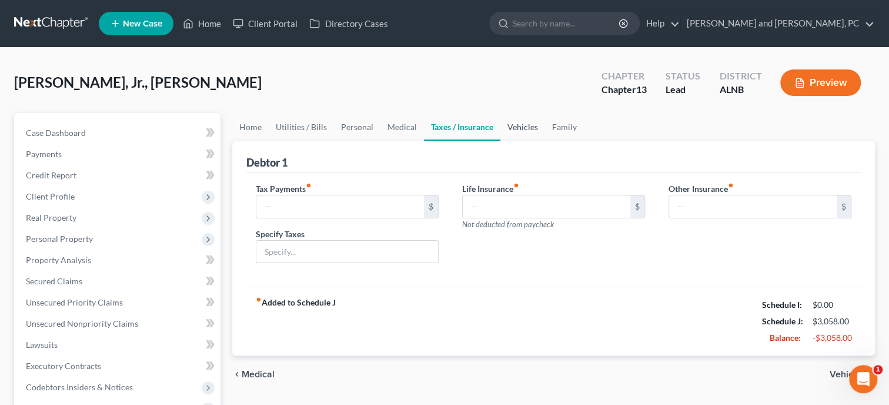
click at [507, 130] on link "Vehicles" at bounding box center [522, 127] width 45 height 28
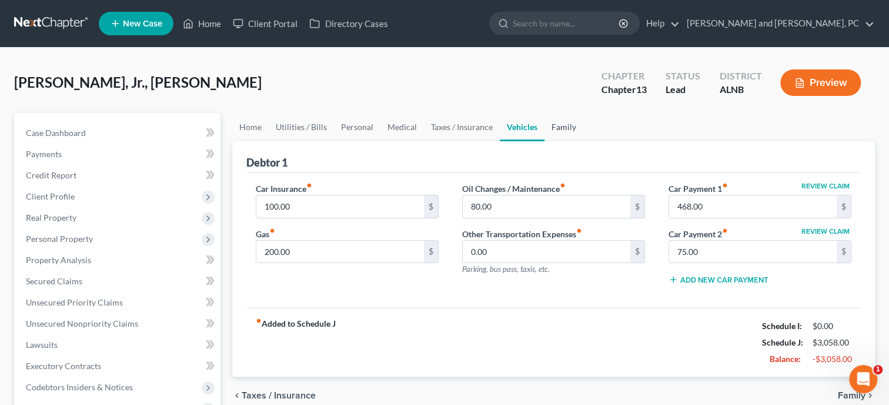
click at [562, 130] on link "Family" at bounding box center [563, 127] width 39 height 28
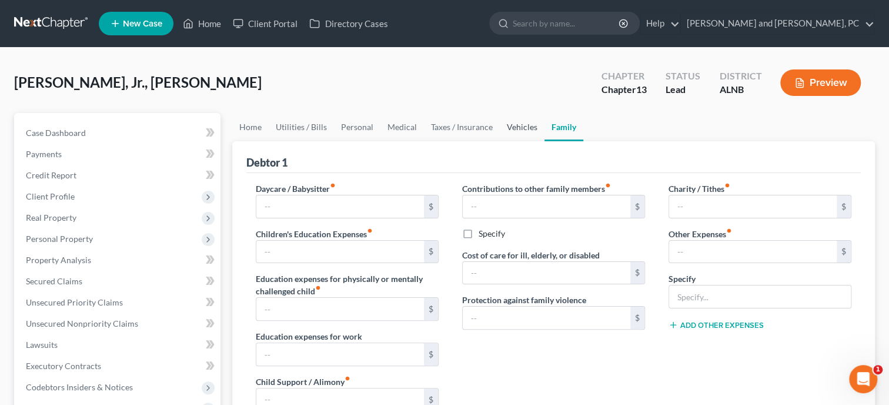
click at [513, 131] on link "Vehicles" at bounding box center [522, 127] width 45 height 28
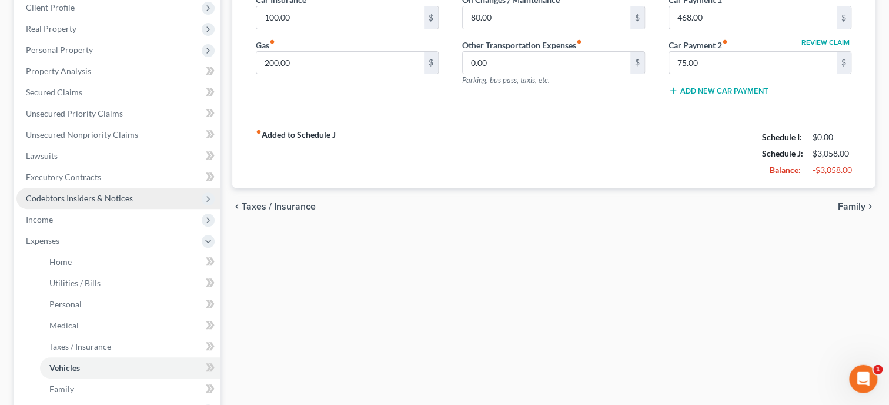
scroll to position [242, 0]
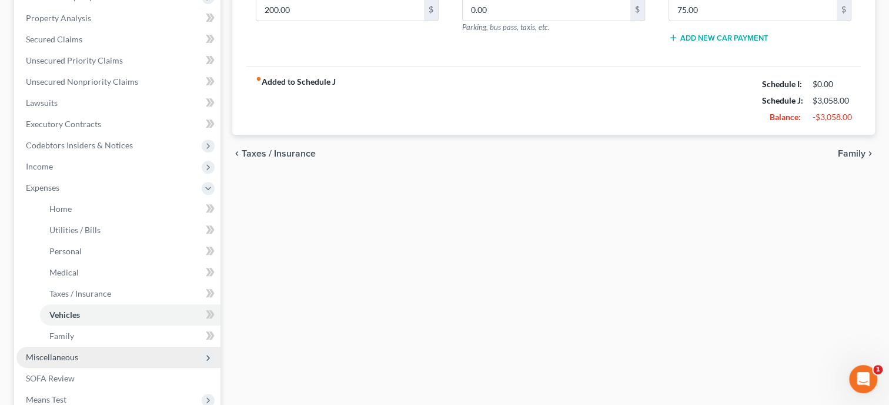
click at [77, 356] on span "Miscellaneous" at bounding box center [118, 356] width 204 height 21
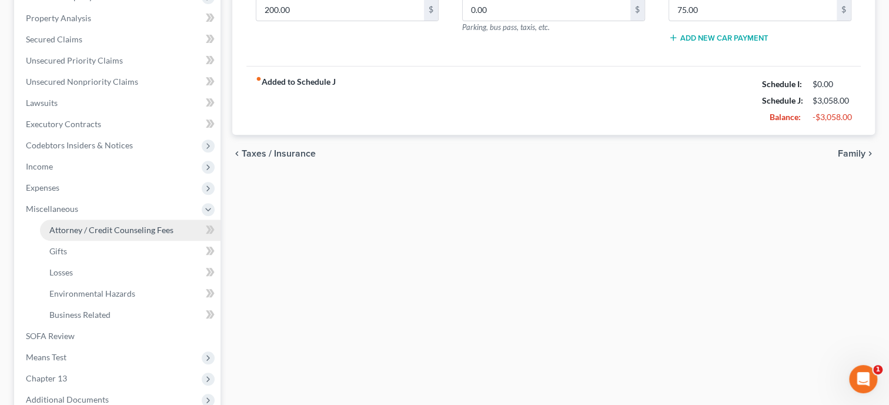
click at [103, 231] on span "Attorney / Credit Counseling Fees" at bounding box center [111, 230] width 124 height 10
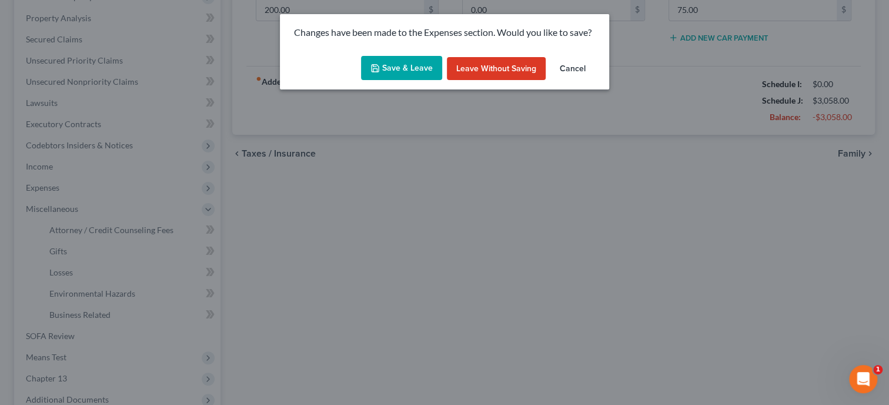
click at [390, 66] on button "Save & Leave" at bounding box center [401, 68] width 81 height 25
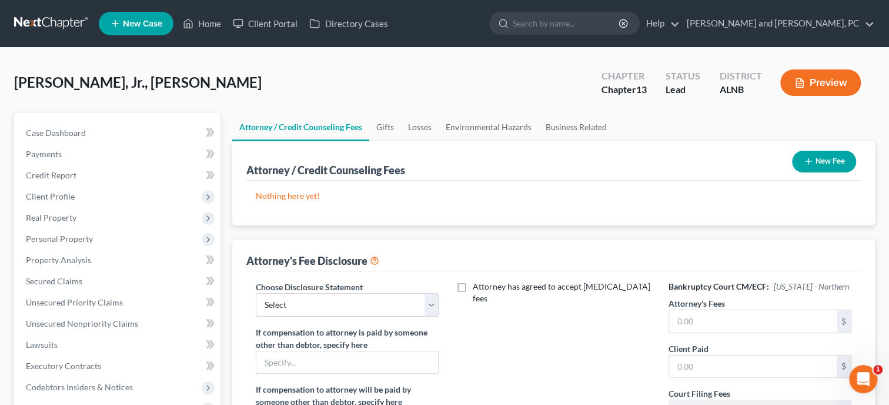
click at [798, 164] on button "New Fee" at bounding box center [824, 162] width 64 height 22
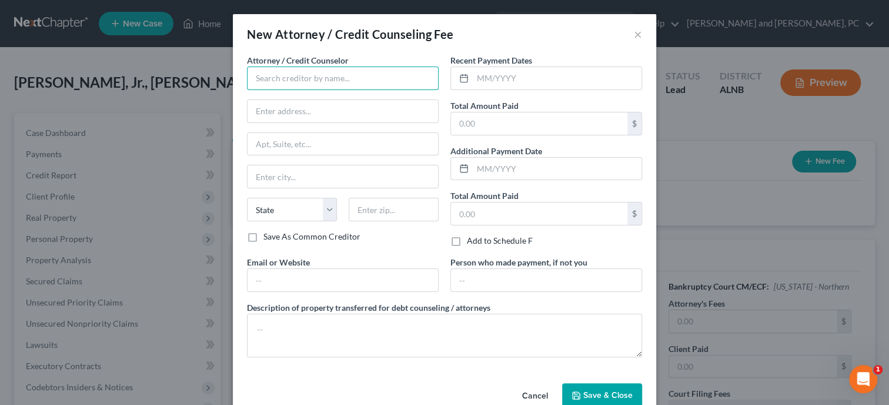
click at [349, 78] on input "text" at bounding box center [343, 78] width 192 height 24
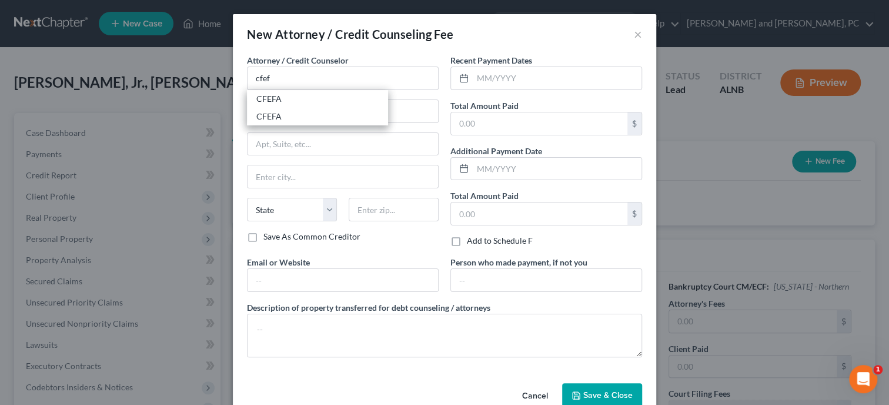
click at [336, 95] on div "CFEFA" at bounding box center [317, 99] width 122 height 12
type input "CFEFA"
type input "P.O. BOX 11527"
type input "Birmingham"
select select "0"
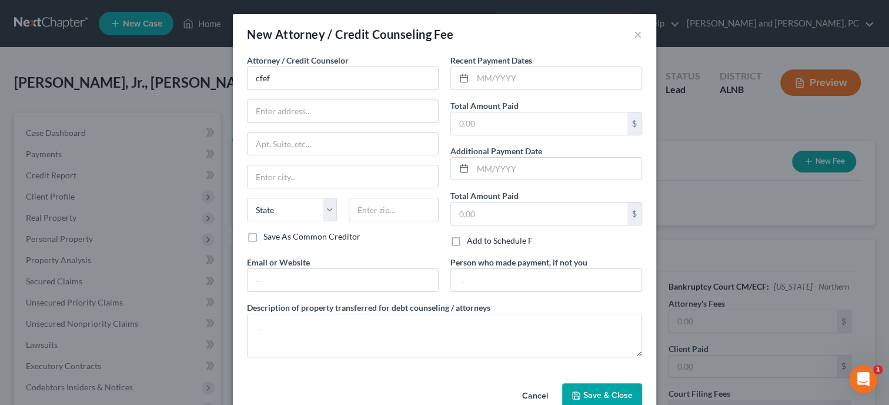
type input "35202"
click at [514, 79] on input "text" at bounding box center [557, 78] width 169 height 22
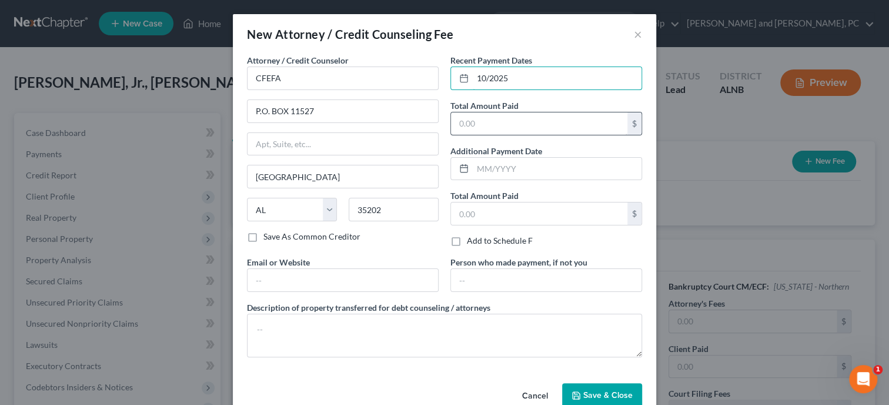
type input "10/2025"
click at [504, 118] on input "text" at bounding box center [539, 123] width 176 height 22
type input "50.00"
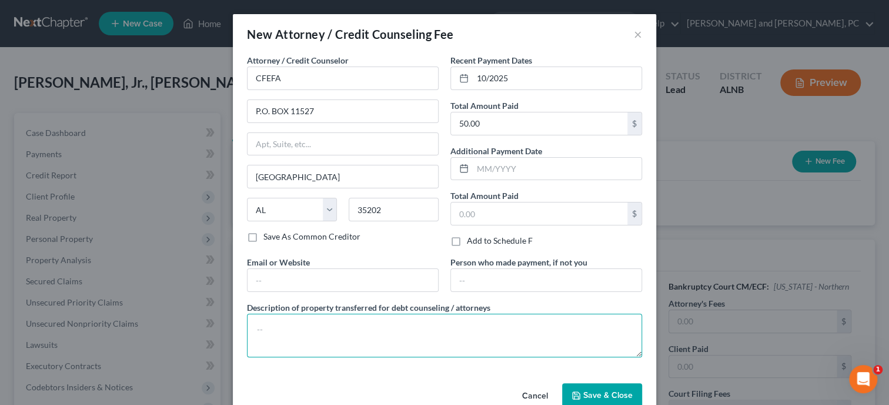
click at [492, 332] on textarea at bounding box center [444, 335] width 395 height 44
type textarea "Credit Counseling and Financial Management"
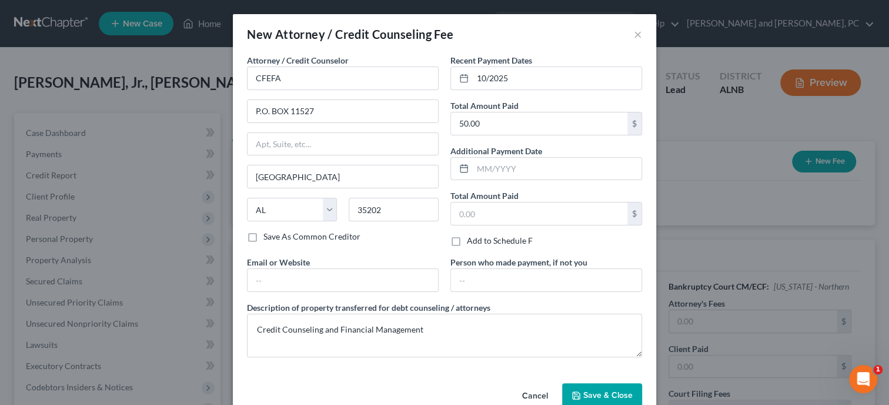
click at [588, 383] on button "Save & Close" at bounding box center [602, 395] width 80 height 25
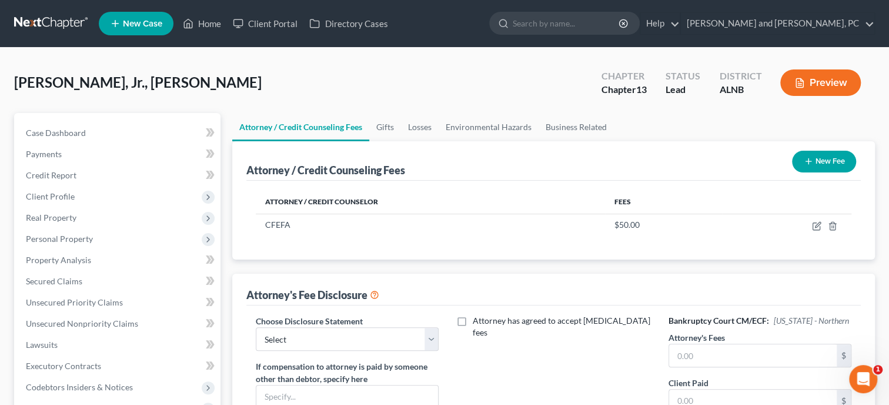
click at [808, 163] on icon "button" at bounding box center [808, 160] width 9 height 9
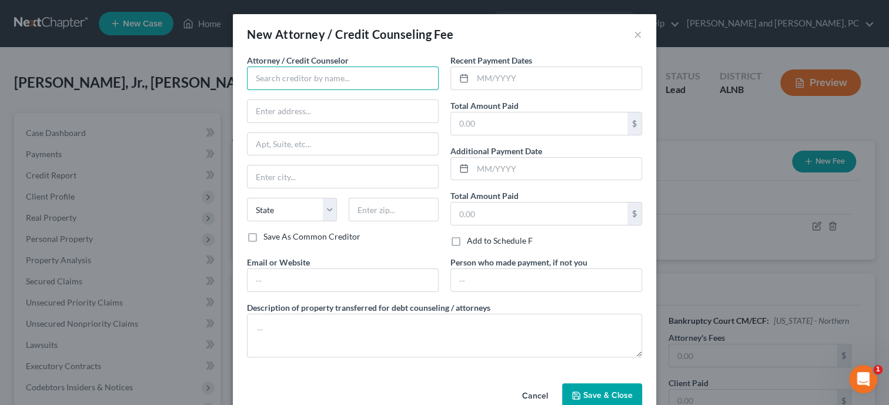
click at [327, 72] on input "text" at bounding box center [343, 78] width 192 height 24
type input "Xactus"
type input "370 Reed Road"
type input "Ste 100"
type input "Broomall"
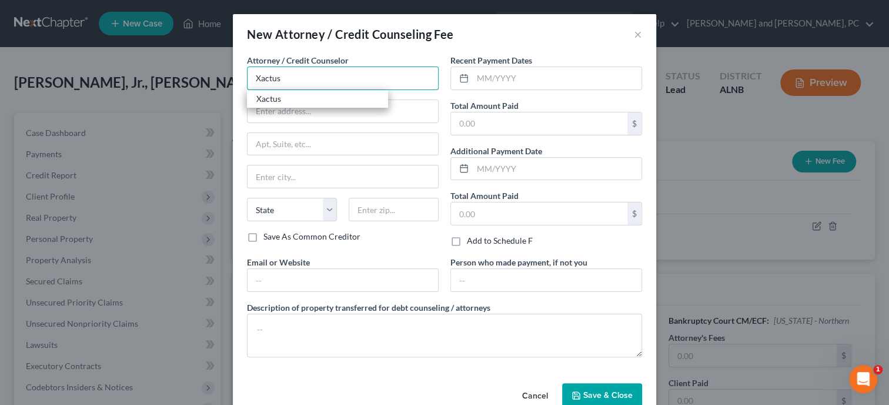
select select "39"
type input "19008"
type input "Xactus"
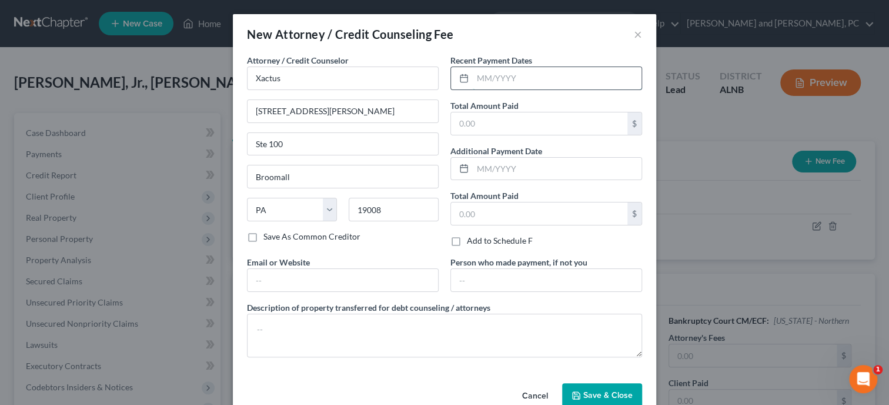
click at [497, 80] on input "text" at bounding box center [557, 78] width 169 height 22
type input "10/2025"
click at [491, 119] on input "text" at bounding box center [539, 123] width 176 height 22
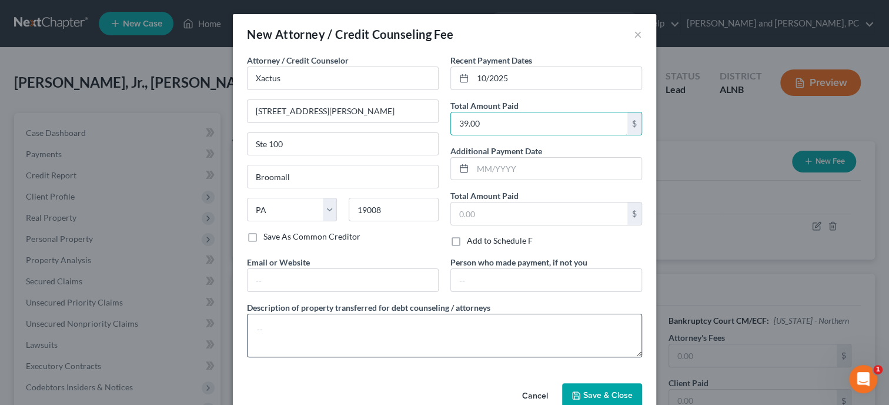
type input "39.00"
click at [436, 336] on textarea at bounding box center [444, 335] width 395 height 44
type textarea "Credit Report"
click at [575, 385] on button "Save & Close" at bounding box center [602, 395] width 80 height 25
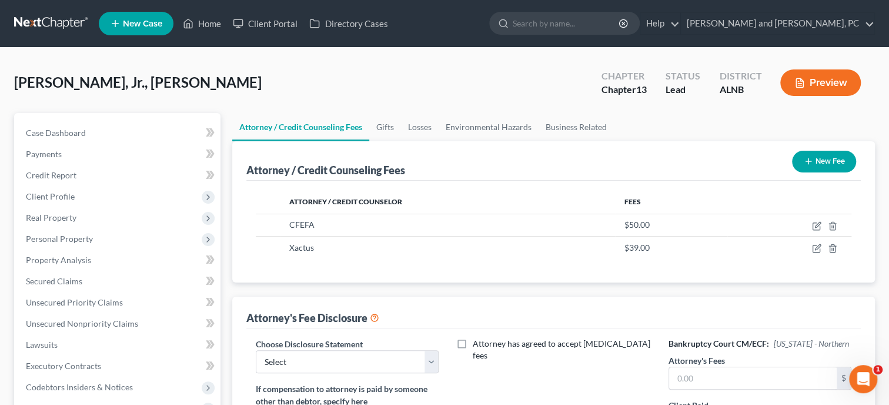
click at [830, 169] on button "New Fee" at bounding box center [824, 162] width 64 height 22
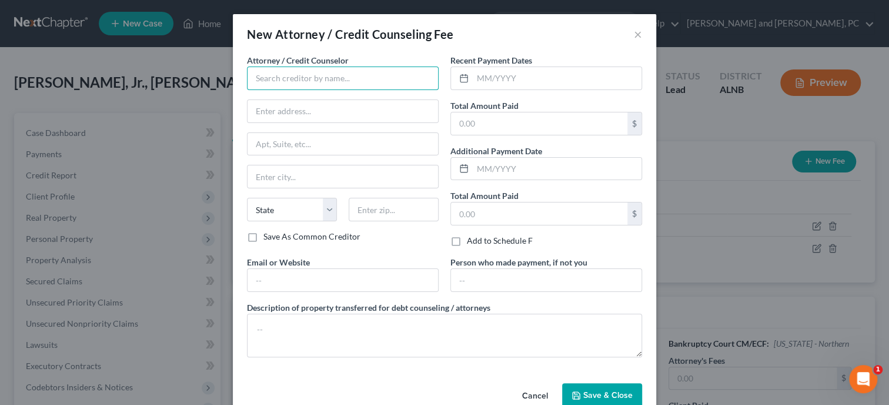
click at [330, 69] on input "text" at bounding box center [343, 78] width 192 height 24
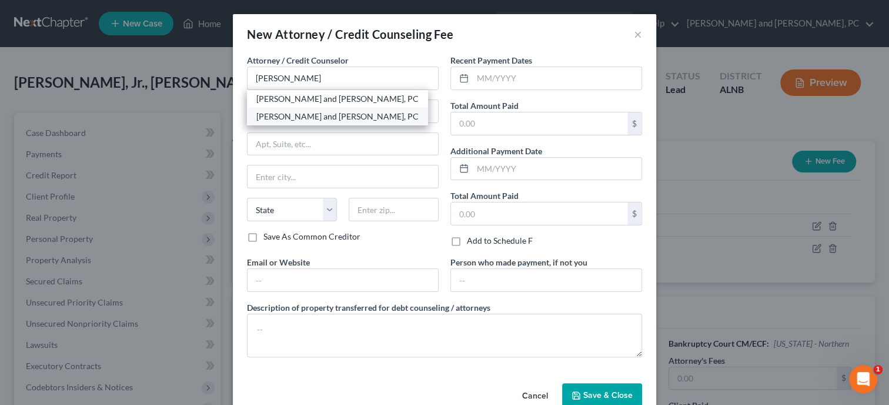
click at [313, 114] on div "[PERSON_NAME] and [PERSON_NAME], PC" at bounding box center [337, 117] width 162 height 12
type input "[PERSON_NAME] and [PERSON_NAME], PC"
type input "[PERSON_NAME]"
type input "111 South 10th Street"
type input "Gadsden"
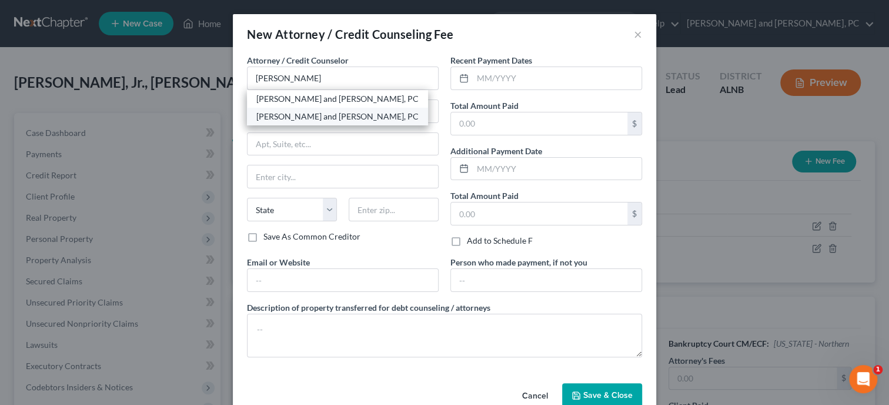
select select "0"
type input "35901"
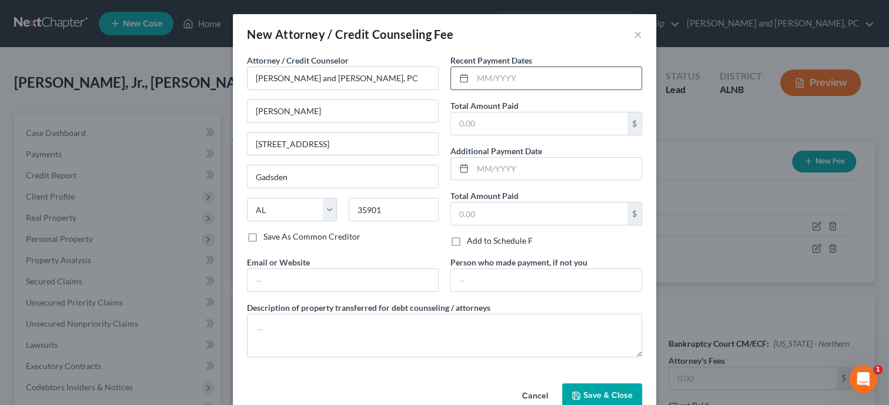
click at [528, 80] on input "text" at bounding box center [557, 78] width 169 height 22
type input "10/2025"
click at [529, 125] on input "text" at bounding box center [539, 123] width 176 height 22
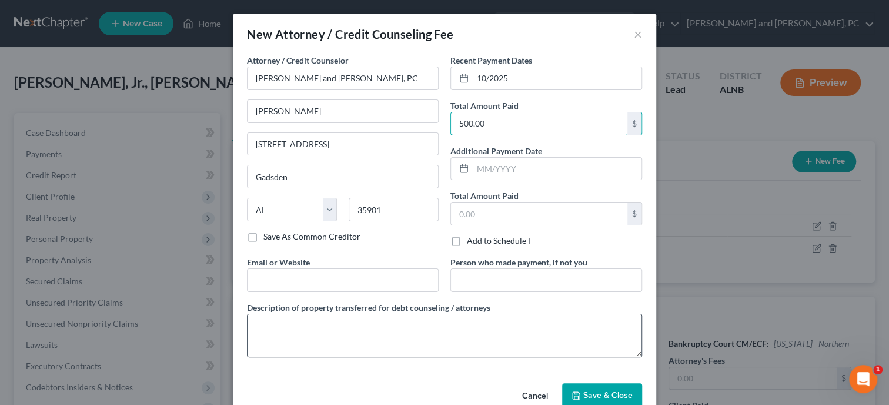
type input "500.00"
click at [489, 330] on textarea at bounding box center [444, 335] width 395 height 44
type textarea "Attorney Fee"
click at [622, 387] on button "Save & Close" at bounding box center [602, 395] width 80 height 25
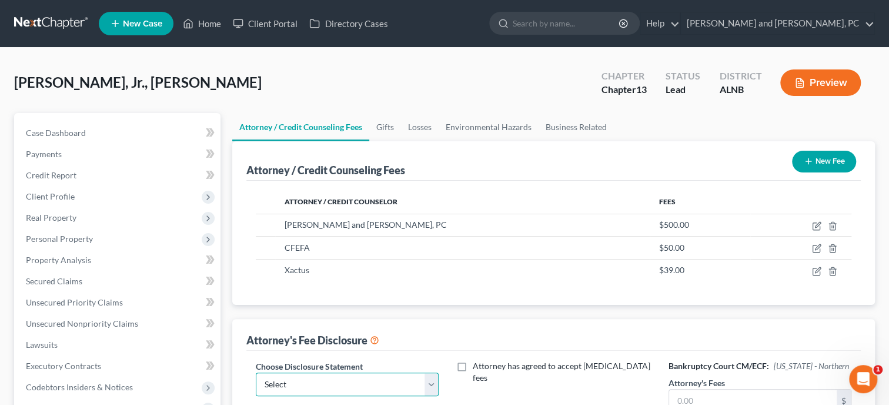
select select "0"
click option "Attorney Fee Disclosure" at bounding box center [0, 0] width 0 height 0
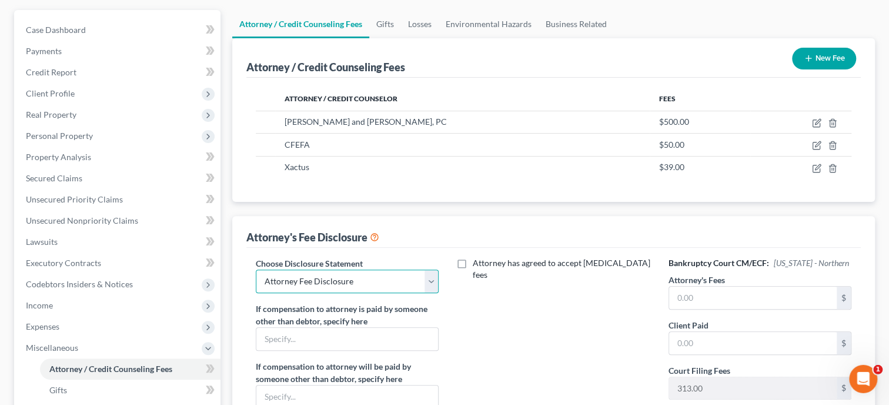
scroll to position [121, 0]
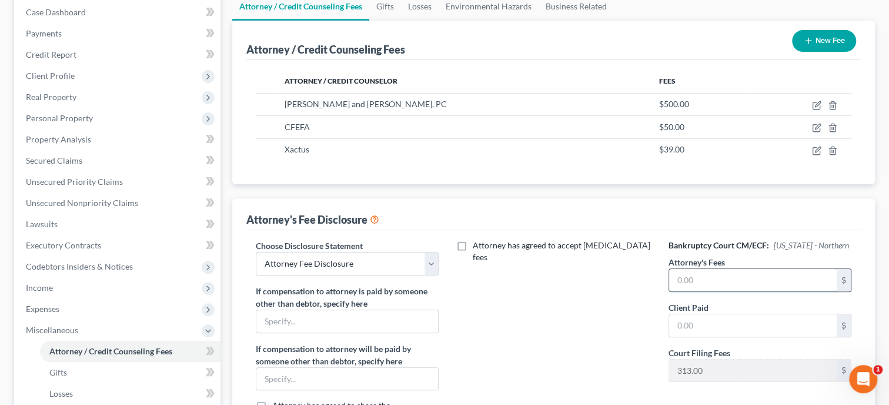
click at [718, 283] on input "text" at bounding box center [753, 280] width 168 height 22
type input "4,500.00"
click at [709, 327] on input "text" at bounding box center [753, 325] width 168 height 22
type input "500.00"
click at [590, 329] on div "Attorney has agreed to accept retainer fees" at bounding box center [553, 348] width 206 height 218
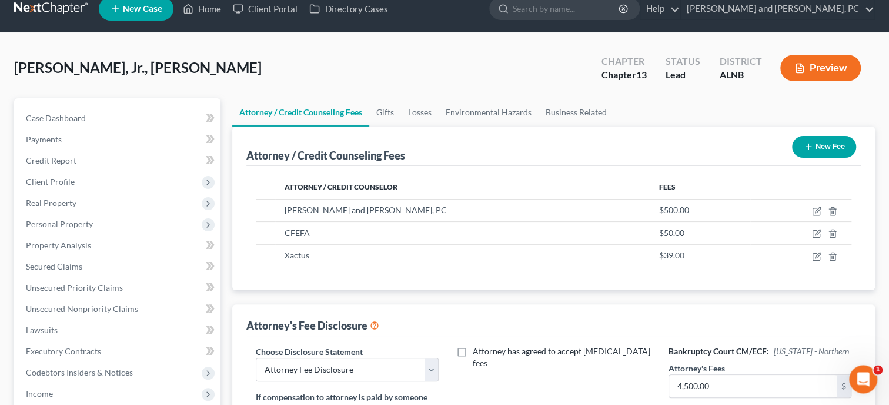
scroll to position [0, 0]
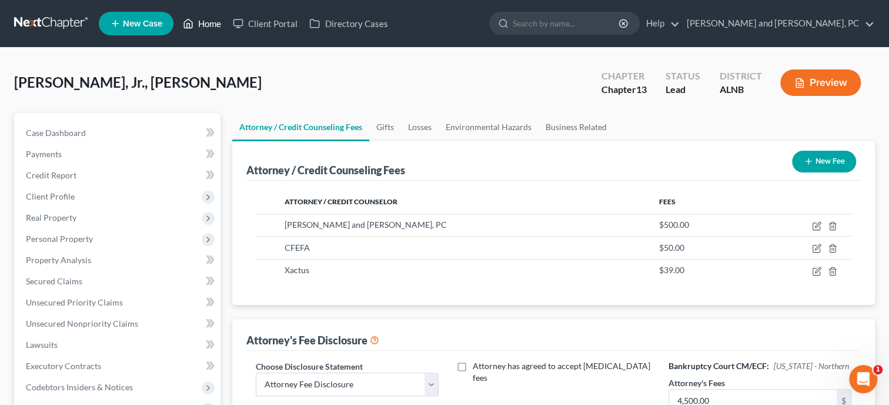
click at [203, 25] on link "Home" at bounding box center [202, 23] width 50 height 21
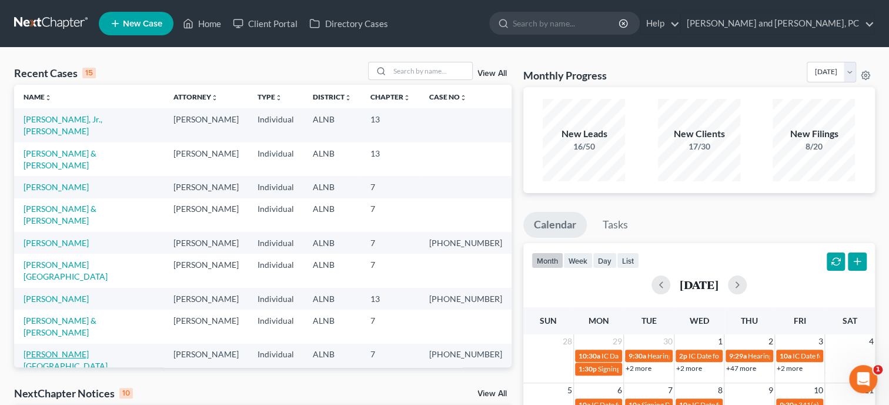
click at [45, 349] on link "[PERSON_NAME][GEOGRAPHIC_DATA]" at bounding box center [66, 360] width 84 height 22
select select "6"
select select "0"
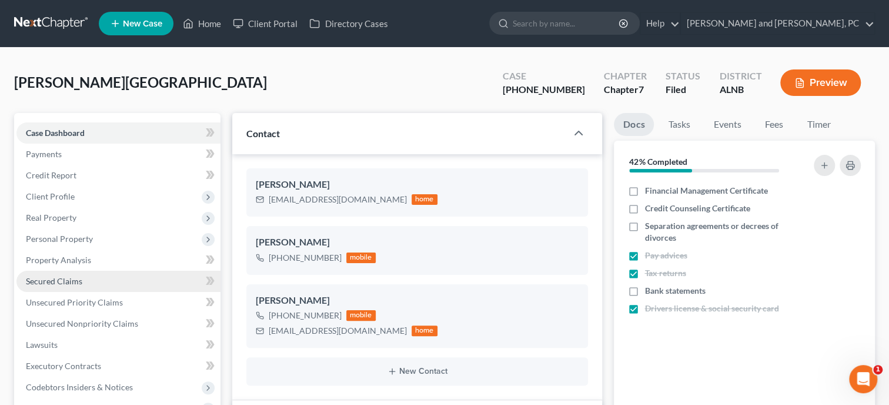
scroll to position [2161, 0]
click at [56, 281] on span "Secured Claims" at bounding box center [54, 281] width 56 height 10
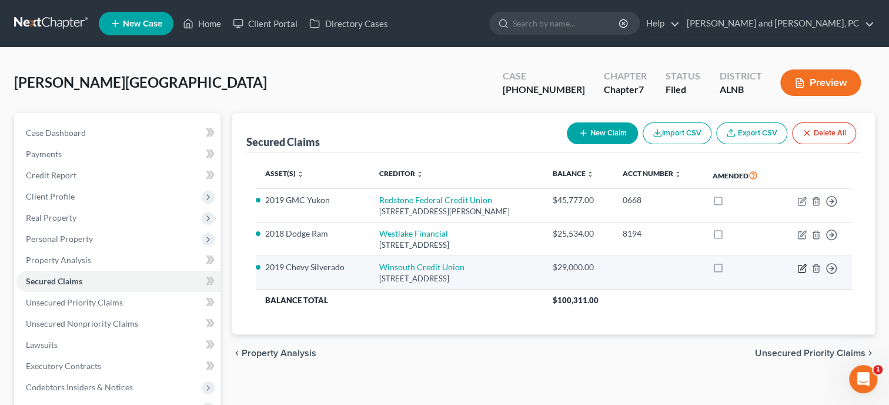
click at [801, 266] on icon "button" at bounding box center [801, 267] width 9 height 9
select select "0"
select select "10"
select select "2"
select select "3"
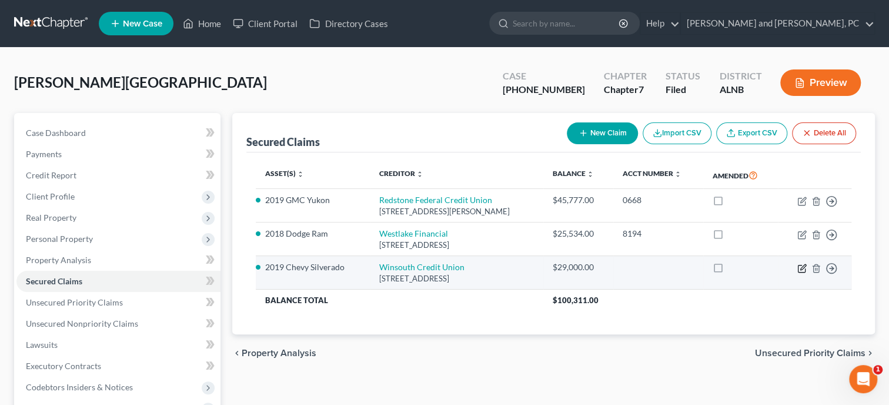
select select "0"
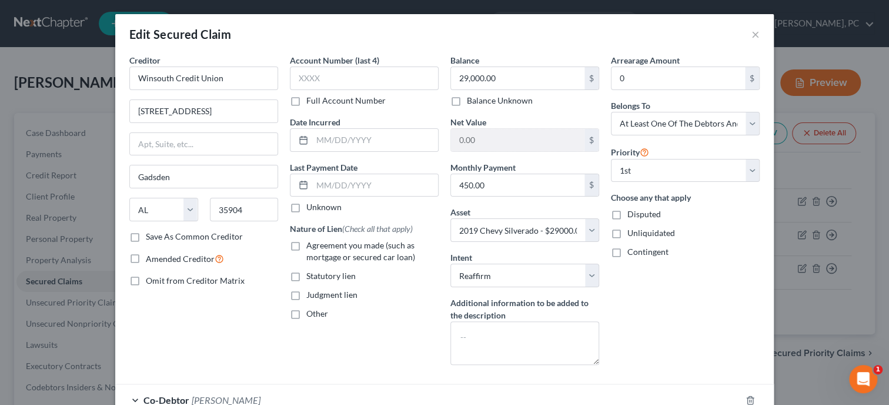
click at [306, 247] on label "Agreement you made (such as mortgage or secured car loan)" at bounding box center [372, 251] width 132 height 24
click at [311, 247] on input "Agreement you made (such as mortgage or secured car loan)" at bounding box center [315, 243] width 8 height 8
checkbox input "true"
click at [342, 83] on input "text" at bounding box center [364, 78] width 149 height 24
type input "6210"
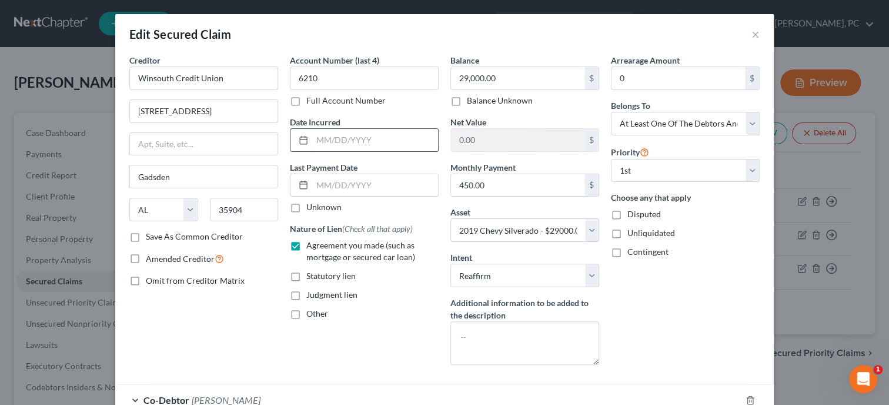
click at [329, 140] on input "text" at bounding box center [375, 140] width 126 height 22
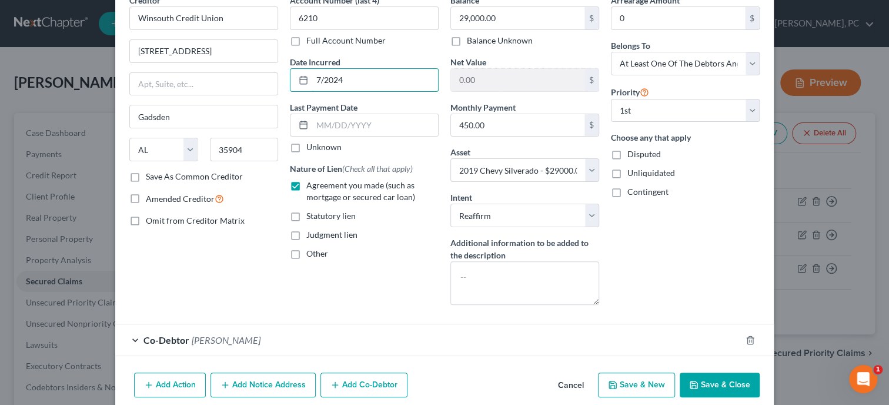
type input "7/2024"
click at [740, 382] on button "Save & Close" at bounding box center [720, 384] width 80 height 25
select select
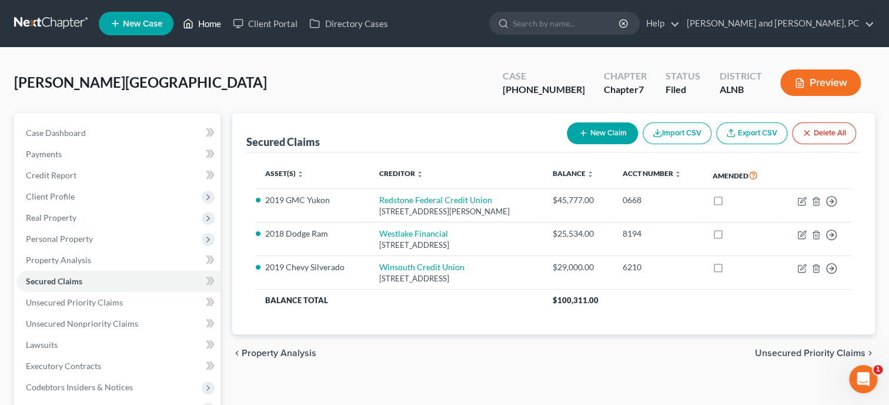
click at [220, 26] on link "Home" at bounding box center [202, 23] width 50 height 21
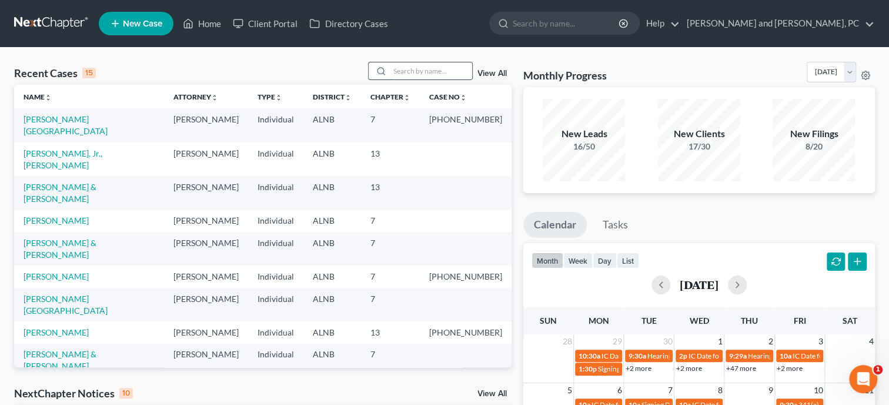
click at [415, 72] on input "search" at bounding box center [431, 70] width 82 height 17
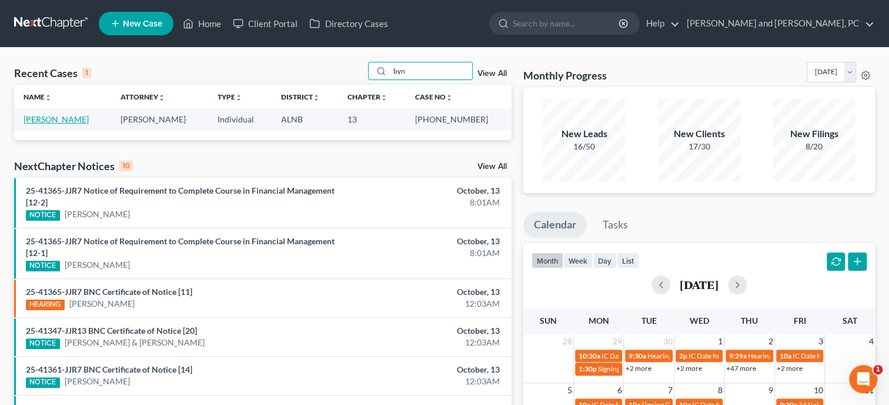
type input "byn"
click at [51, 118] on link "Bynum, Elijah" at bounding box center [56, 119] width 65 height 10
select select "6"
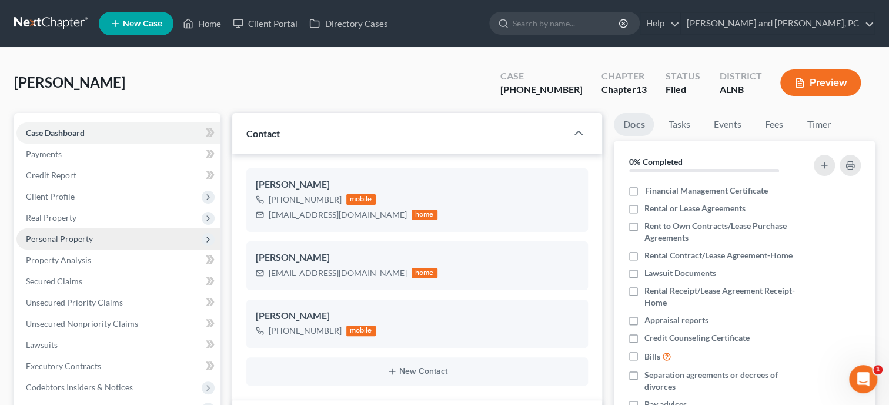
scroll to position [457, 0]
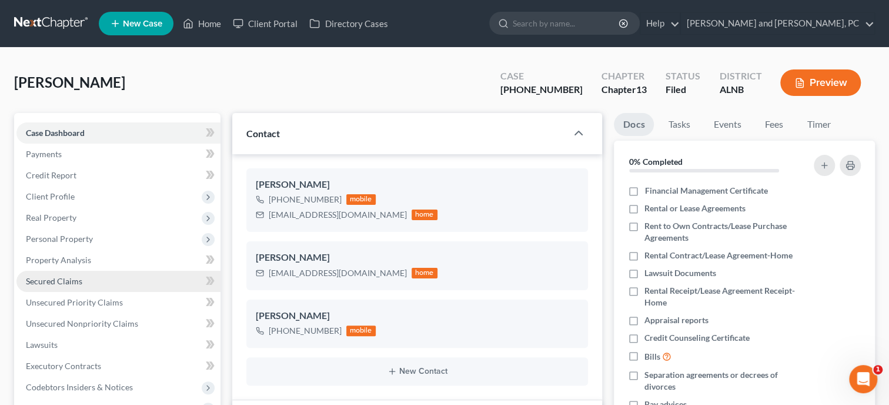
click at [93, 281] on link "Secured Claims" at bounding box center [118, 280] width 204 height 21
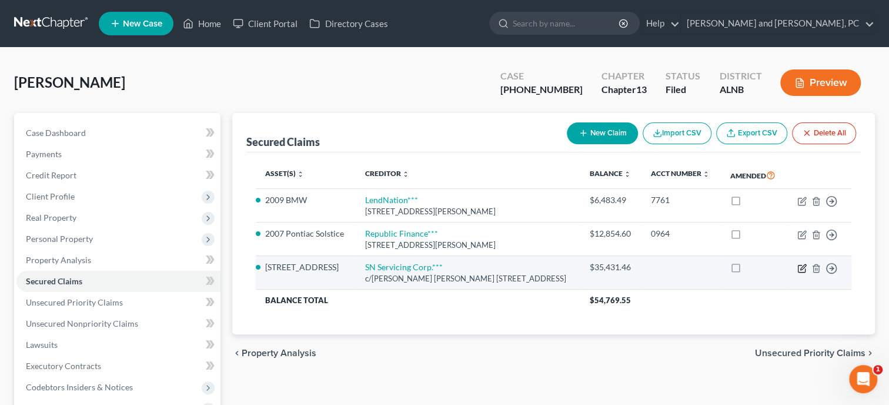
click at [798, 273] on icon "button" at bounding box center [801, 267] width 9 height 9
select select "10"
select select "2"
select select "0"
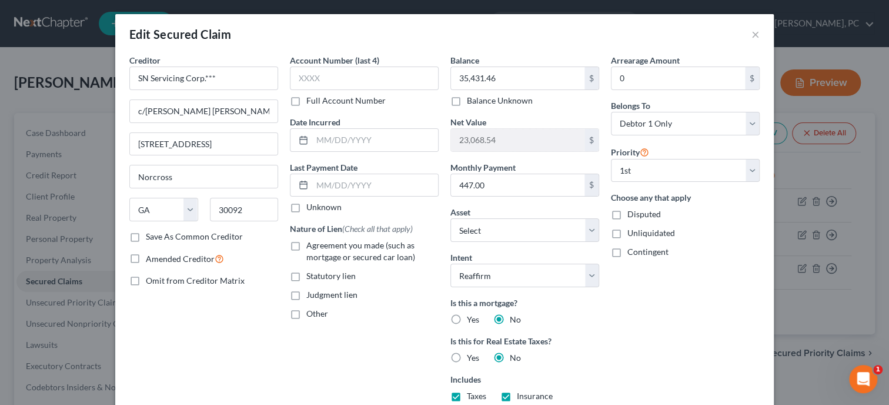
click at [306, 242] on label "Agreement you made (such as mortgage or secured car loan)" at bounding box center [372, 251] width 132 height 24
click at [311, 242] on input "Agreement you made (such as mortgage or secured car loan)" at bounding box center [315, 243] width 8 height 8
checkbox input "true"
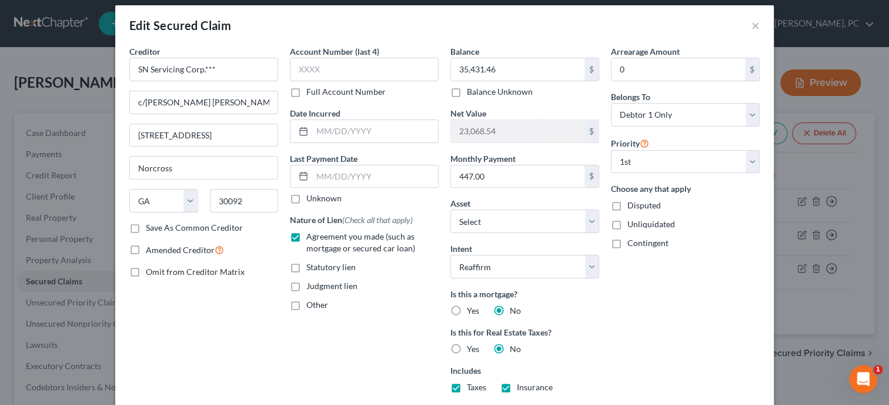
scroll to position [190, 0]
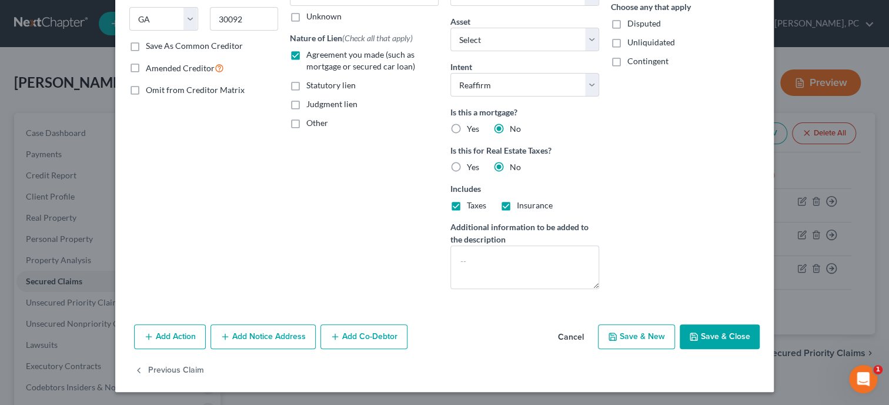
click at [693, 336] on polyline "button" at bounding box center [694, 337] width 4 height 3
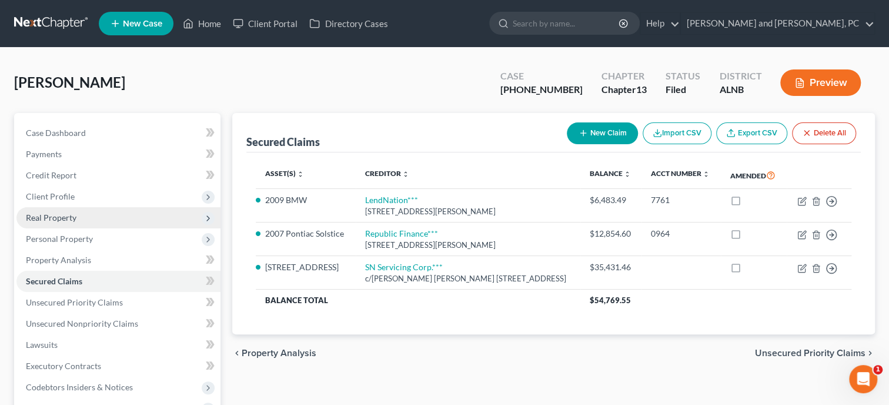
click at [66, 223] on span "Real Property" at bounding box center [118, 217] width 204 height 21
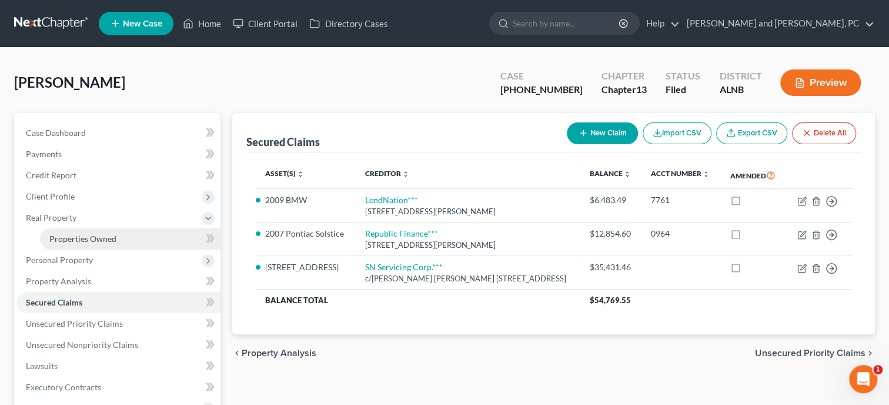
click at [68, 233] on span "Properties Owned" at bounding box center [82, 238] width 67 height 10
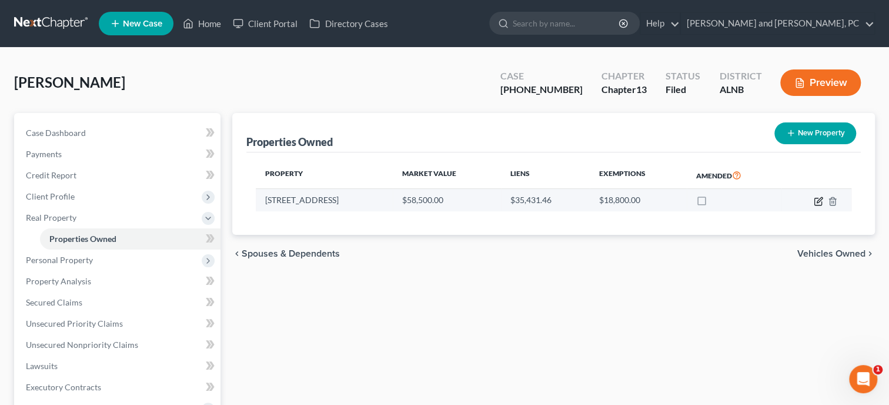
click at [820, 200] on icon "button" at bounding box center [818, 200] width 9 height 9
select select "0"
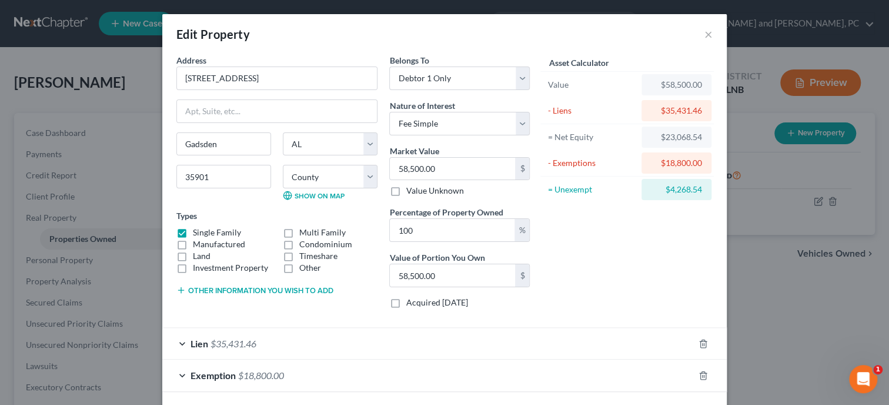
scroll to position [49, 0]
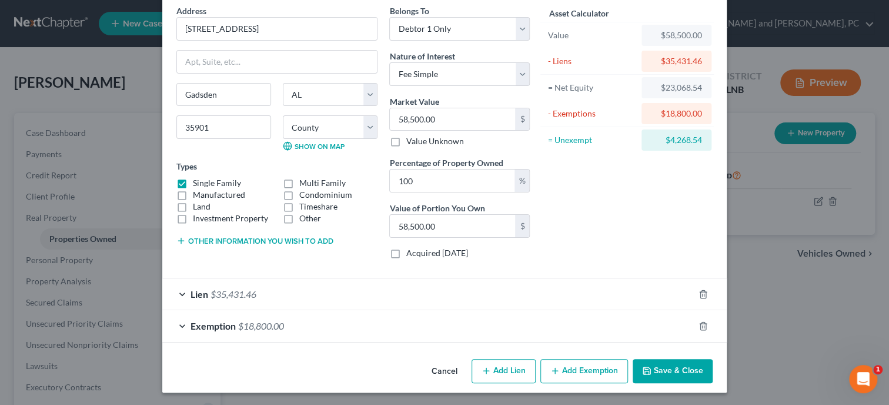
click at [208, 293] on span "Lien" at bounding box center [199, 293] width 18 height 11
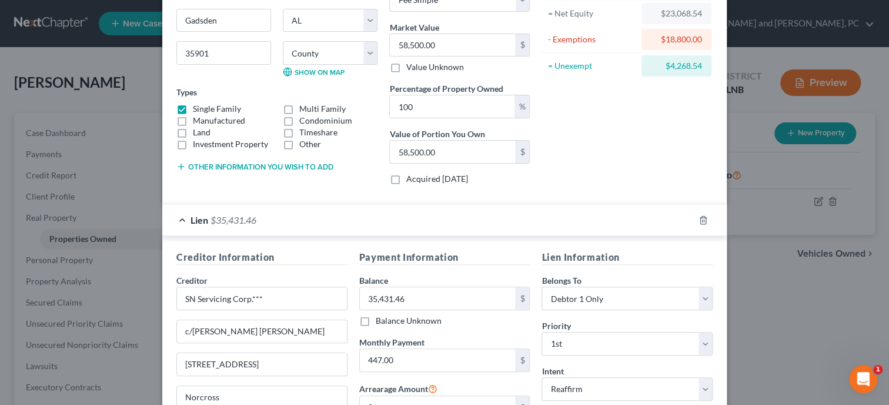
scroll to position [231, 0]
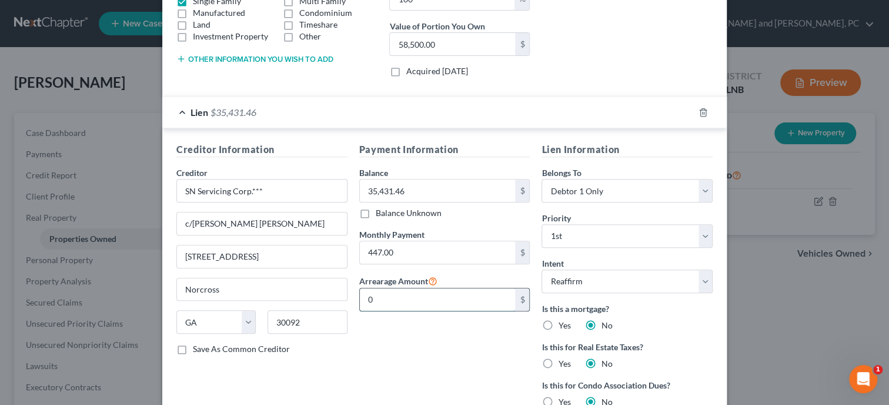
click at [406, 299] on input "0" at bounding box center [438, 299] width 156 height 22
type input "1,125.00"
click at [418, 353] on div "Payment Information Balance 35,431.46 $ Balance Unknown Balance Undetermined 35…" at bounding box center [444, 298] width 183 height 312
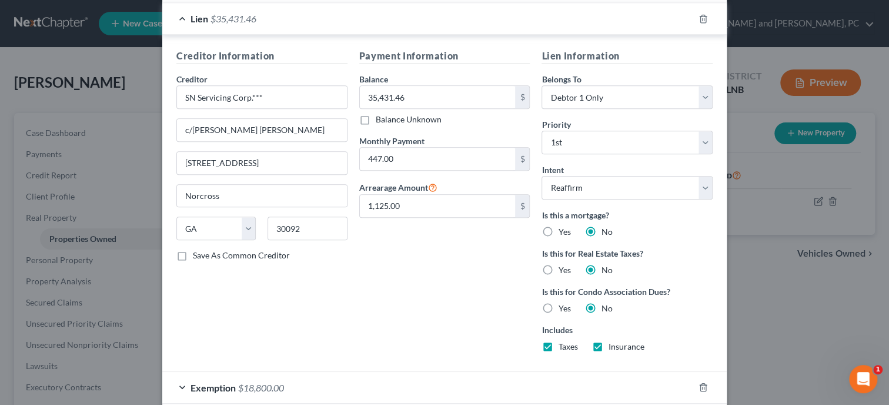
scroll to position [352, 0]
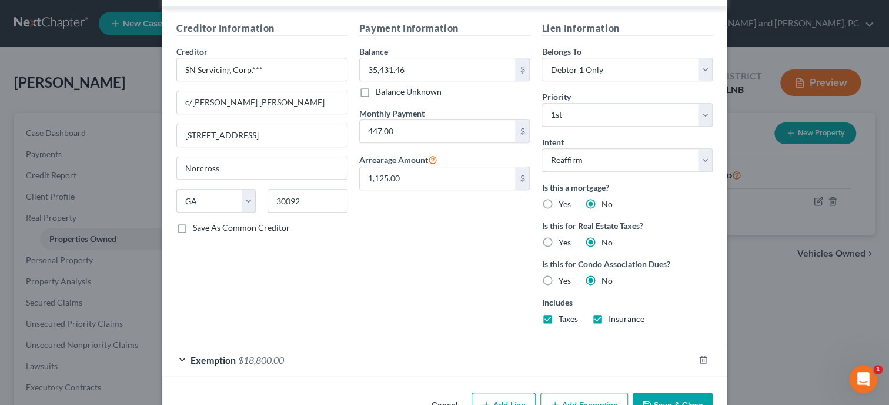
click at [697, 397] on button "Save & Close" at bounding box center [673, 404] width 80 height 25
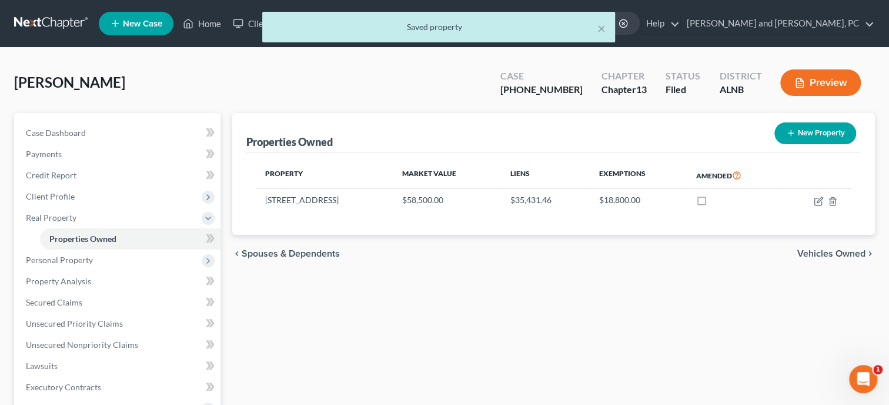
click at [618, 321] on div "Properties Owned New Property Property Market Value Liens Exemptions Amended 10…" at bounding box center [553, 378] width 654 height 531
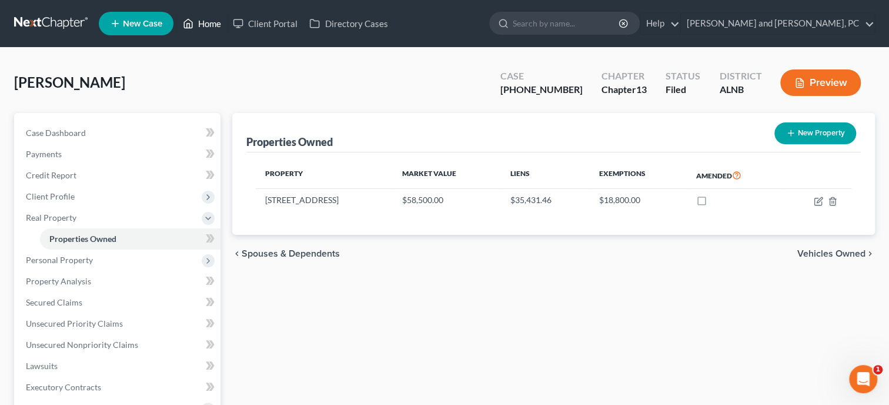
click at [206, 24] on link "Home" at bounding box center [202, 23] width 50 height 21
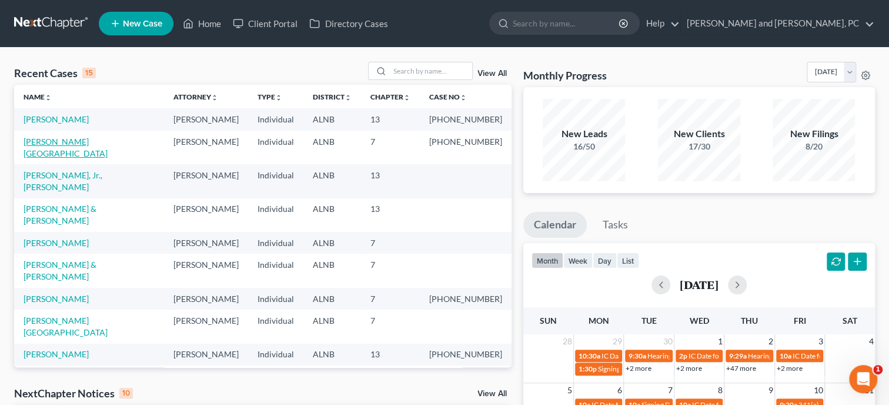
click at [69, 145] on link "[PERSON_NAME][GEOGRAPHIC_DATA]" at bounding box center [66, 147] width 84 height 22
select select "6"
select select "0"
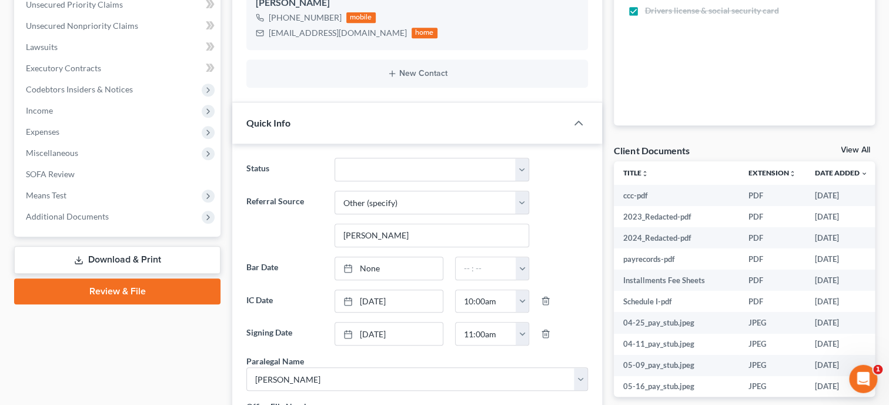
scroll to position [302, 0]
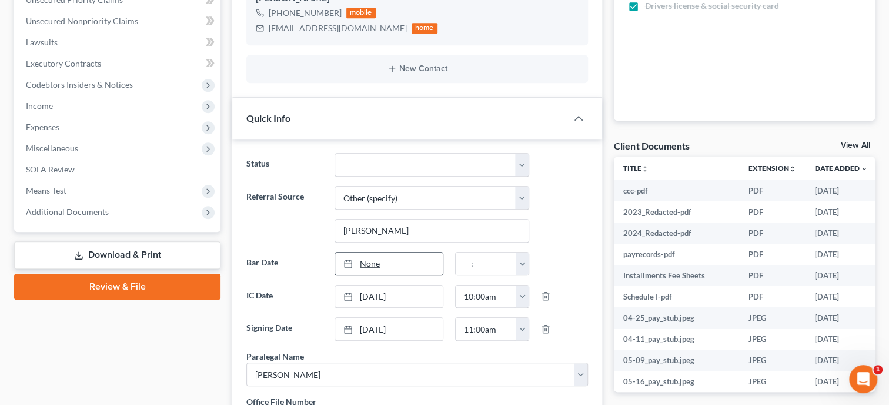
click at [367, 262] on link "None" at bounding box center [389, 263] width 108 height 22
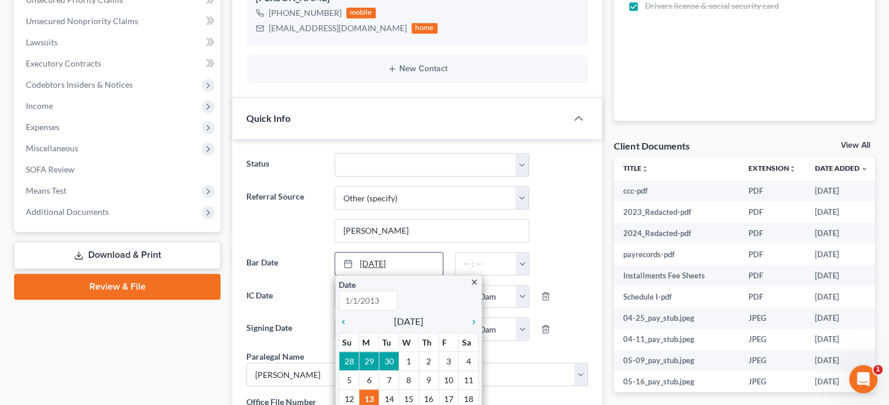
type input "10/13/2025"
click at [474, 319] on icon "chevron_right" at bounding box center [470, 321] width 15 height 9
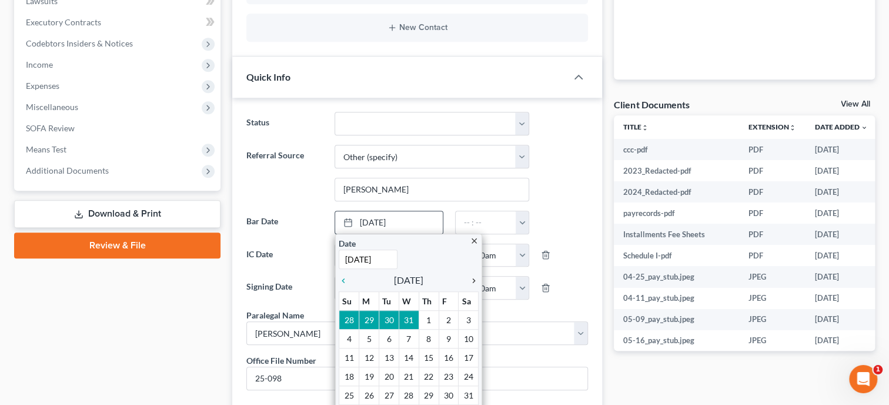
scroll to position [363, 0]
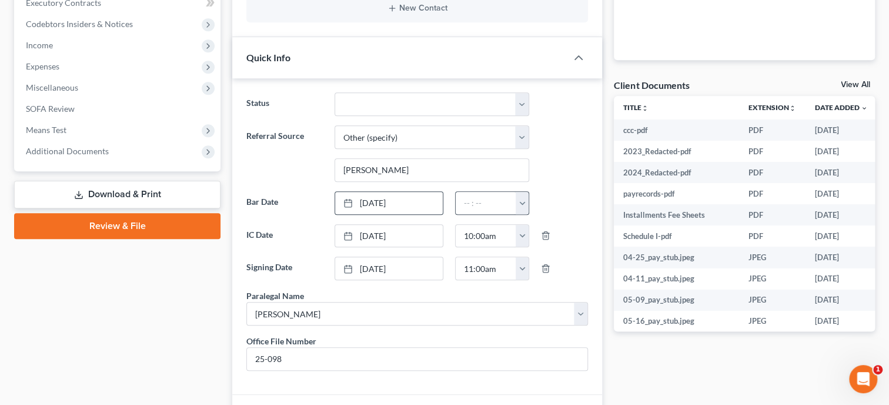
click at [525, 208] on button "button" at bounding box center [522, 203] width 13 height 22
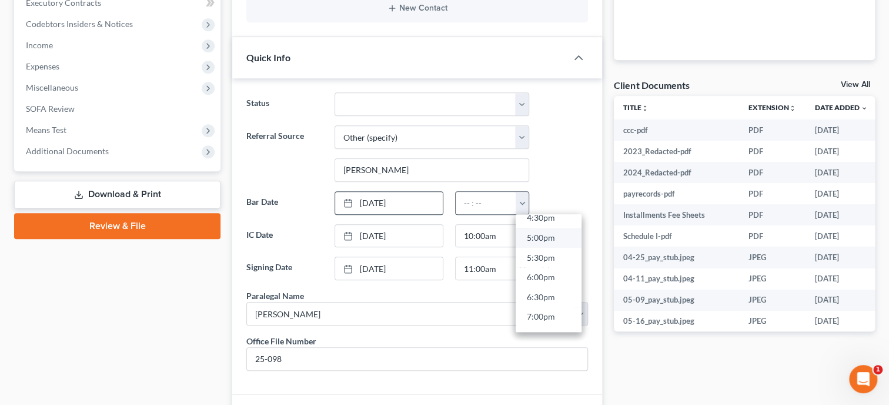
click at [535, 240] on link "5:00pm" at bounding box center [549, 238] width 66 height 20
type input "5:00pm"
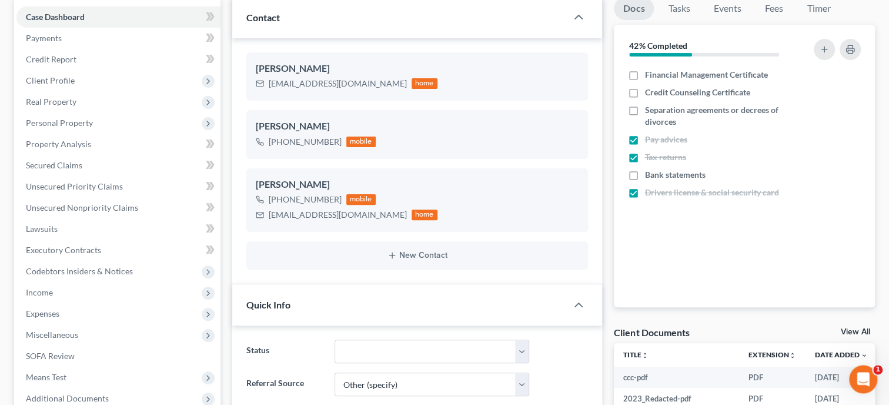
scroll to position [0, 0]
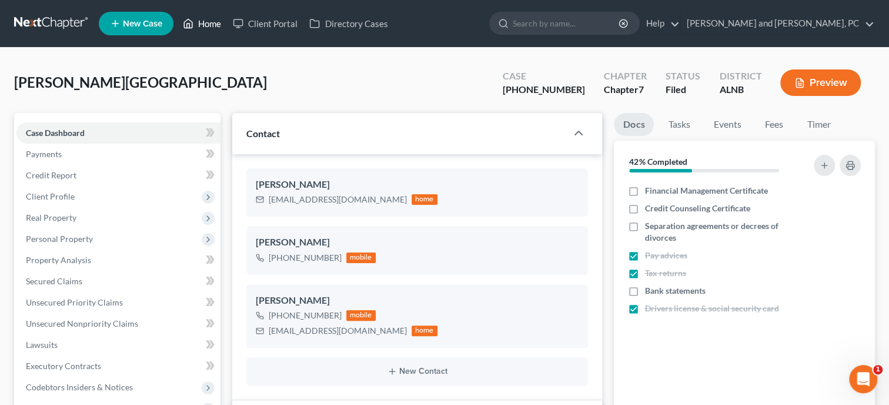
click at [208, 31] on link "Home" at bounding box center [202, 23] width 50 height 21
